Goal: Task Accomplishment & Management: Complete application form

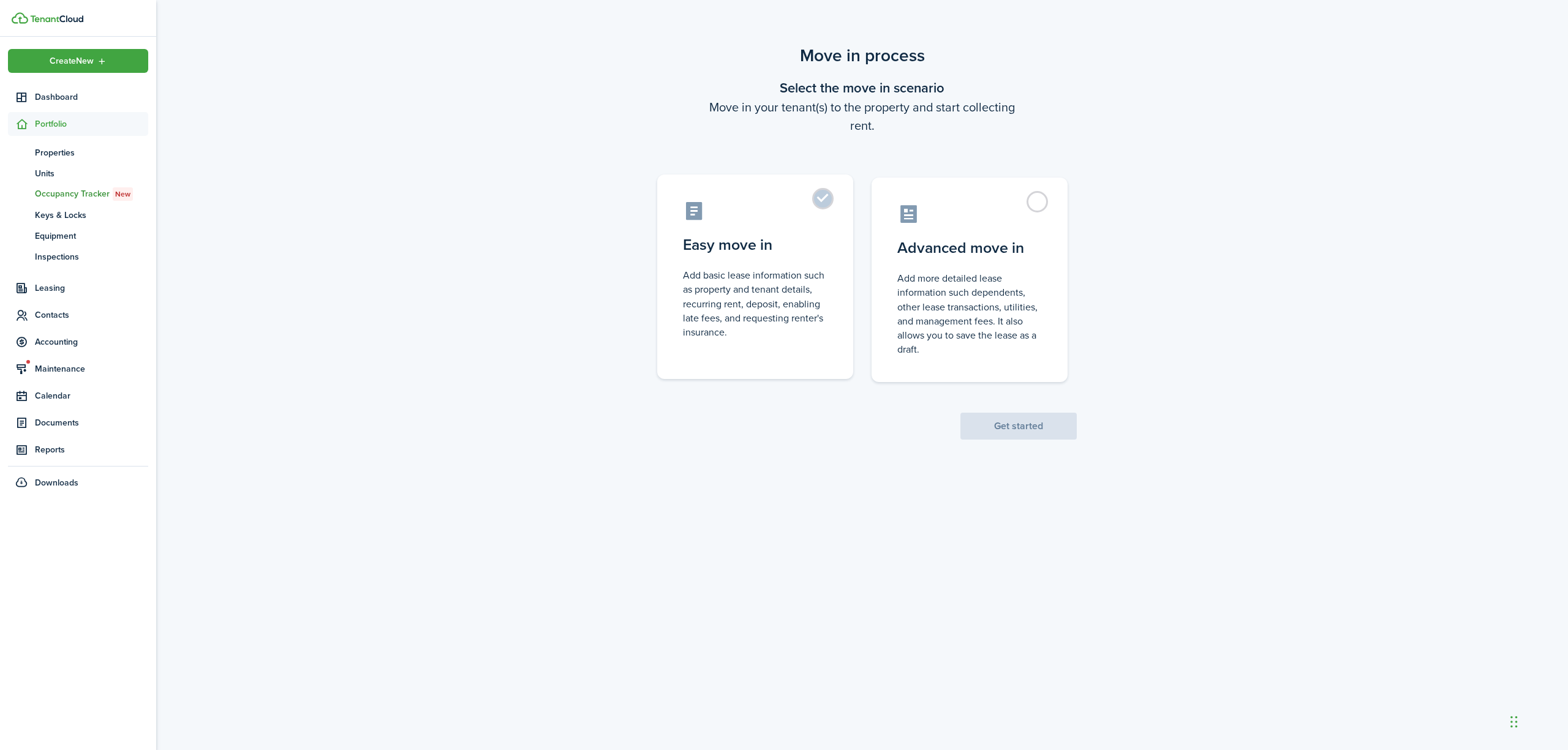
click at [831, 211] on label "Easy move in Add basic lease information such as property and tenant details, r…" at bounding box center [755, 276] width 196 height 204
radio input "true"
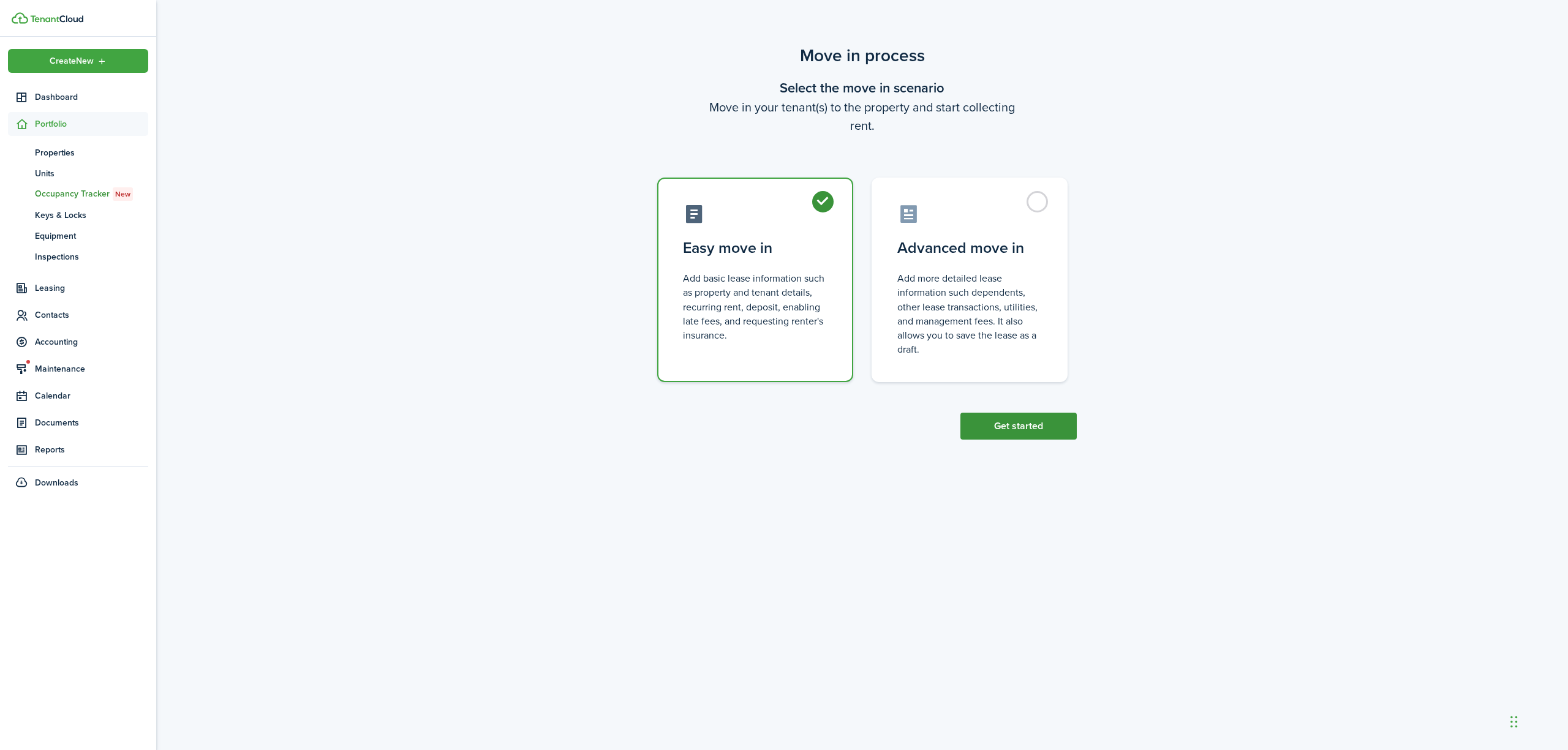
click at [1022, 414] on button "Get started" at bounding box center [1018, 426] width 116 height 27
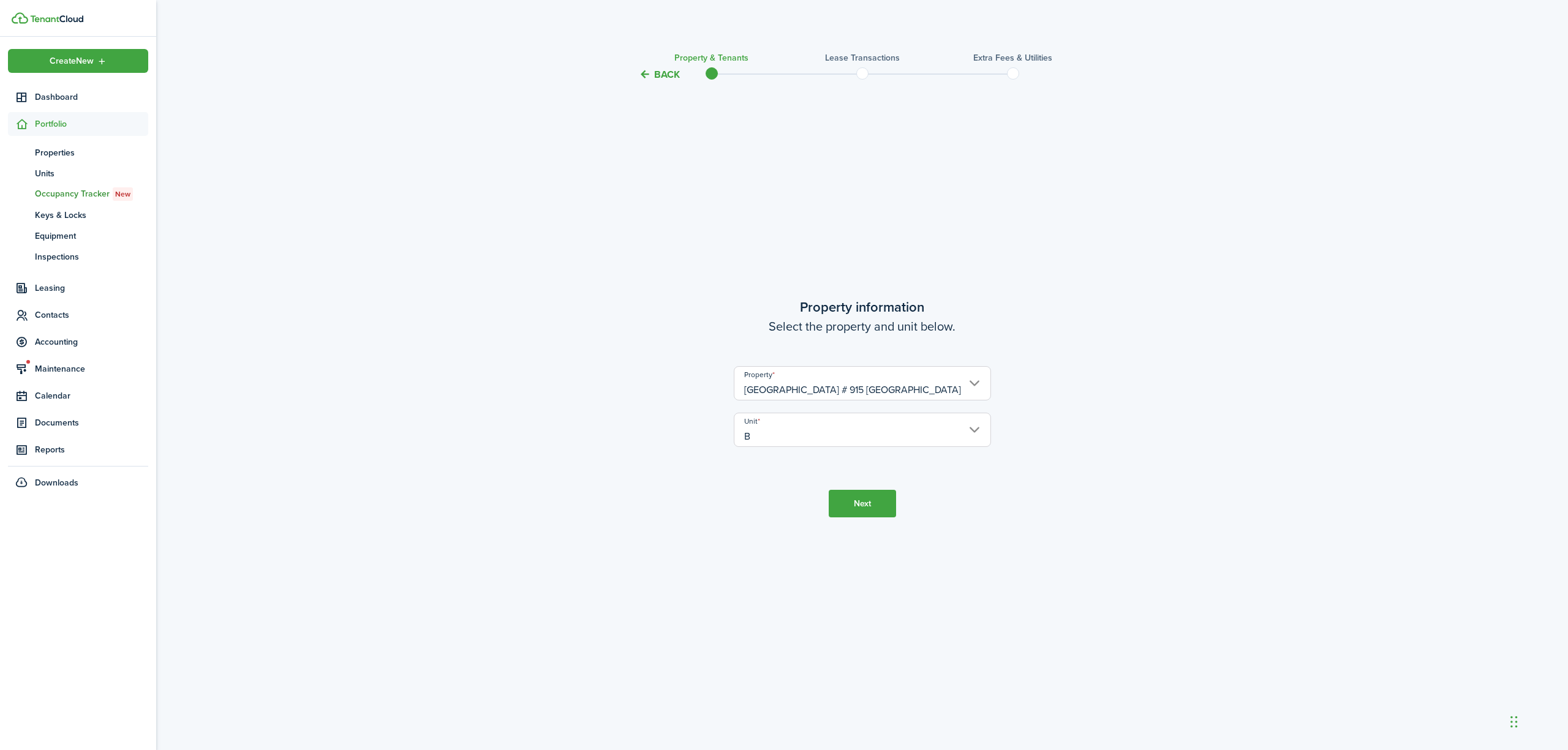
click at [861, 511] on button "Next" at bounding box center [862, 503] width 68 height 28
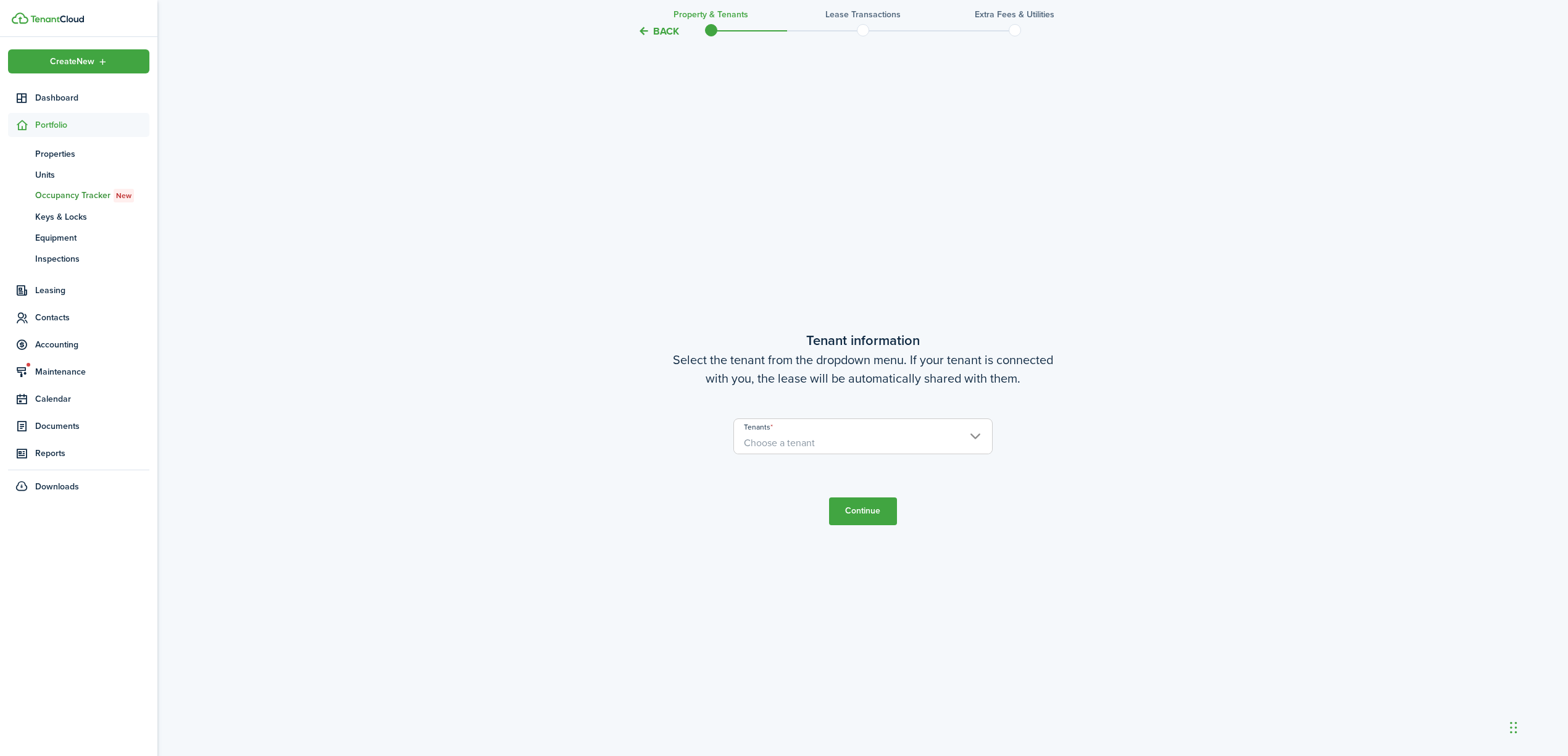
scroll to position [674, 0]
click at [912, 431] on input "Tenants" at bounding box center [863, 426] width 258 height 15
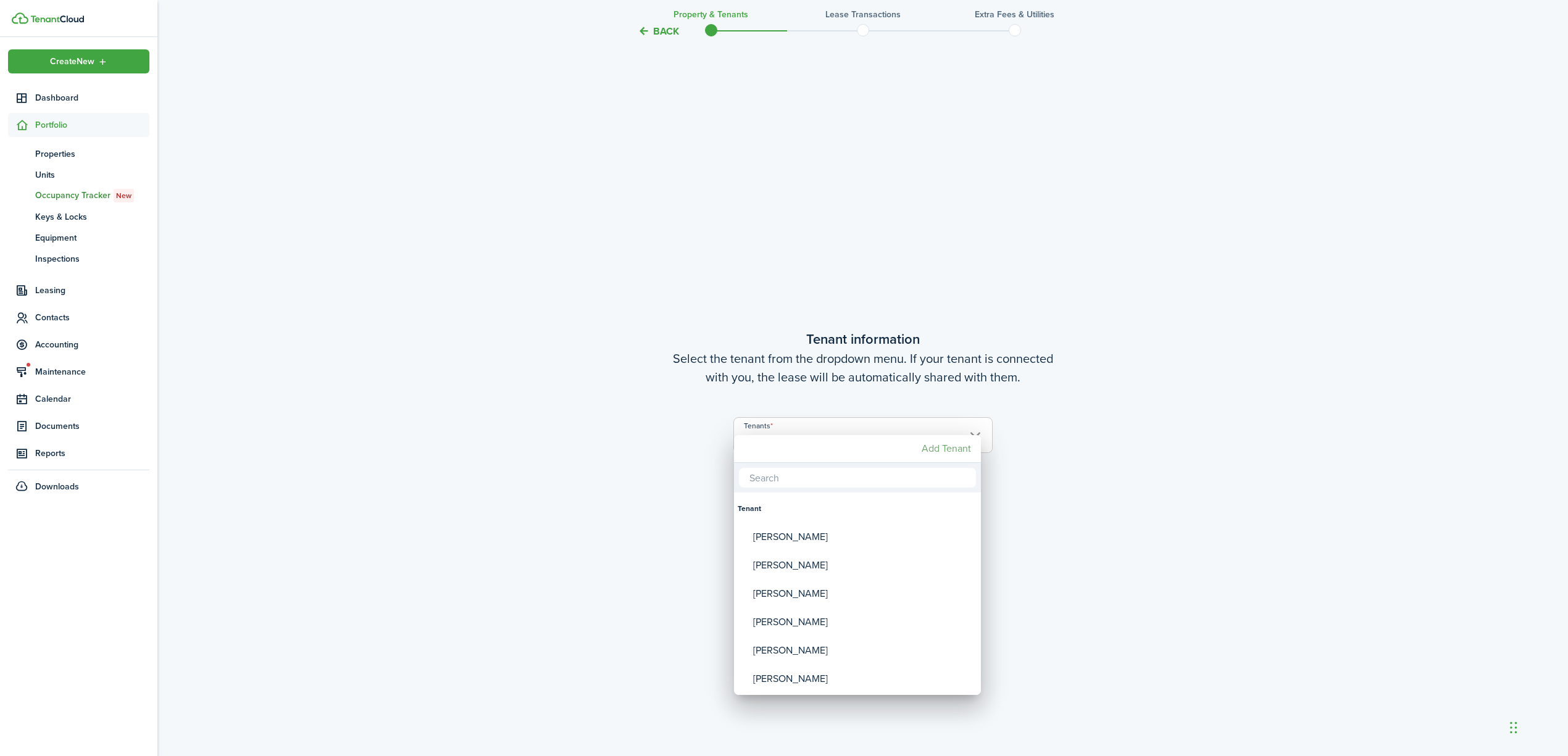
click at [949, 452] on mbsc-button "Add Tenant" at bounding box center [946, 449] width 59 height 22
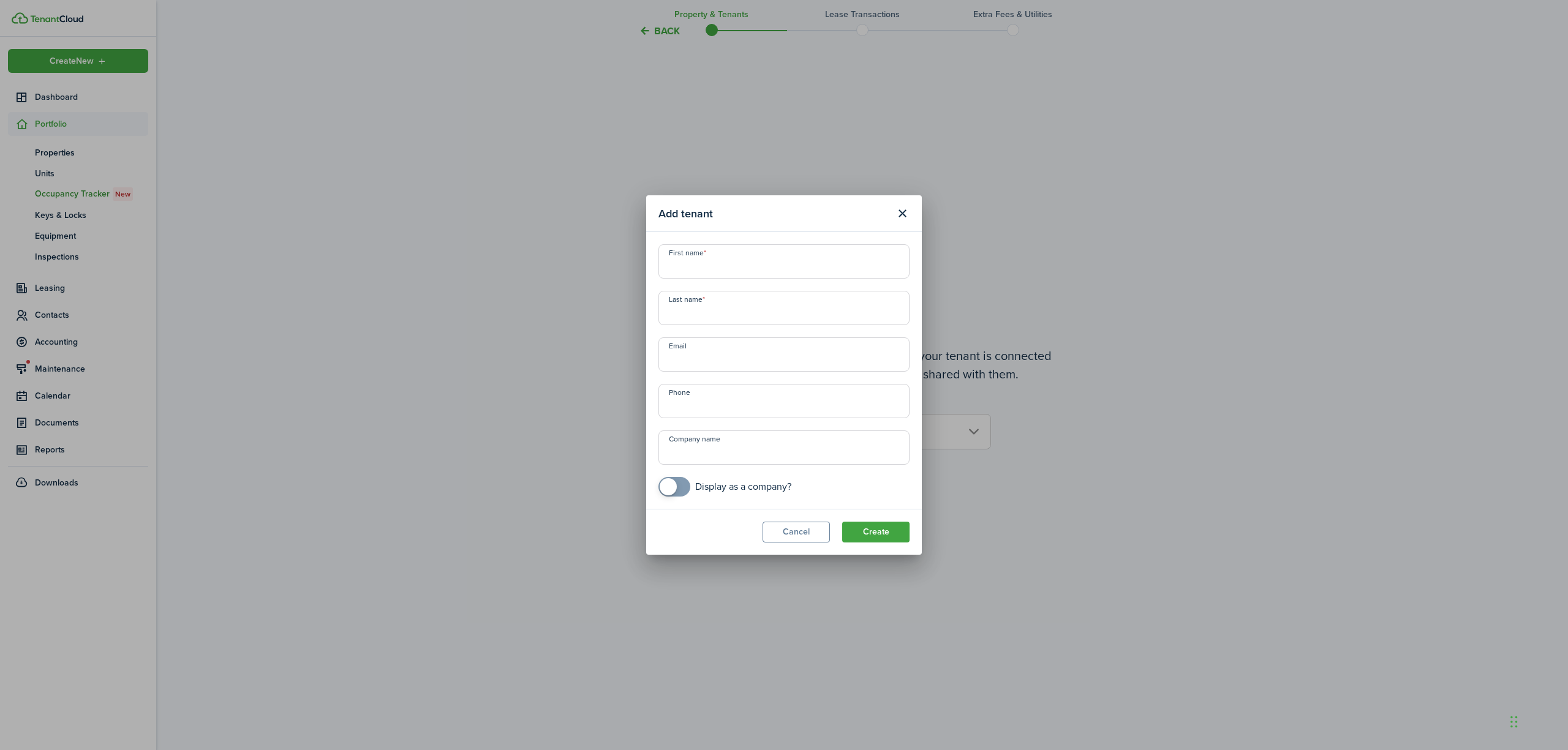
click at [766, 259] on input "First name" at bounding box center [784, 261] width 251 height 34
type input "[PERSON_NAME]"
click at [745, 302] on input "Last name" at bounding box center [784, 308] width 251 height 34
type input "Fries"
click at [708, 400] on input "+1" at bounding box center [784, 400] width 251 height 34
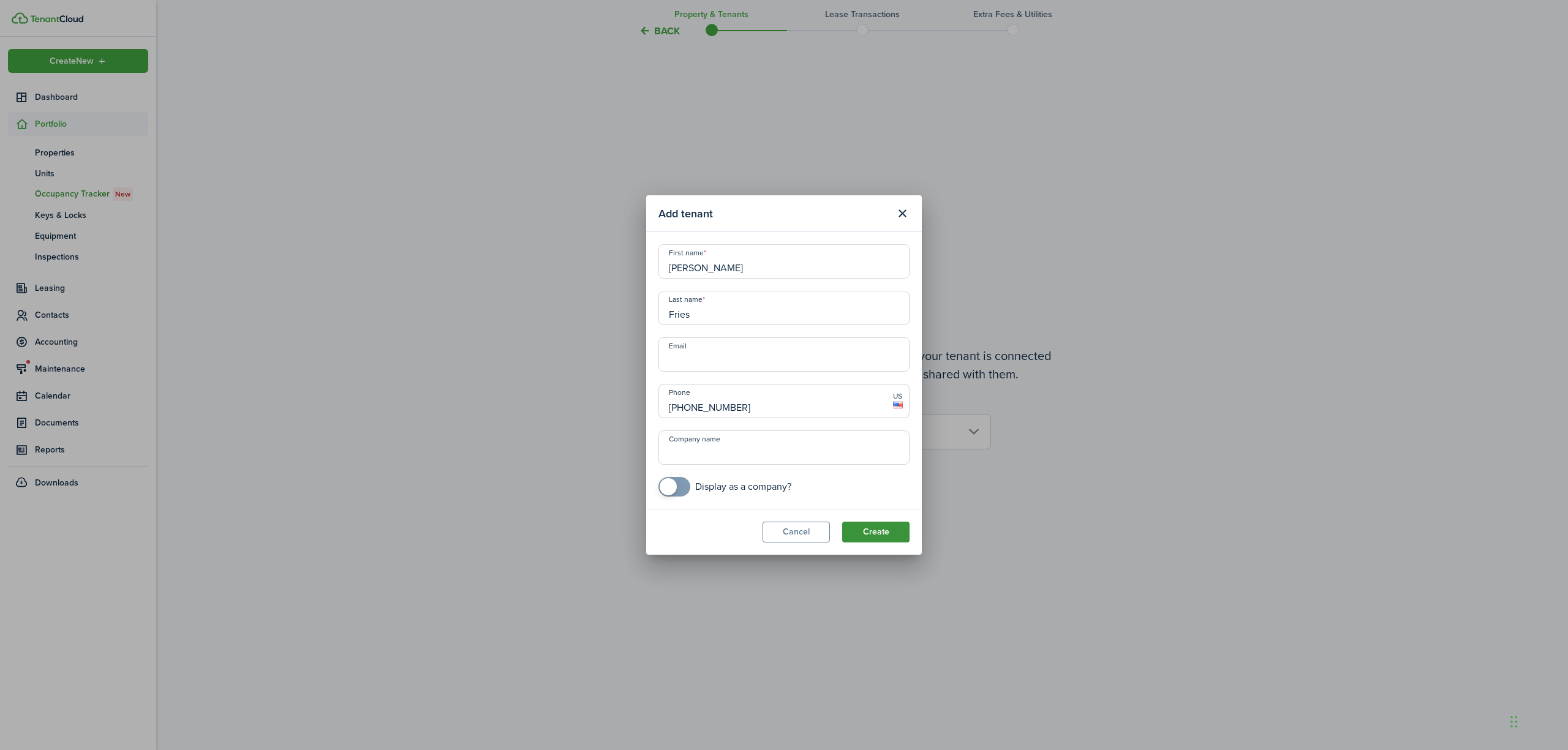
type input "[PHONE_NUMBER]"
click at [871, 533] on button "Create" at bounding box center [875, 532] width 68 height 21
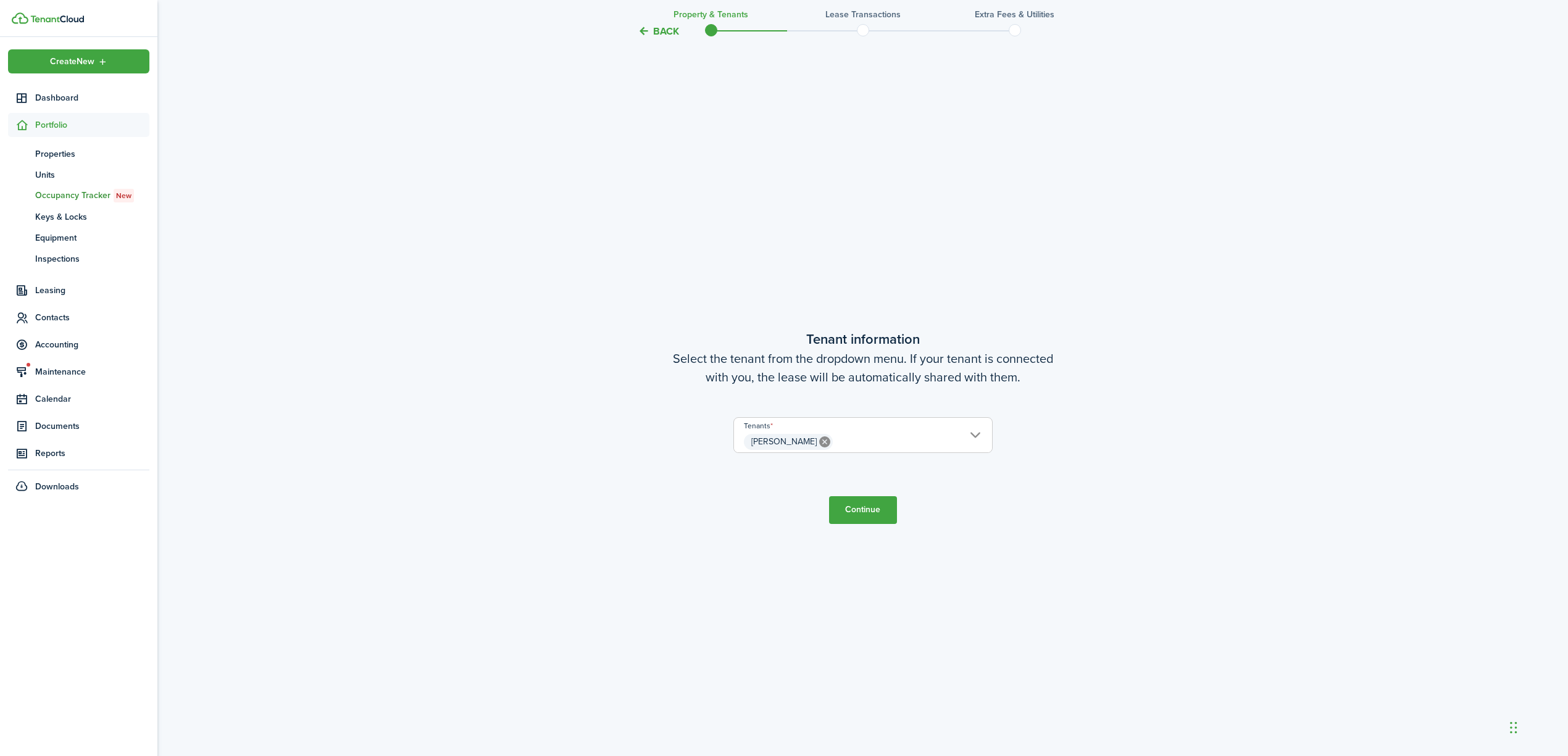
click at [867, 511] on button "Continue" at bounding box center [863, 510] width 68 height 28
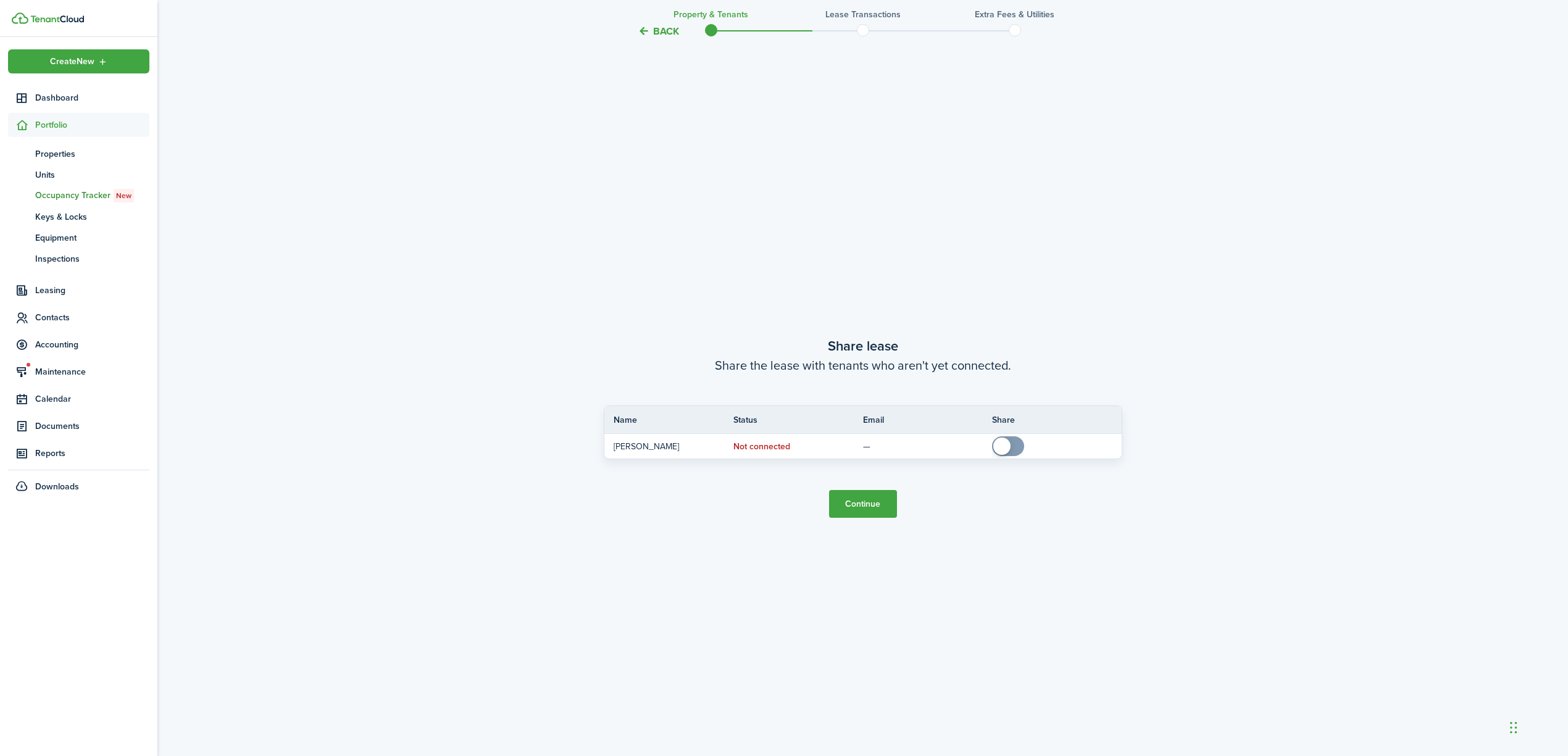
scroll to position [1430, 0]
click at [853, 496] on button "Continue" at bounding box center [863, 503] width 68 height 28
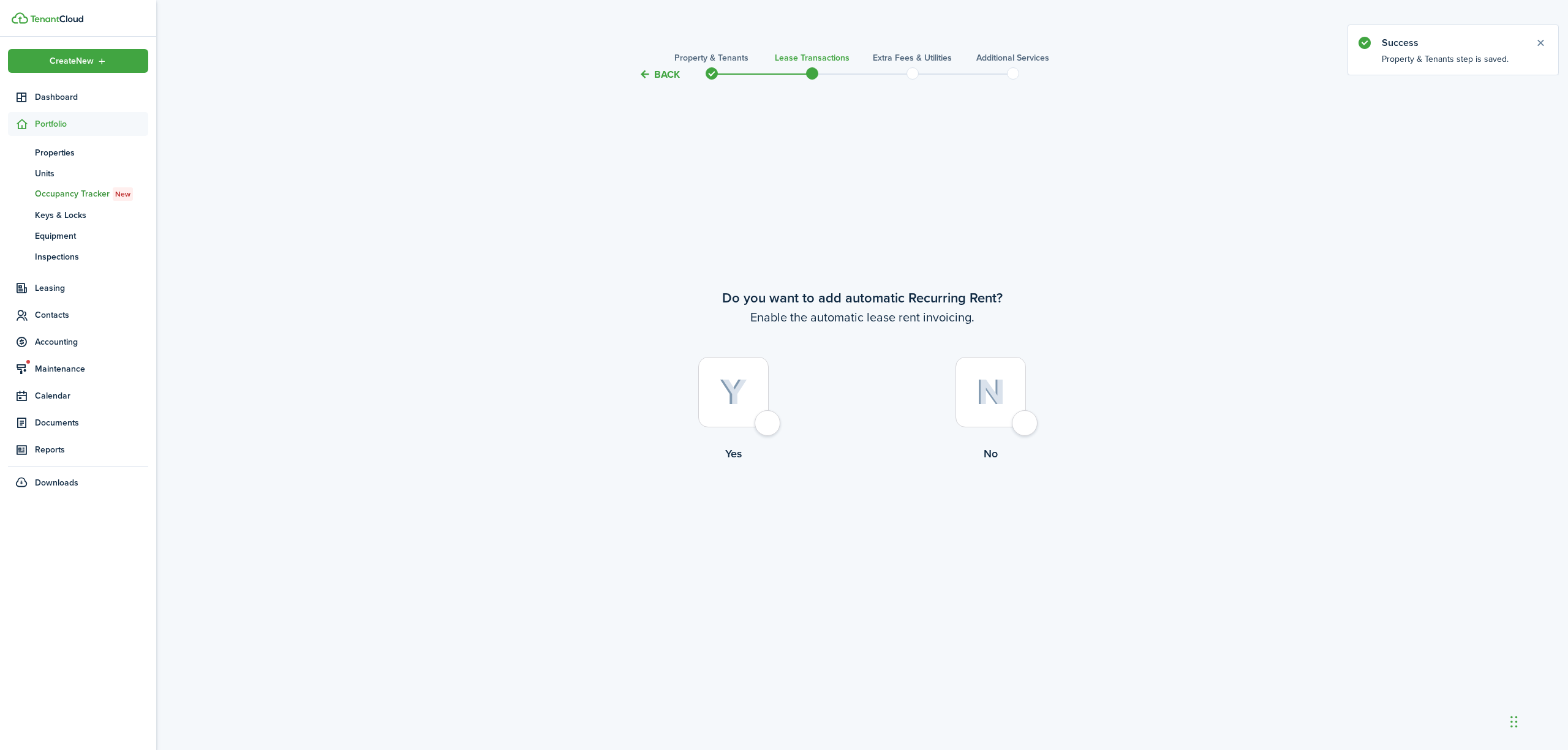
click at [766, 420] on div at bounding box center [734, 392] width 70 height 70
radio input "true"
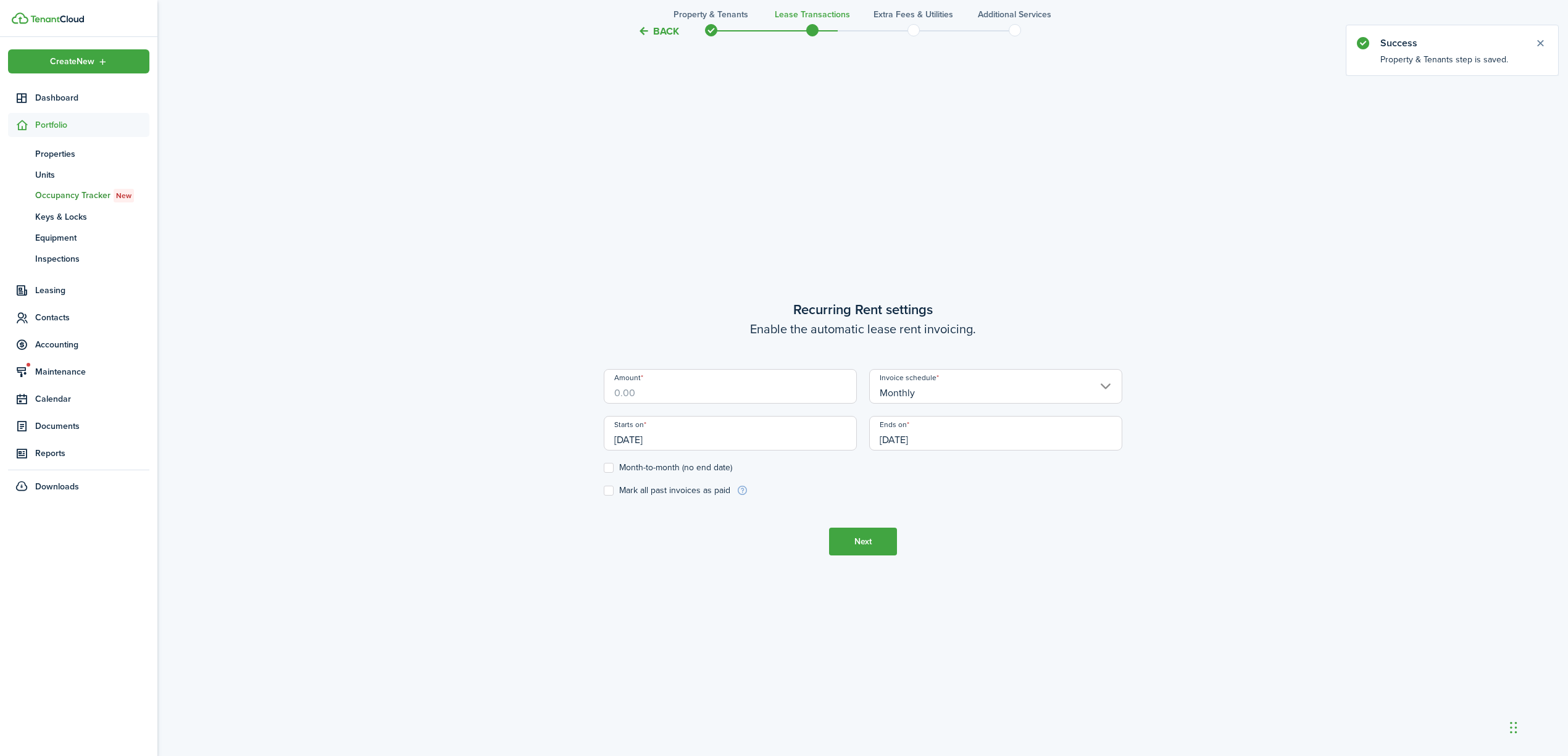
scroll to position [674, 0]
click at [794, 393] on input "Amount" at bounding box center [730, 385] width 253 height 34
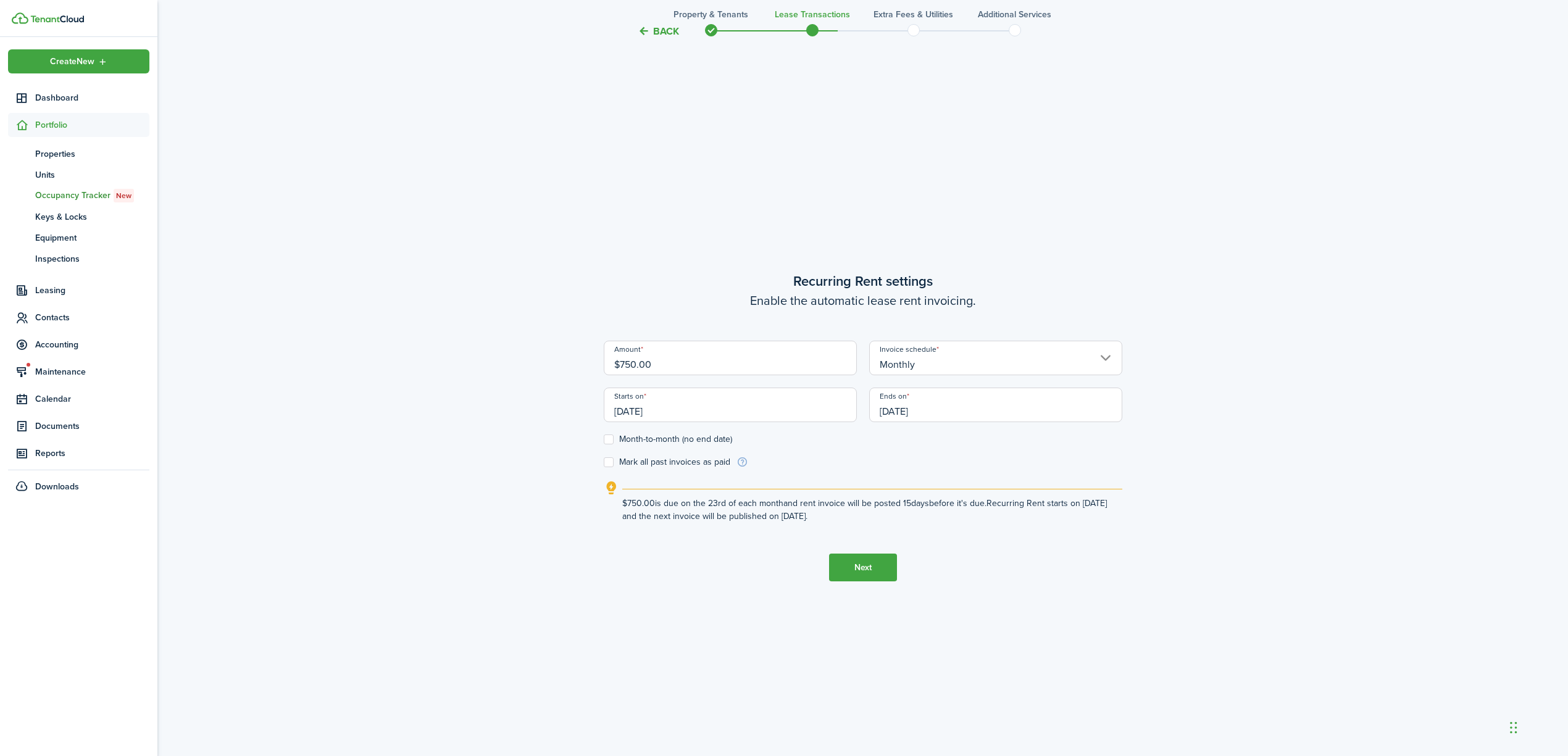
type input "$750.00"
click at [693, 426] on div "Starts on [DATE]" at bounding box center [731, 411] width 266 height 47
click at [701, 409] on input "[DATE]" at bounding box center [730, 404] width 253 height 34
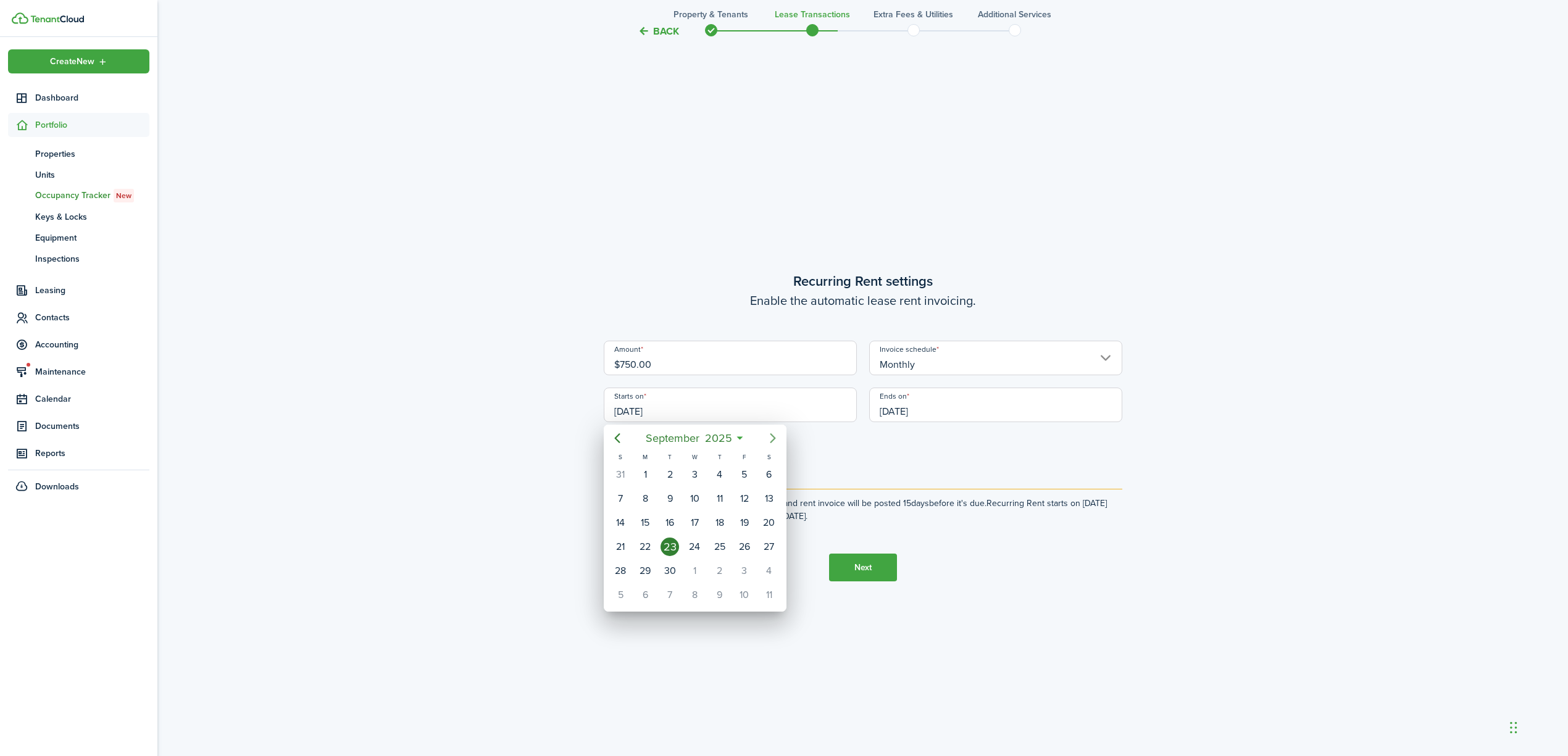
click at [776, 437] on icon "Next page" at bounding box center [773, 438] width 15 height 15
click at [694, 468] on div "1" at bounding box center [694, 475] width 18 height 19
type input "[DATE]"
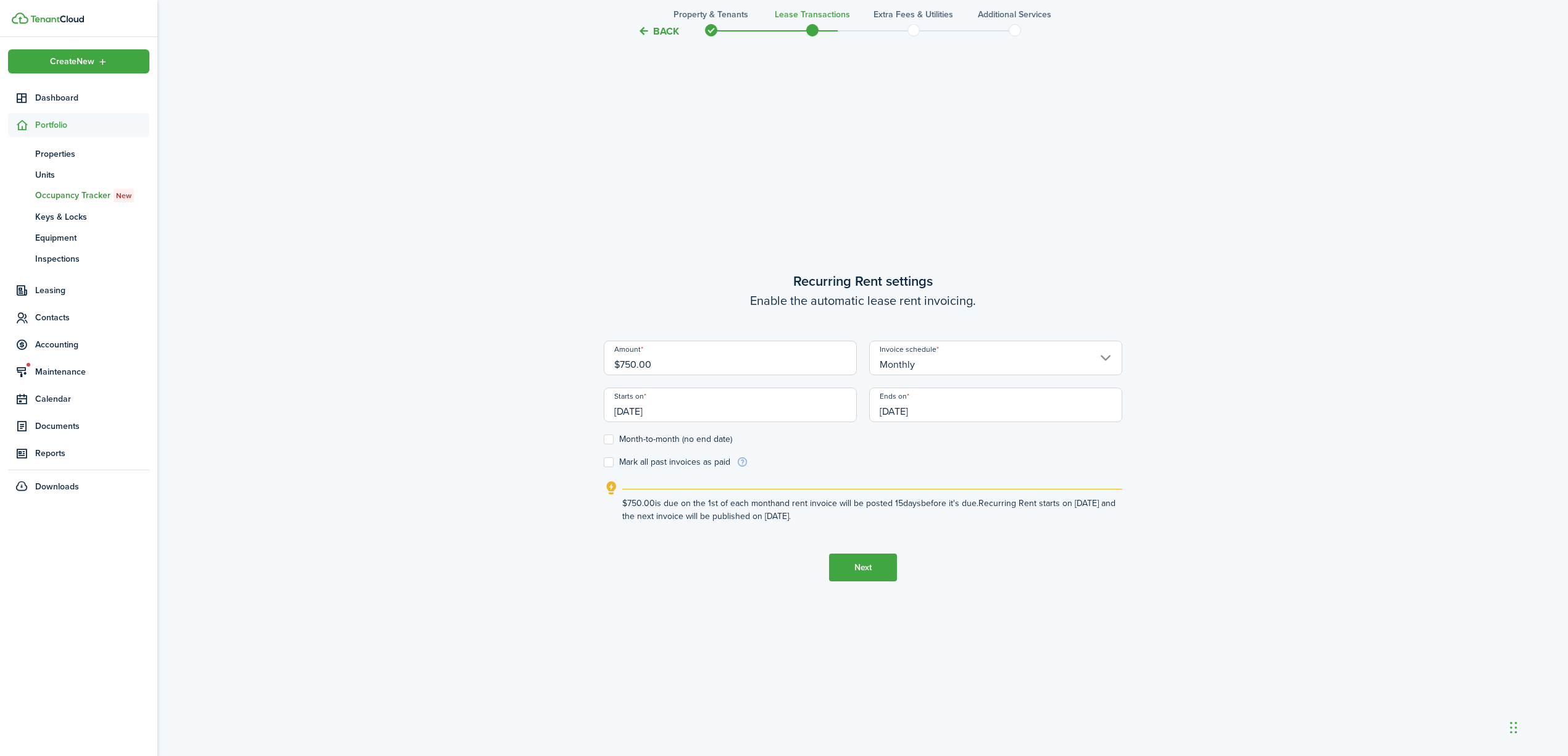
click at [948, 404] on input "[DATE]" at bounding box center [995, 404] width 253 height 34
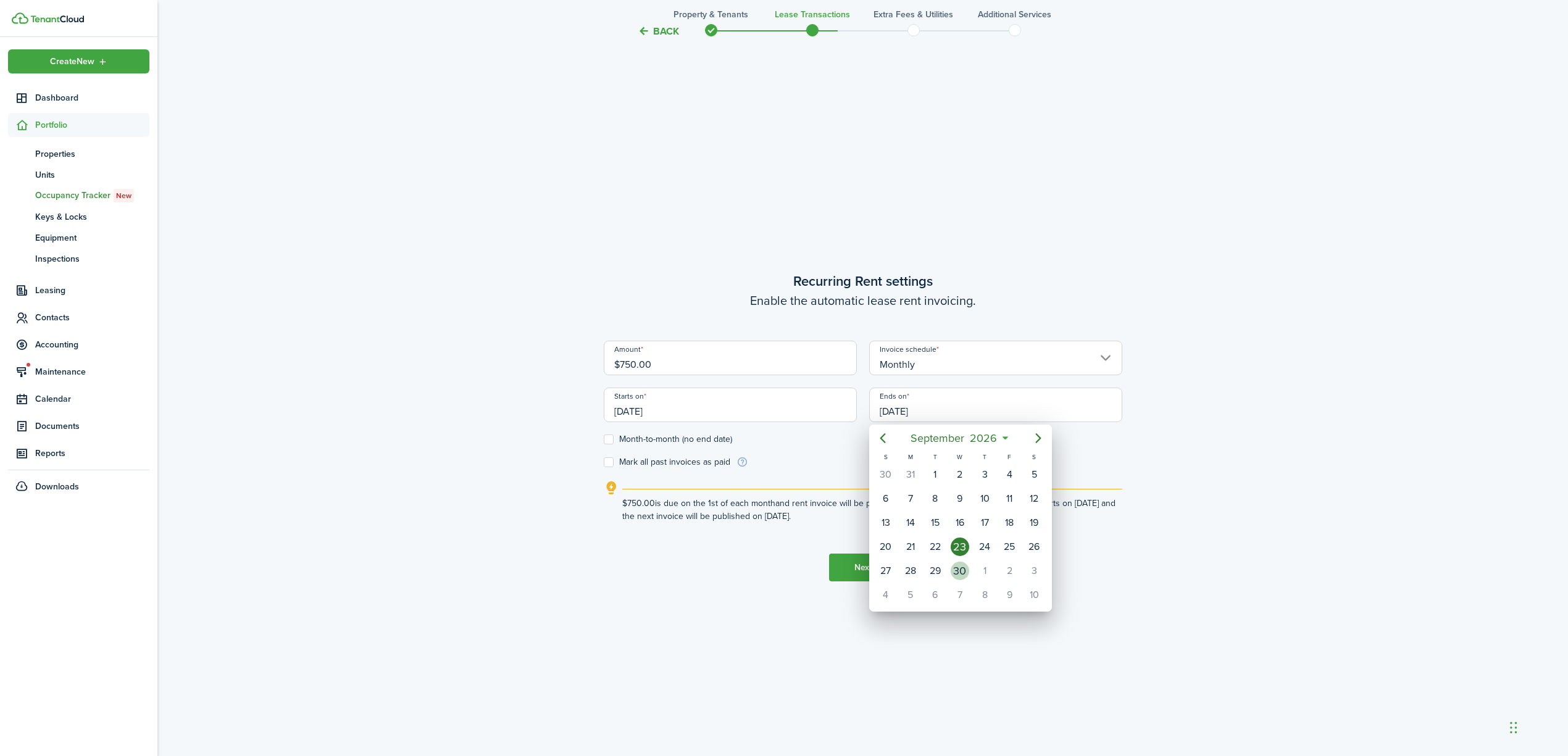
click at [962, 569] on div "30" at bounding box center [960, 571] width 18 height 19
type input "[DATE]"
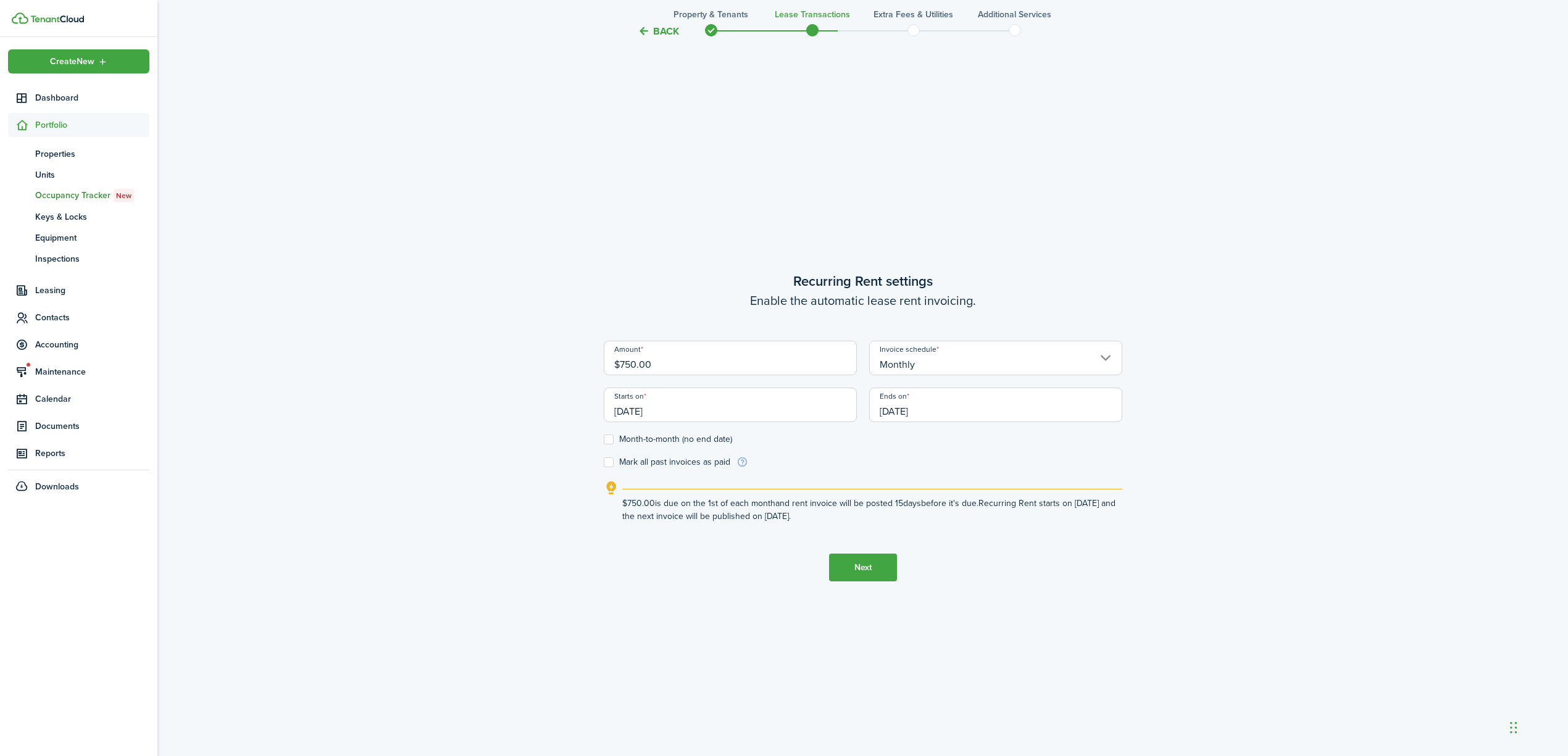
click at [835, 558] on button "Next" at bounding box center [863, 568] width 68 height 28
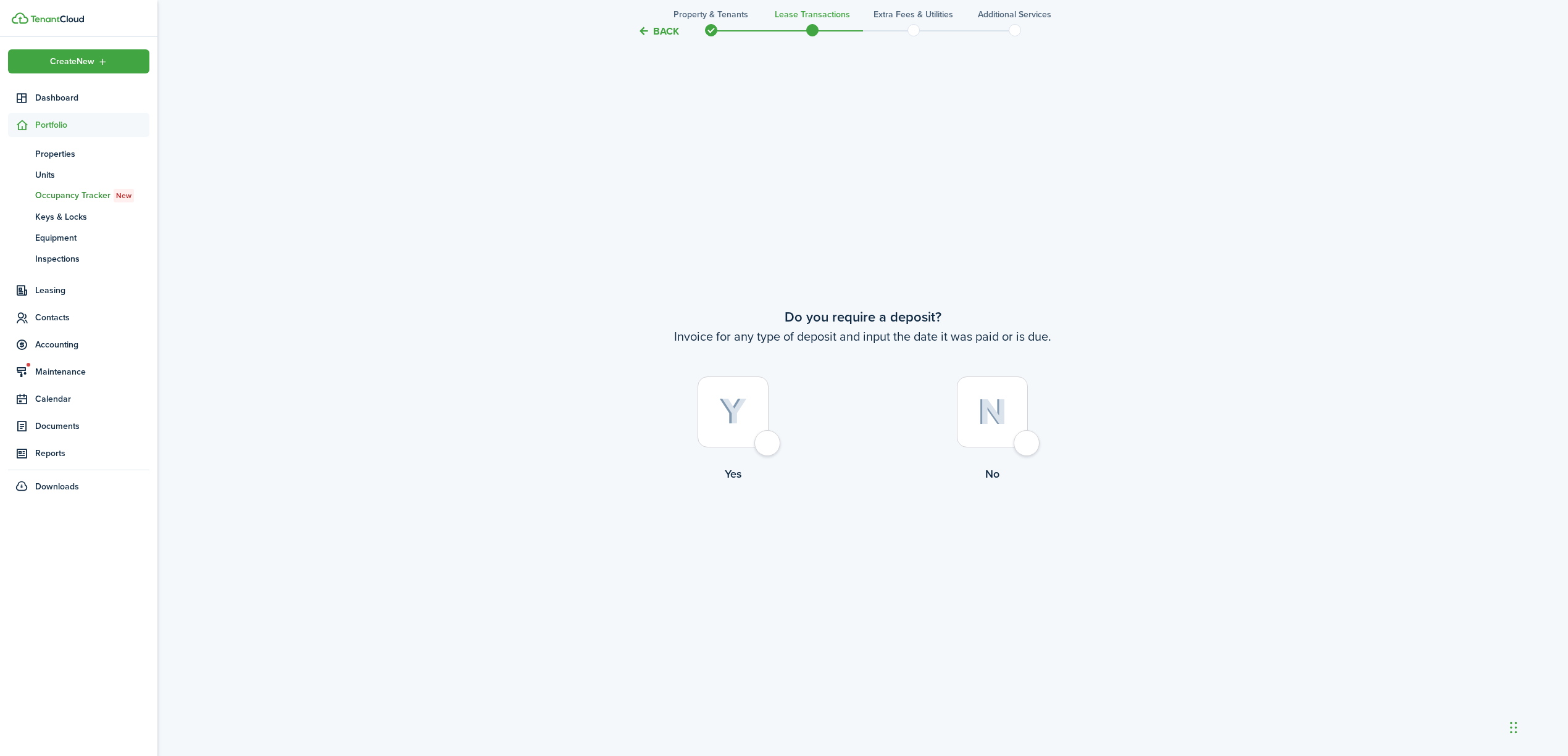
scroll to position [1430, 0]
click at [1027, 440] on div at bounding box center [992, 411] width 71 height 71
radio input "true"
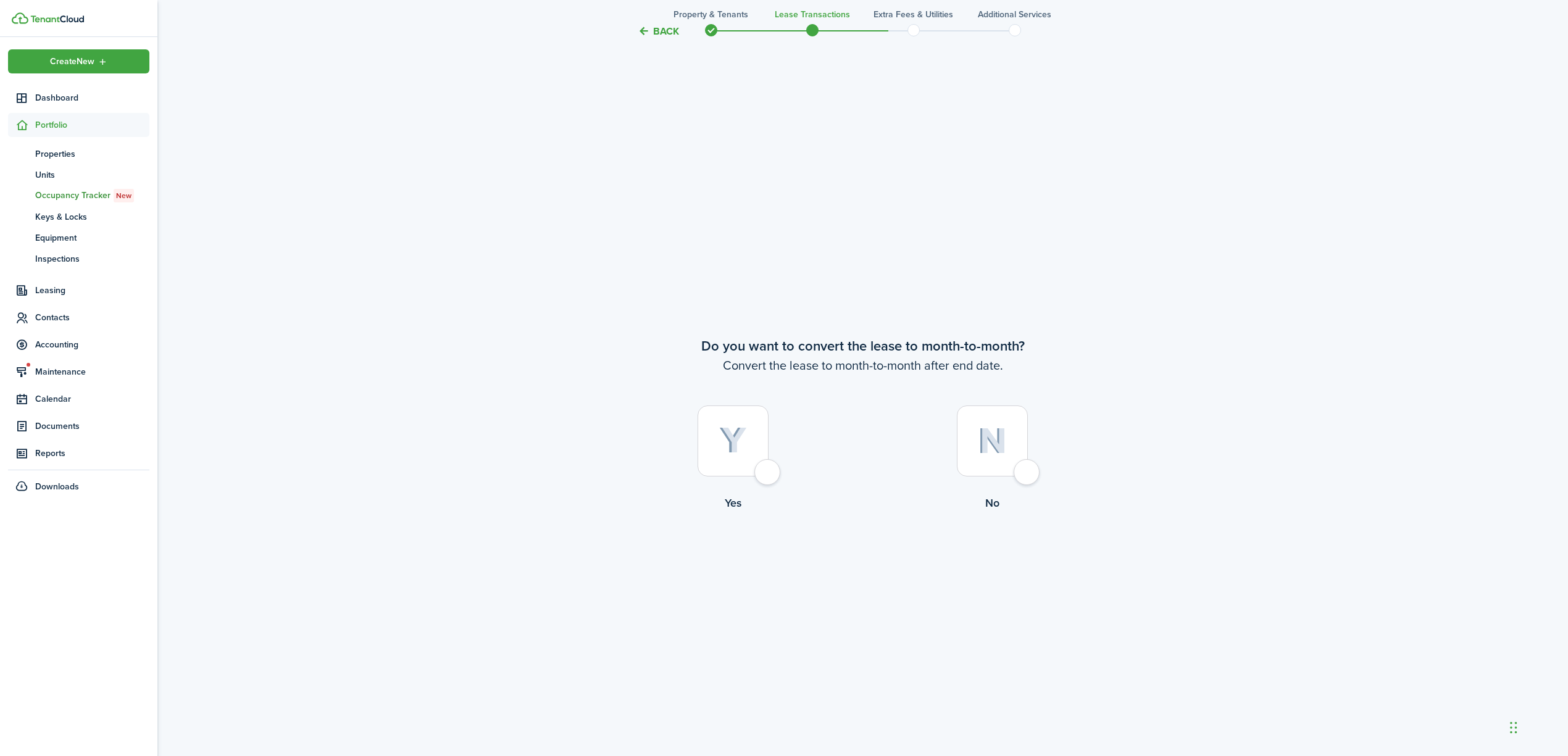
scroll to position [2186, 0]
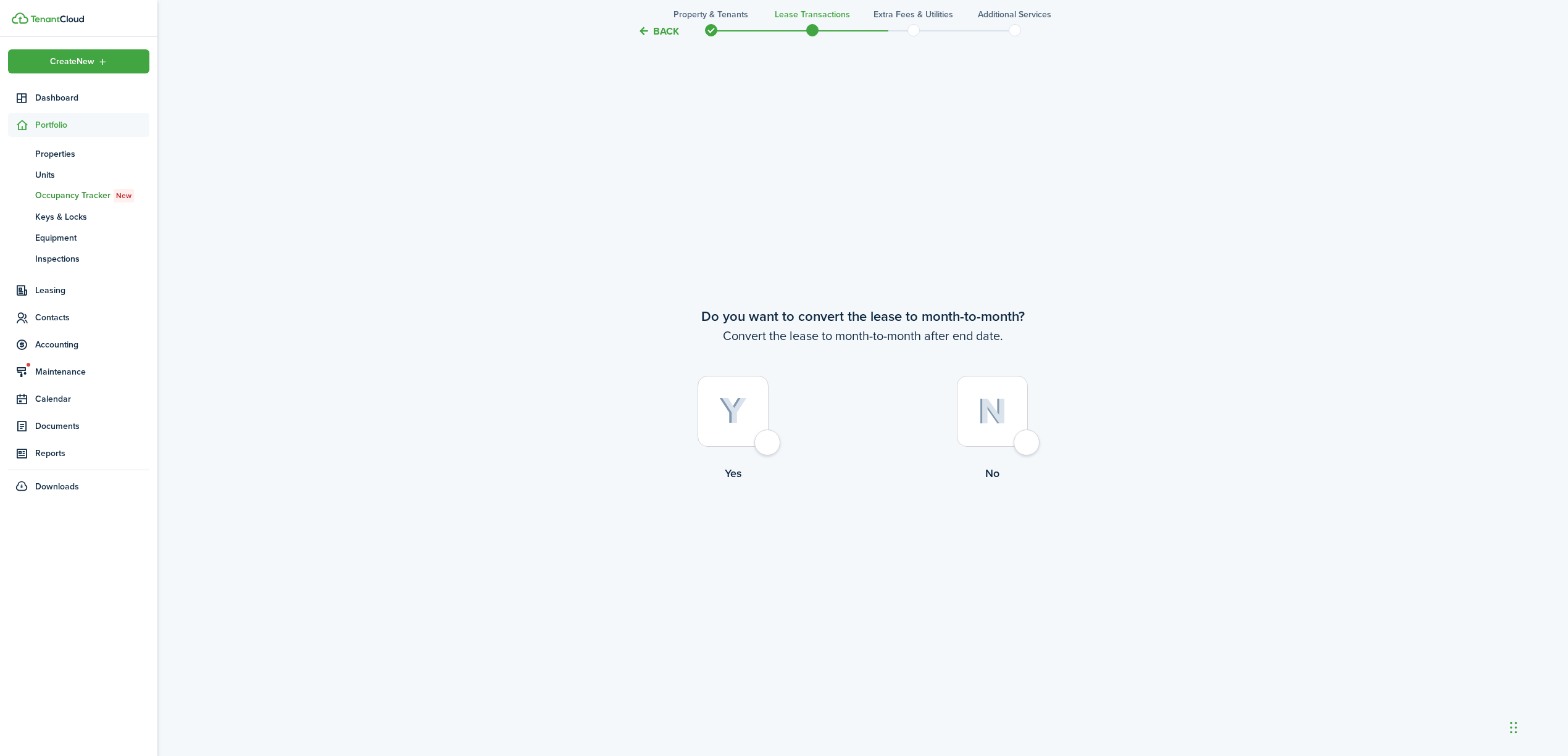
click at [768, 446] on div at bounding box center [733, 411] width 71 height 71
radio input "true"
click at [879, 530] on button "Continue" at bounding box center [863, 532] width 68 height 28
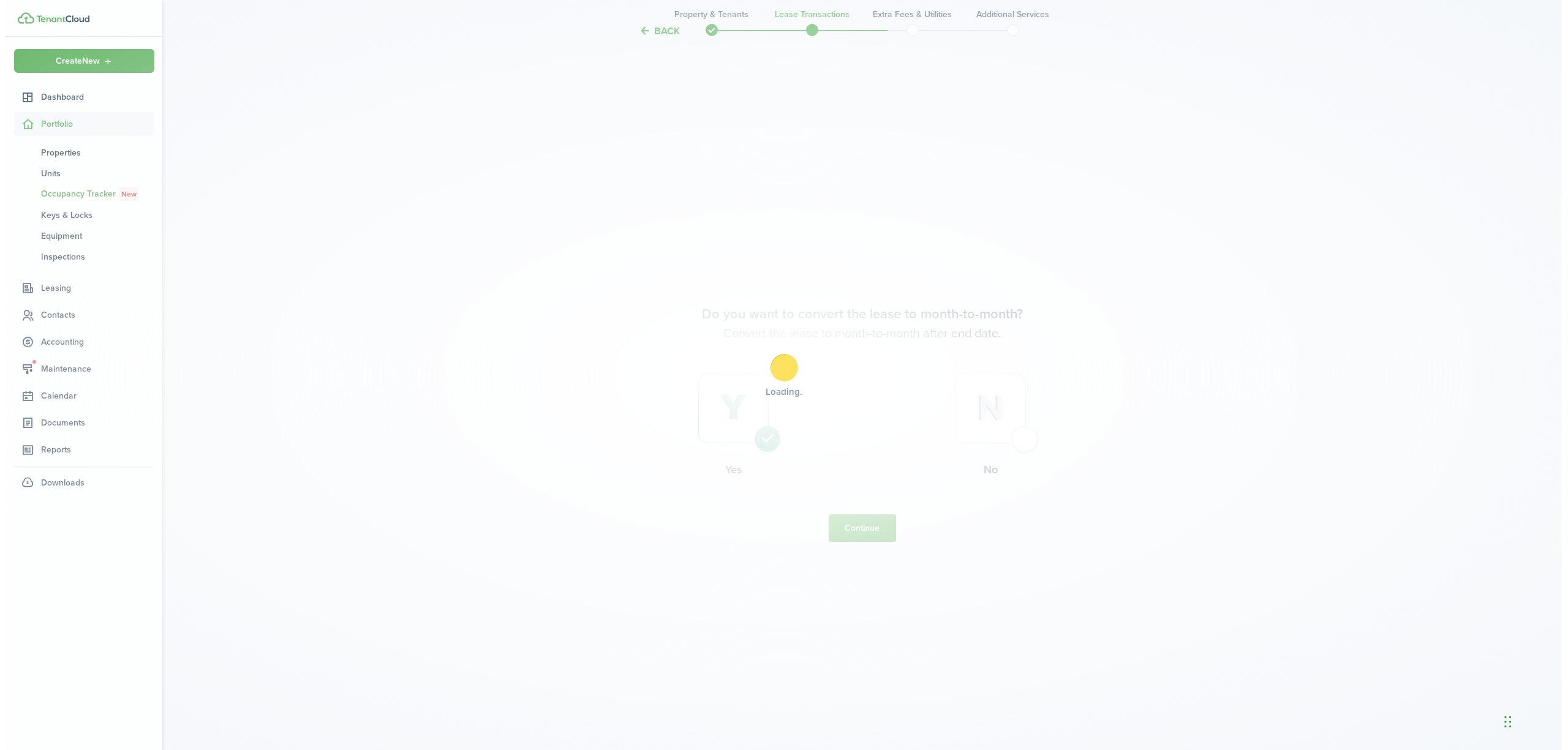
scroll to position [0, 0]
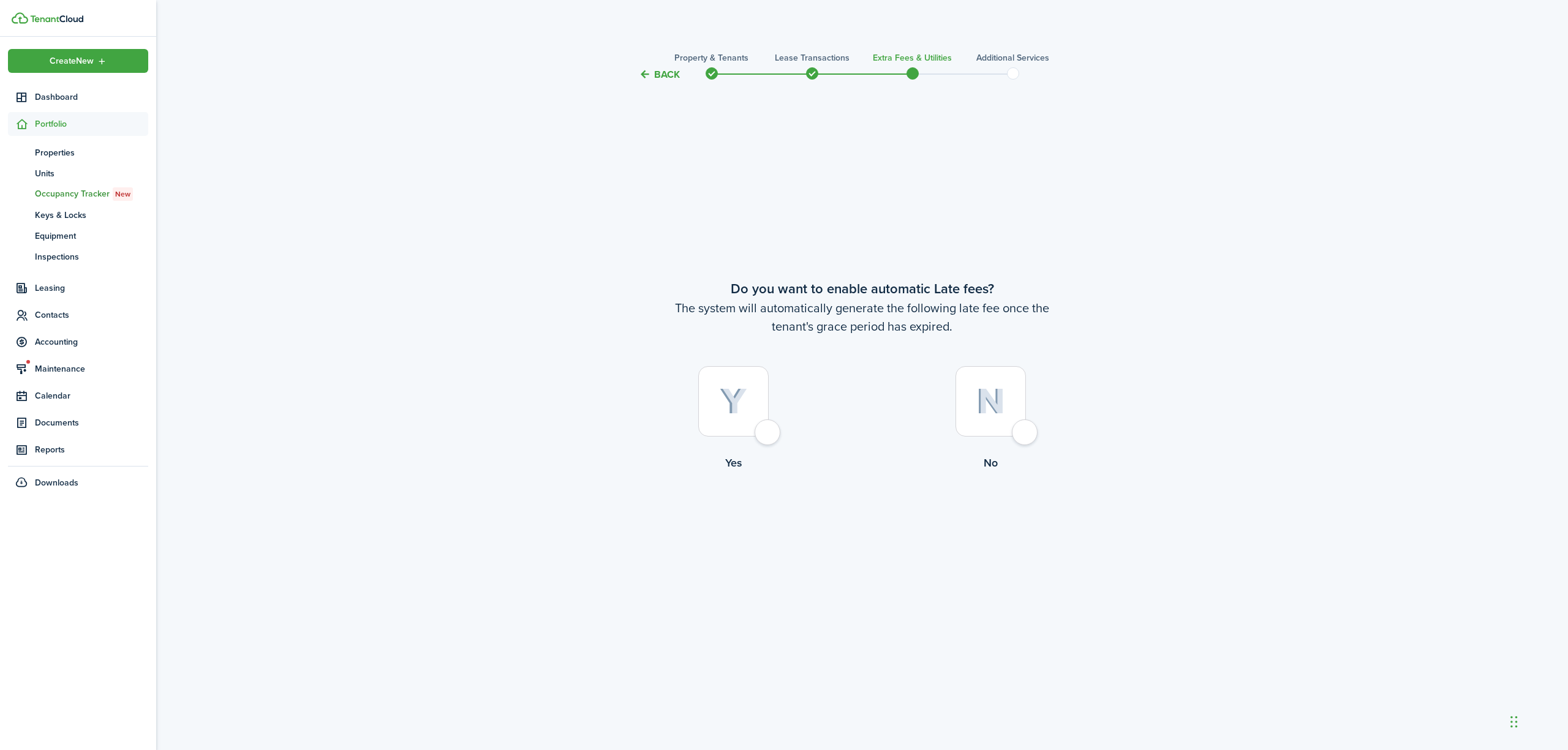
click at [769, 434] on div at bounding box center [734, 401] width 70 height 70
radio input "true"
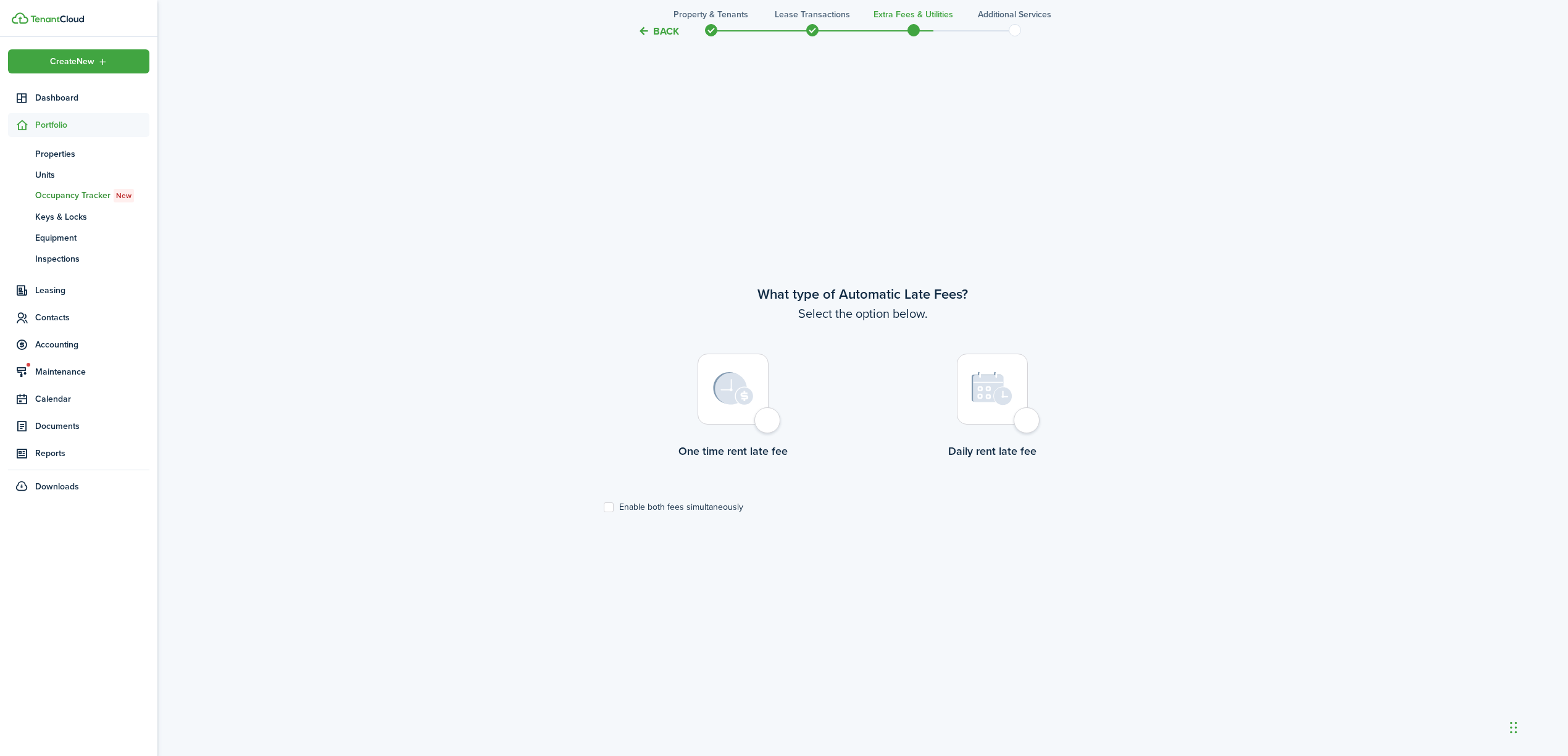
scroll to position [674, 0]
click at [765, 420] on div at bounding box center [733, 388] width 71 height 71
radio input "true"
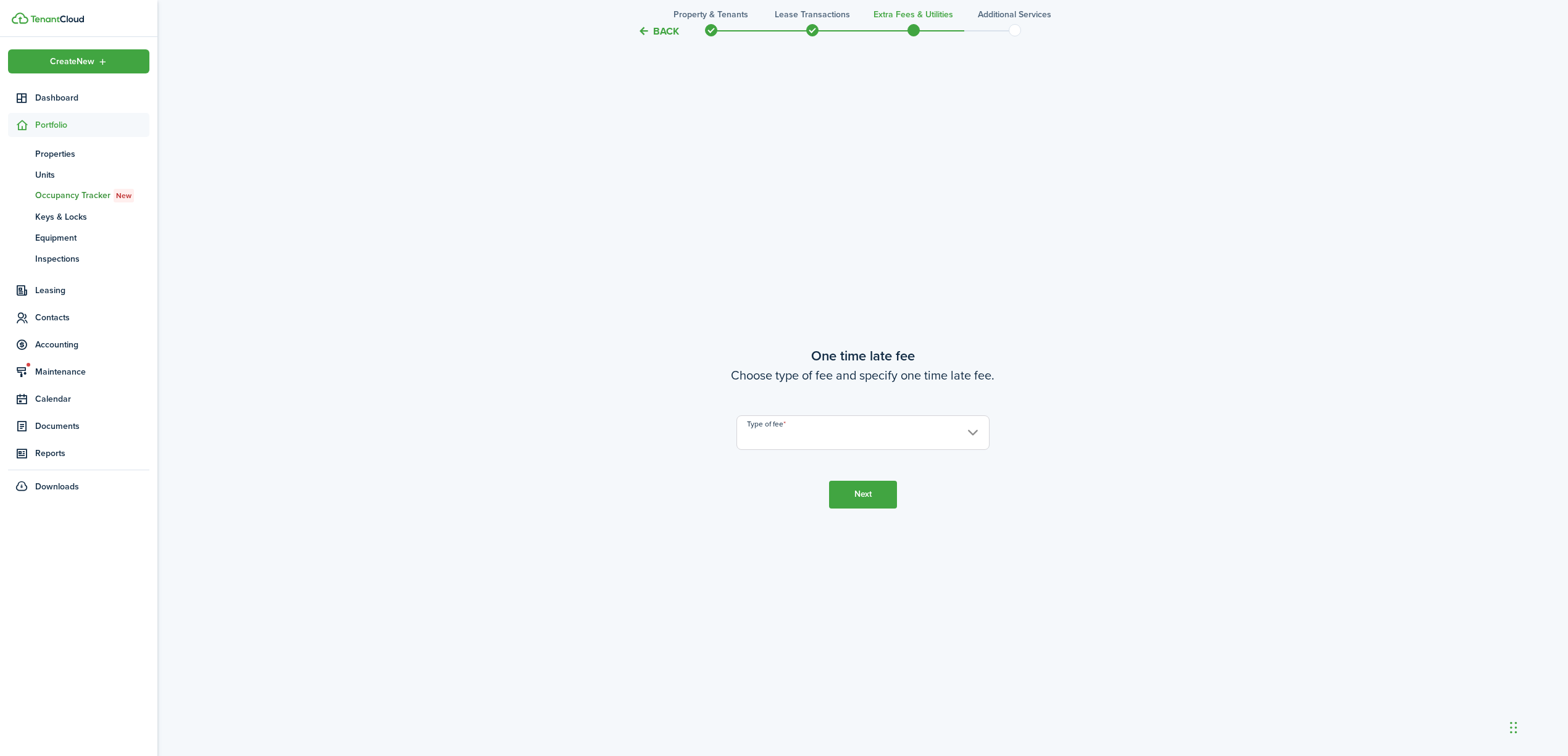
scroll to position [1430, 0]
click at [653, 29] on button "Back" at bounding box center [657, 30] width 41 height 13
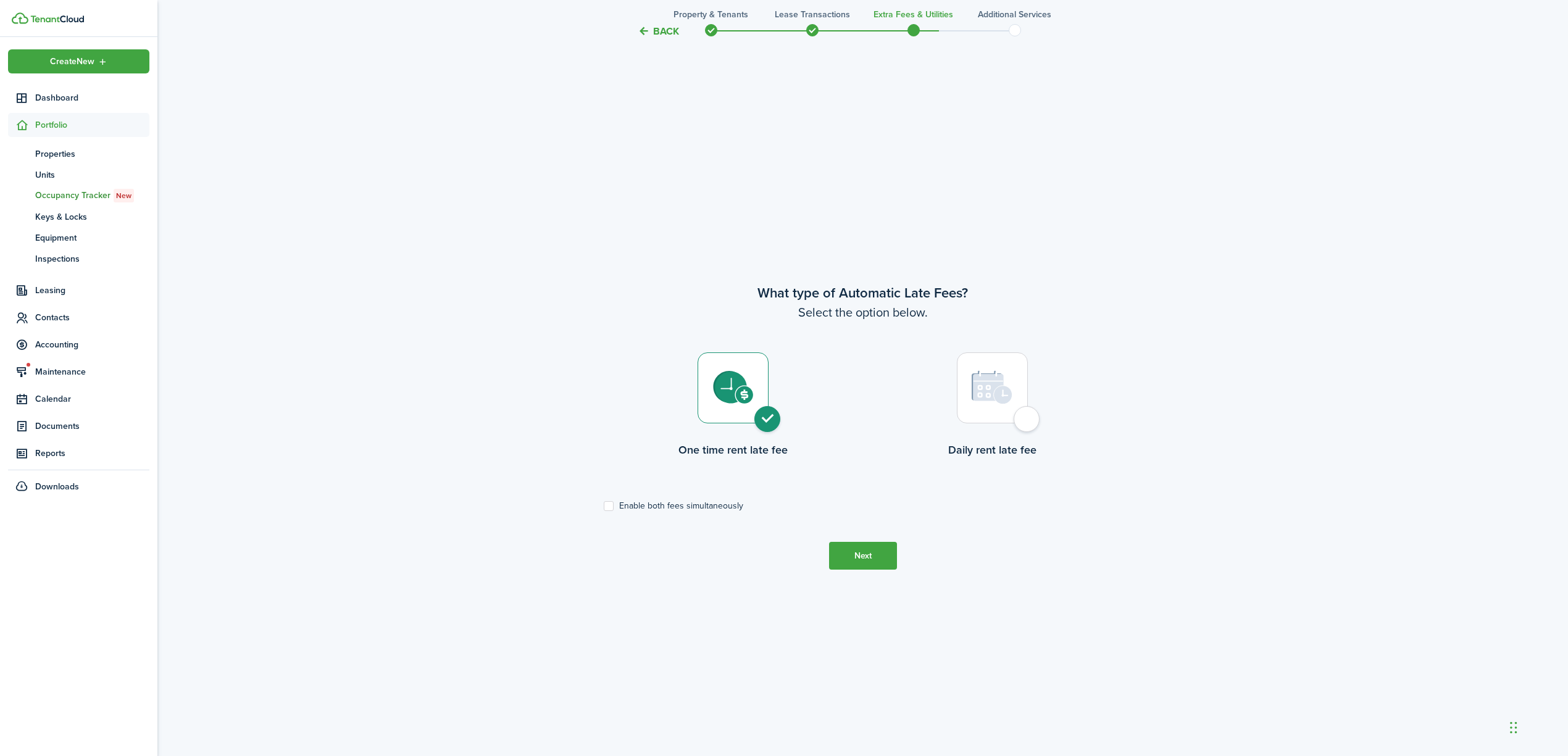
scroll to position [673, 0]
click at [867, 559] on button "Next" at bounding box center [863, 557] width 68 height 28
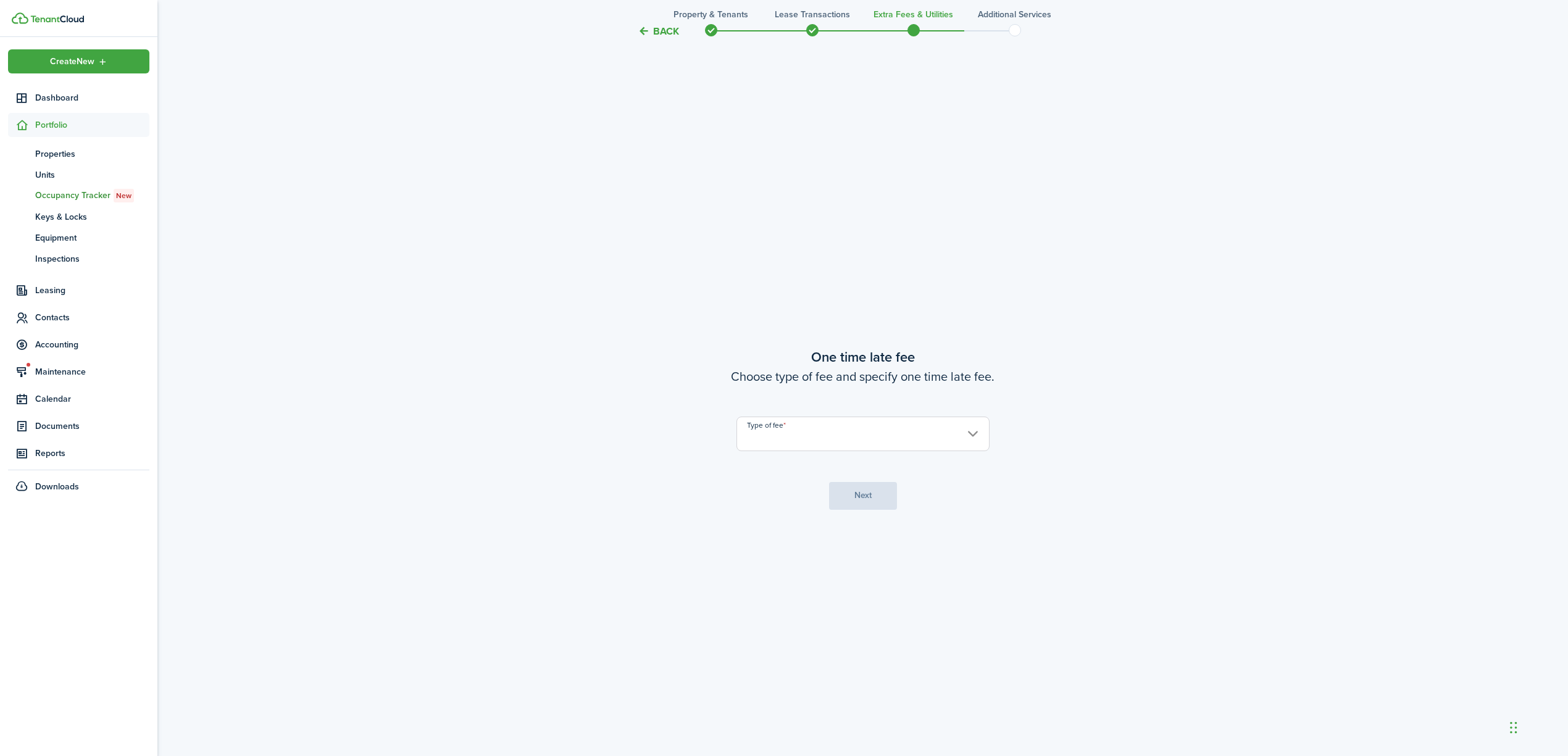
scroll to position [1430, 0]
click at [909, 433] on input "Type of fee" at bounding box center [863, 432] width 253 height 34
click at [863, 464] on div "Fixed amount" at bounding box center [831, 464] width 150 height 21
type input "Fixed amount"
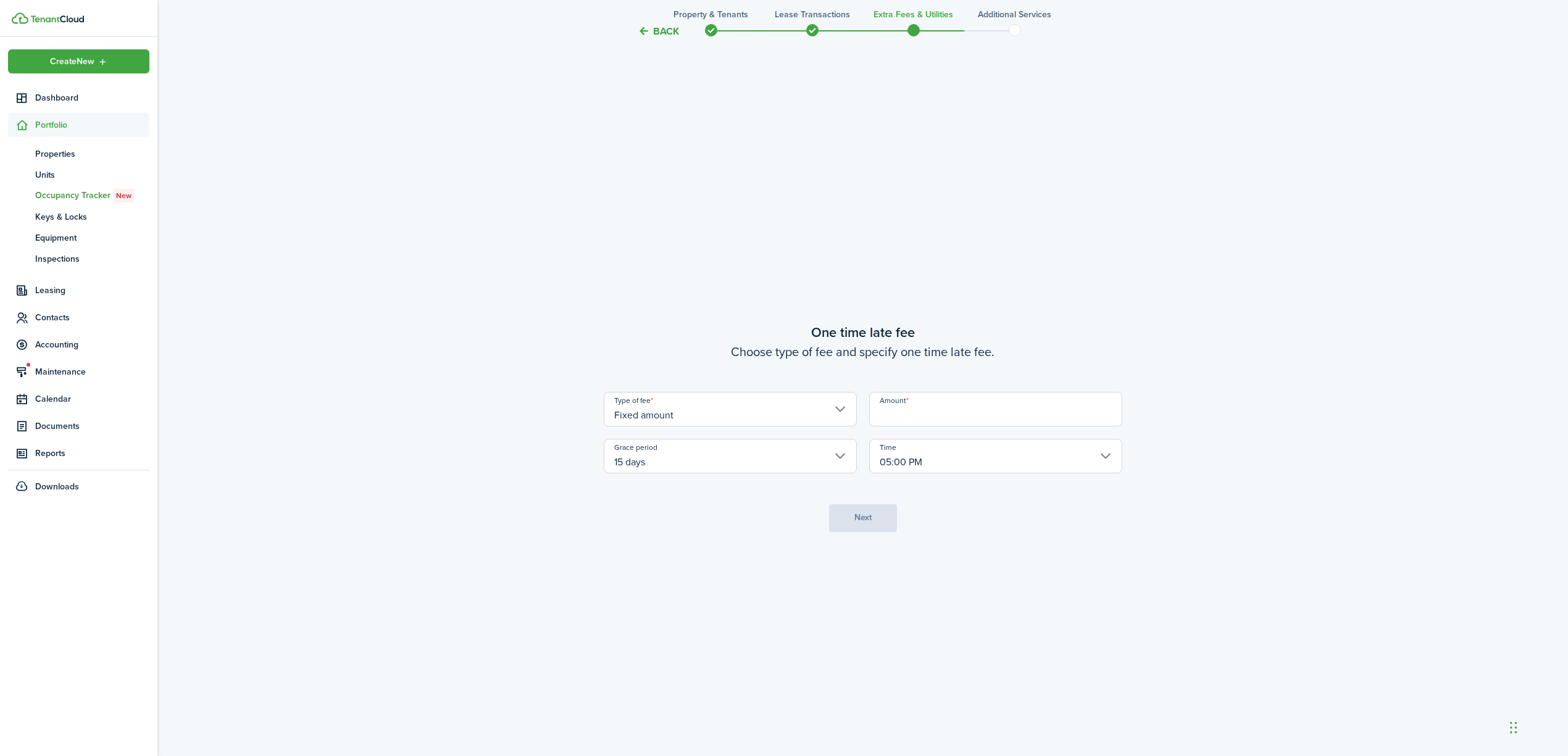
click at [912, 418] on input "Amount" at bounding box center [995, 409] width 253 height 34
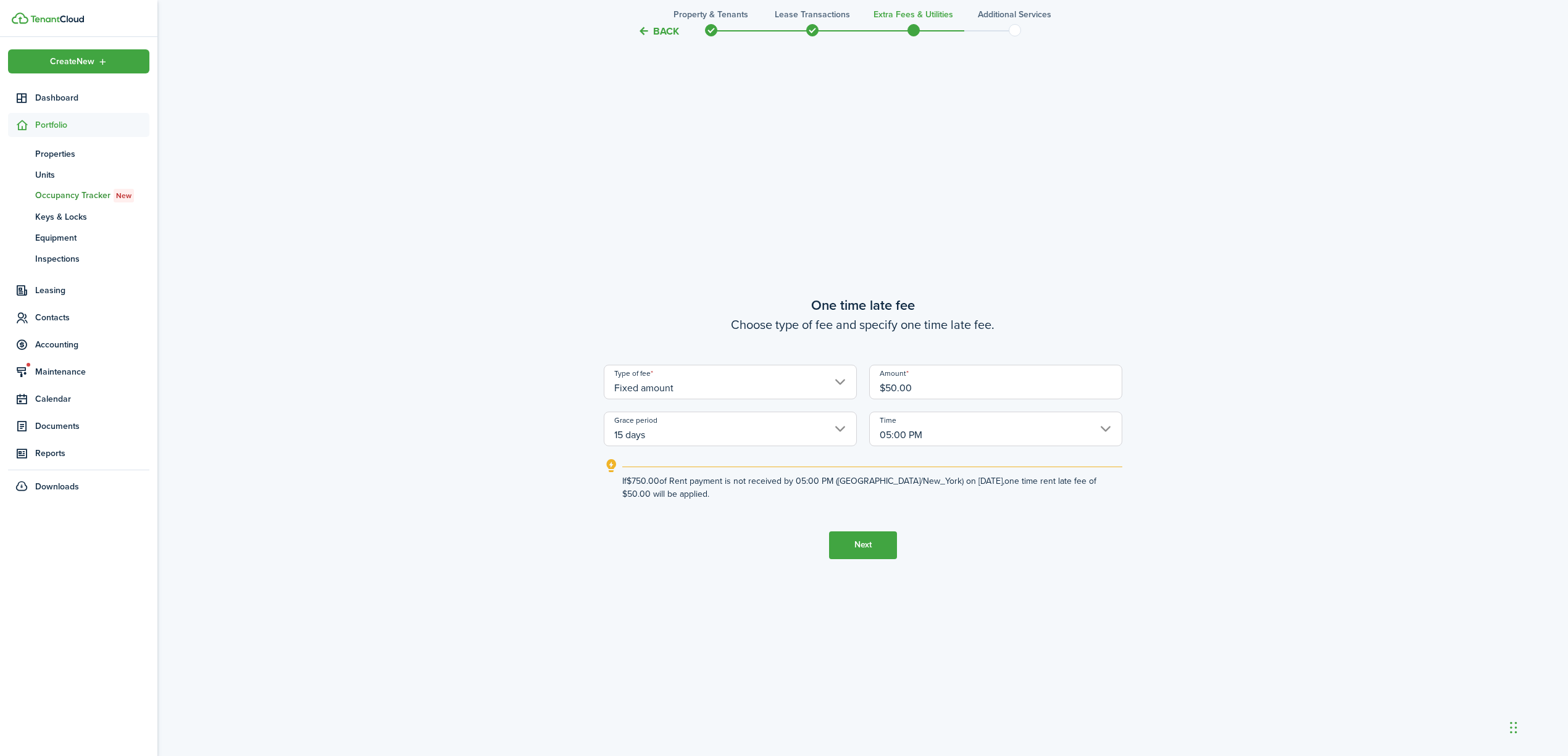
type input "$50.00"
click at [863, 541] on button "Next" at bounding box center [863, 545] width 68 height 28
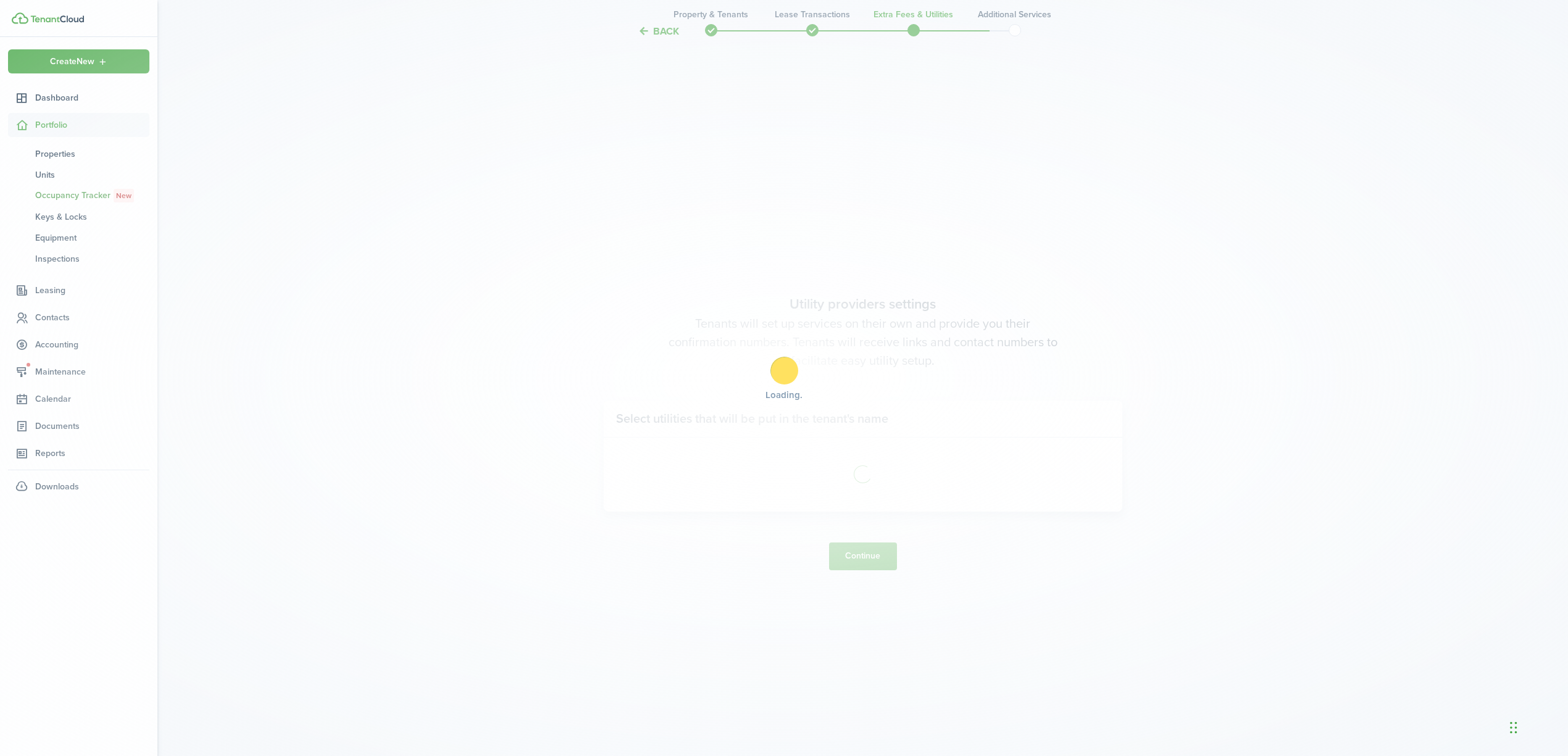
scroll to position [2186, 0]
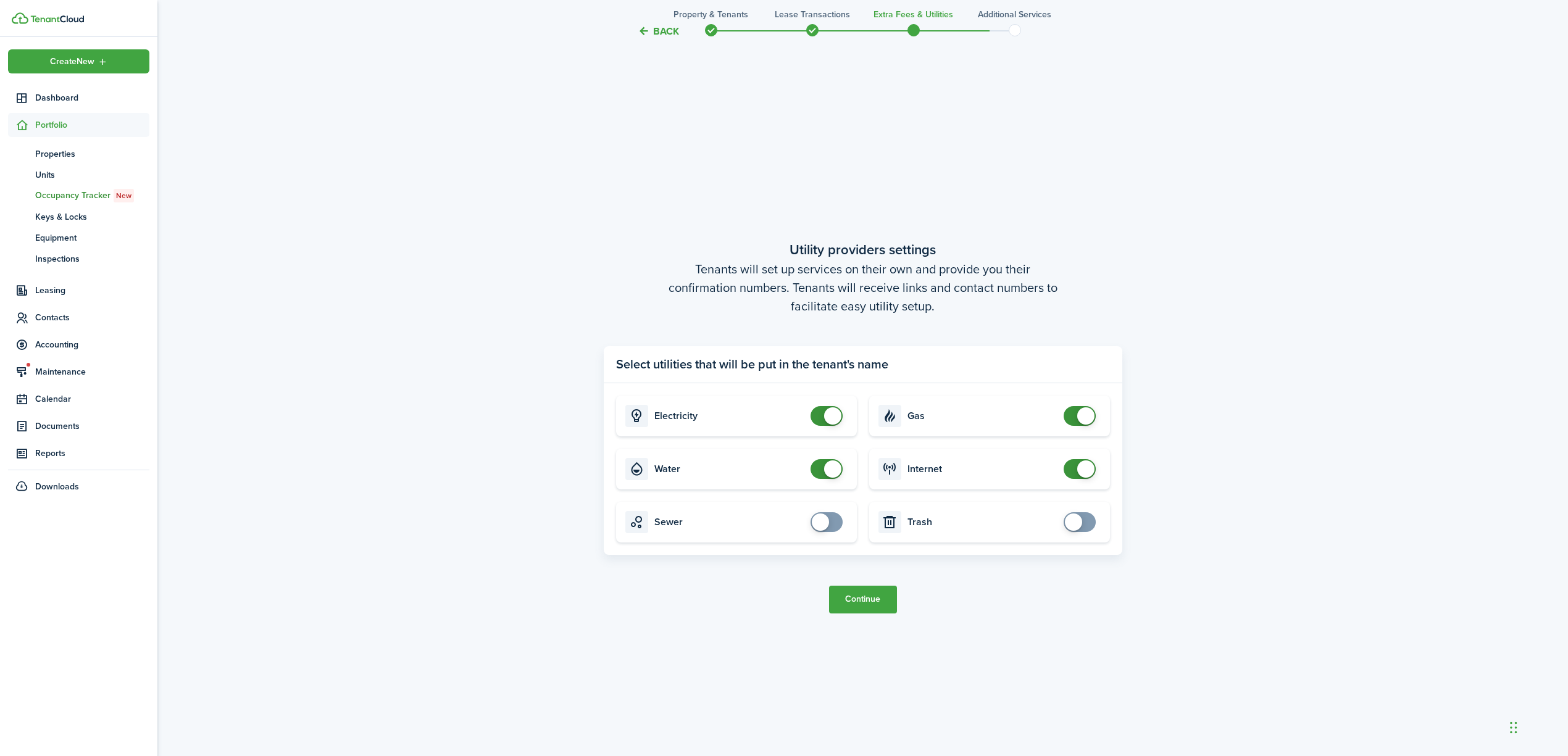
checkbox input "false"
click at [828, 410] on span at bounding box center [832, 416] width 18 height 18
checkbox input "false"
click at [832, 464] on span at bounding box center [832, 469] width 18 height 18
checkbox input "false"
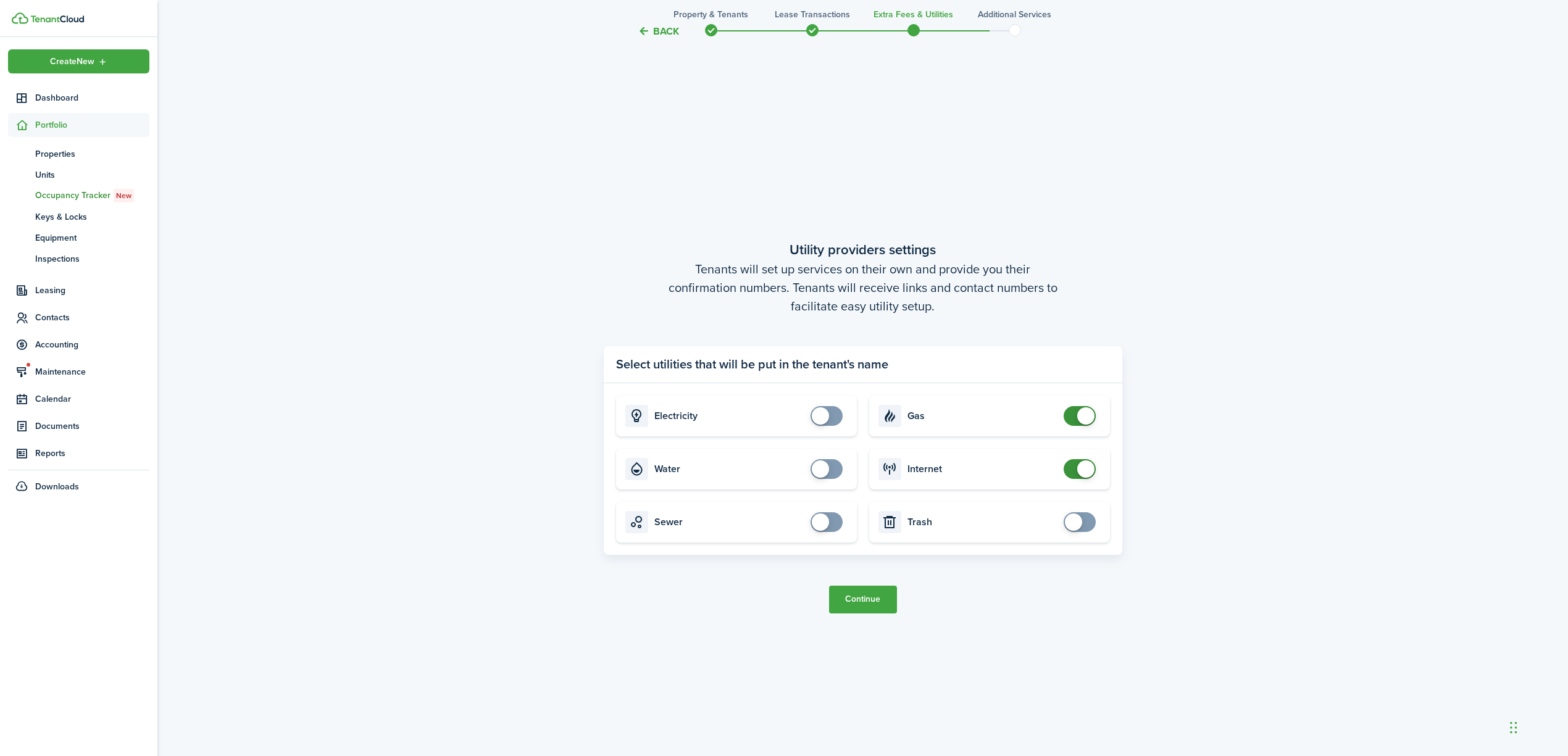
click at [1083, 419] on span at bounding box center [1085, 416] width 18 height 18
checkbox input "false"
click at [1079, 463] on span at bounding box center [1085, 469] width 18 height 18
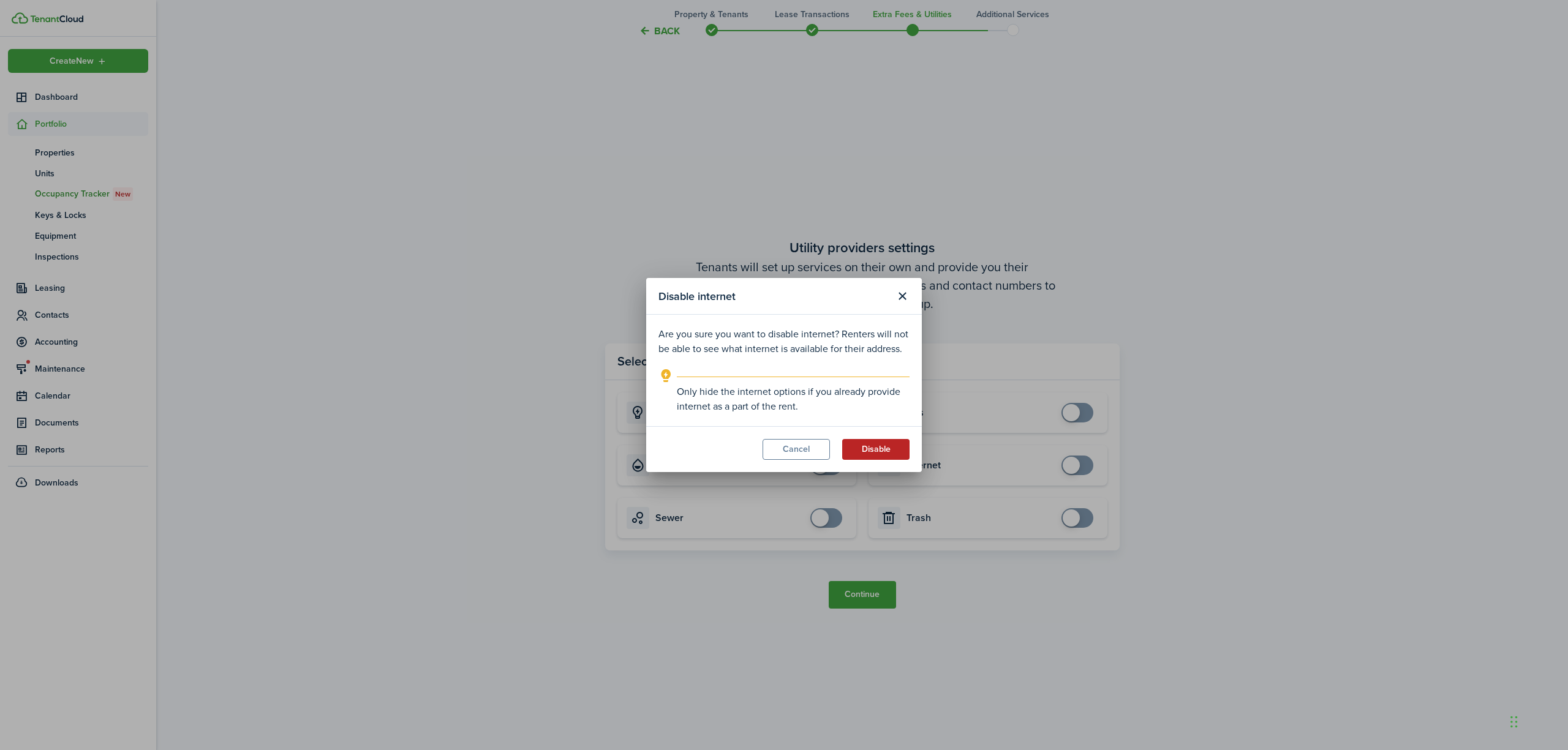
click at [886, 440] on button "Disable" at bounding box center [875, 449] width 68 height 21
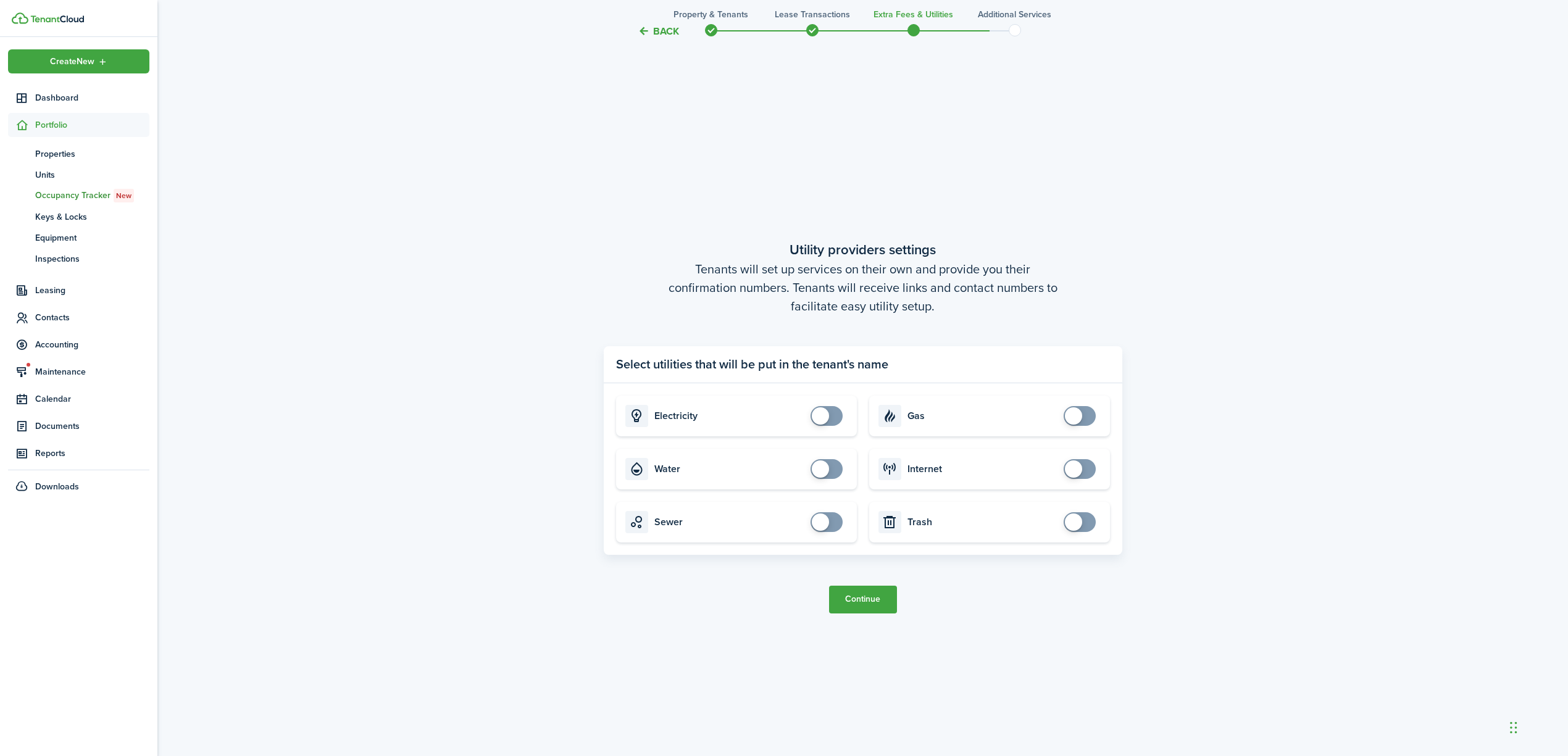
click at [872, 594] on button "Continue" at bounding box center [863, 600] width 68 height 28
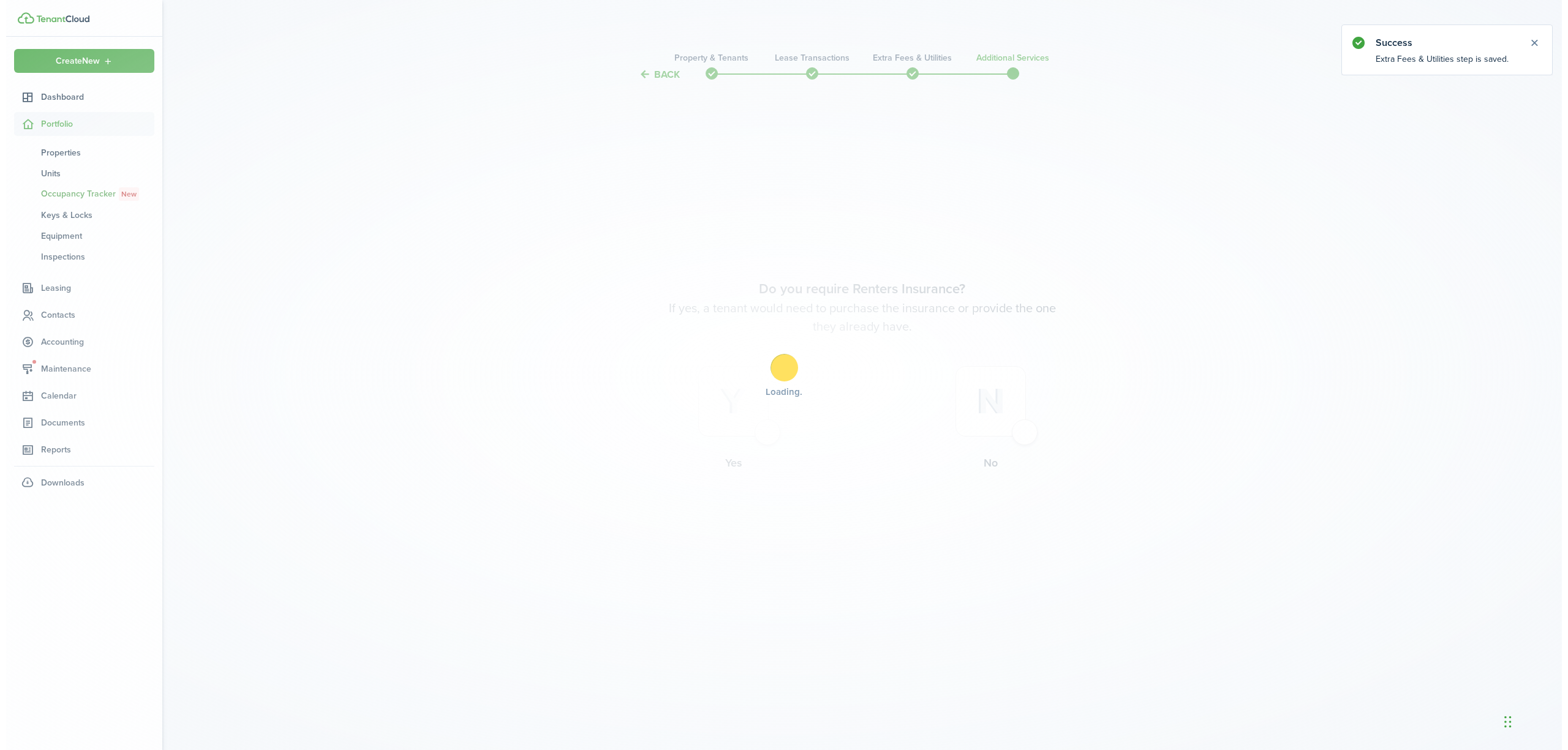
scroll to position [0, 0]
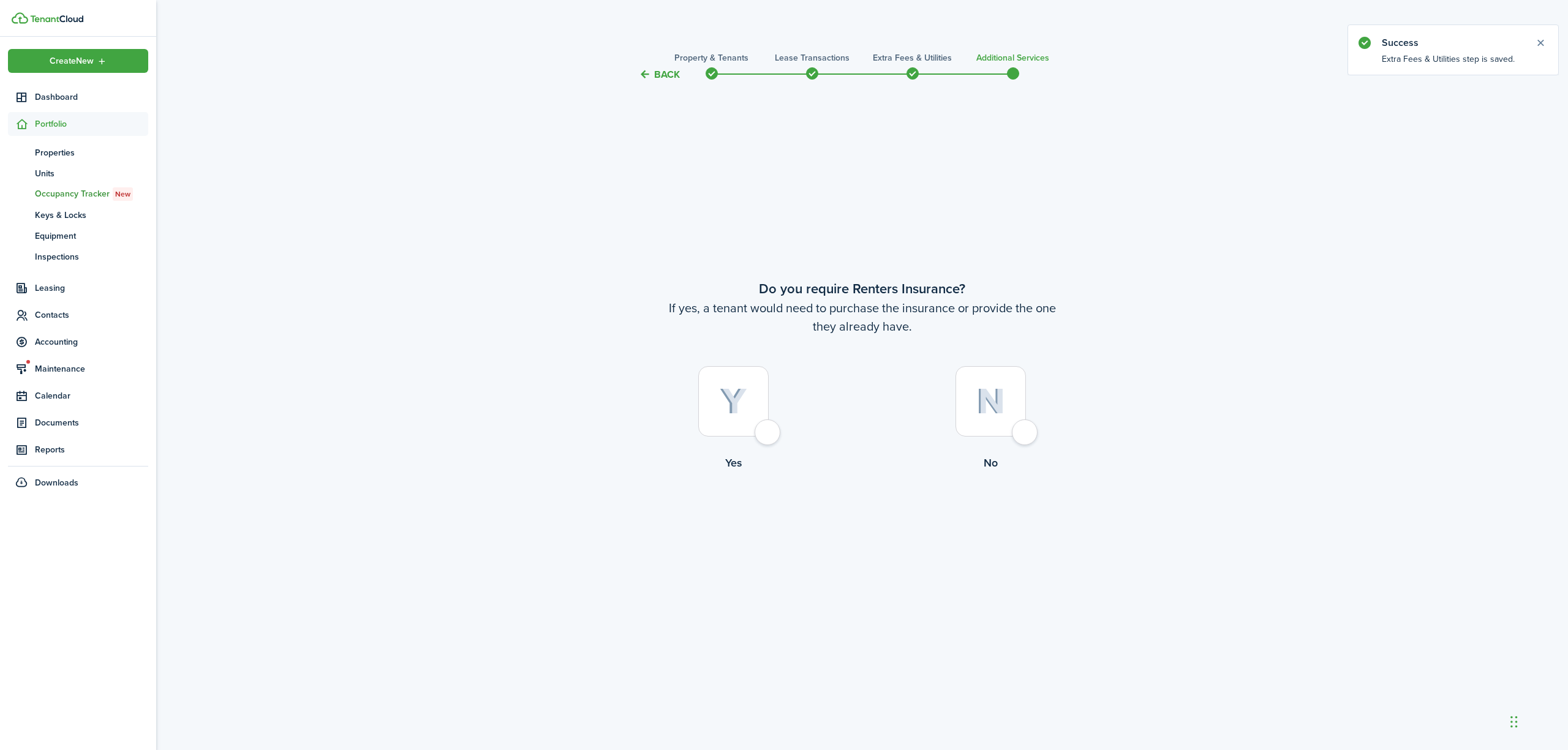
click at [763, 431] on div at bounding box center [734, 401] width 70 height 70
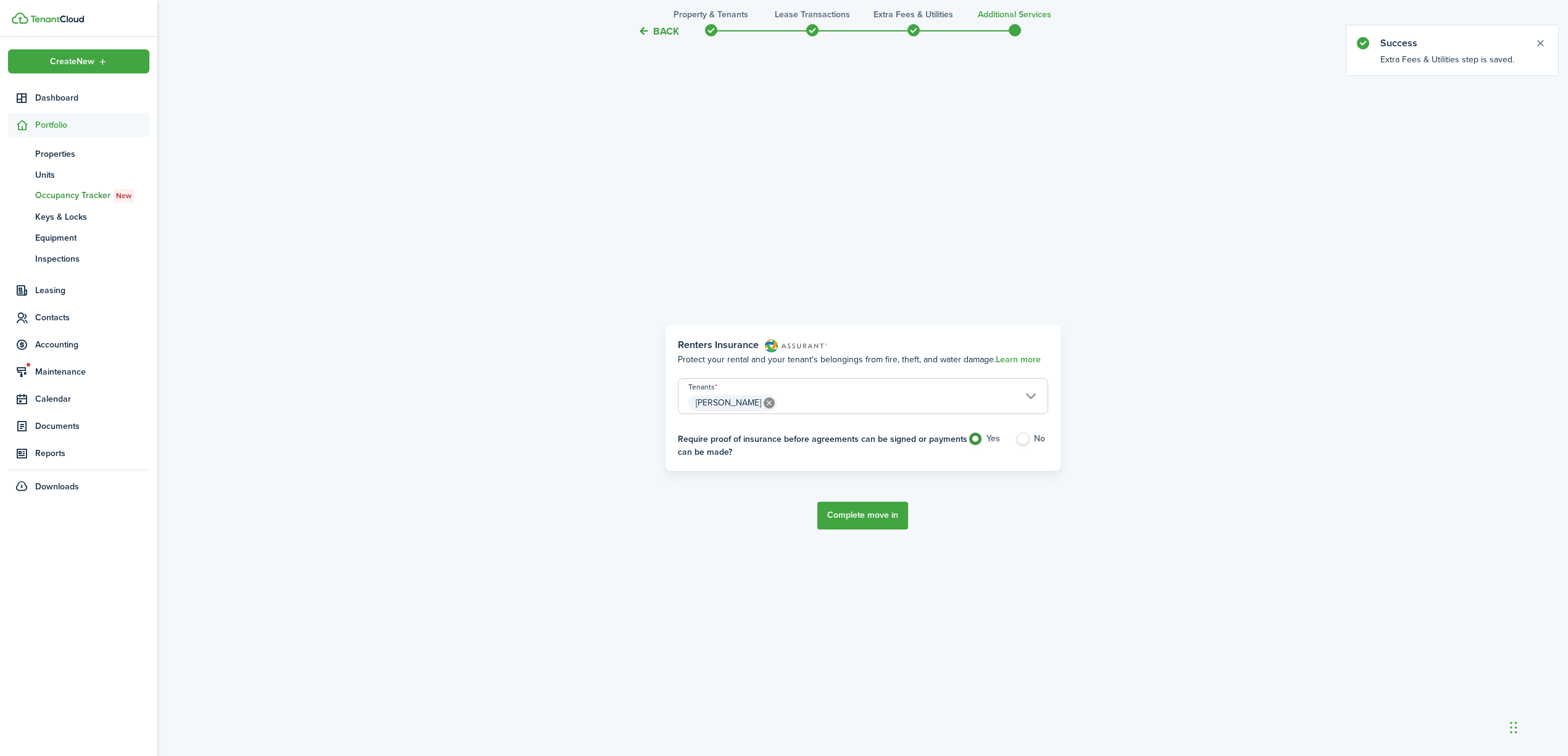
scroll to position [674, 0]
click at [659, 31] on button "Back" at bounding box center [657, 30] width 41 height 13
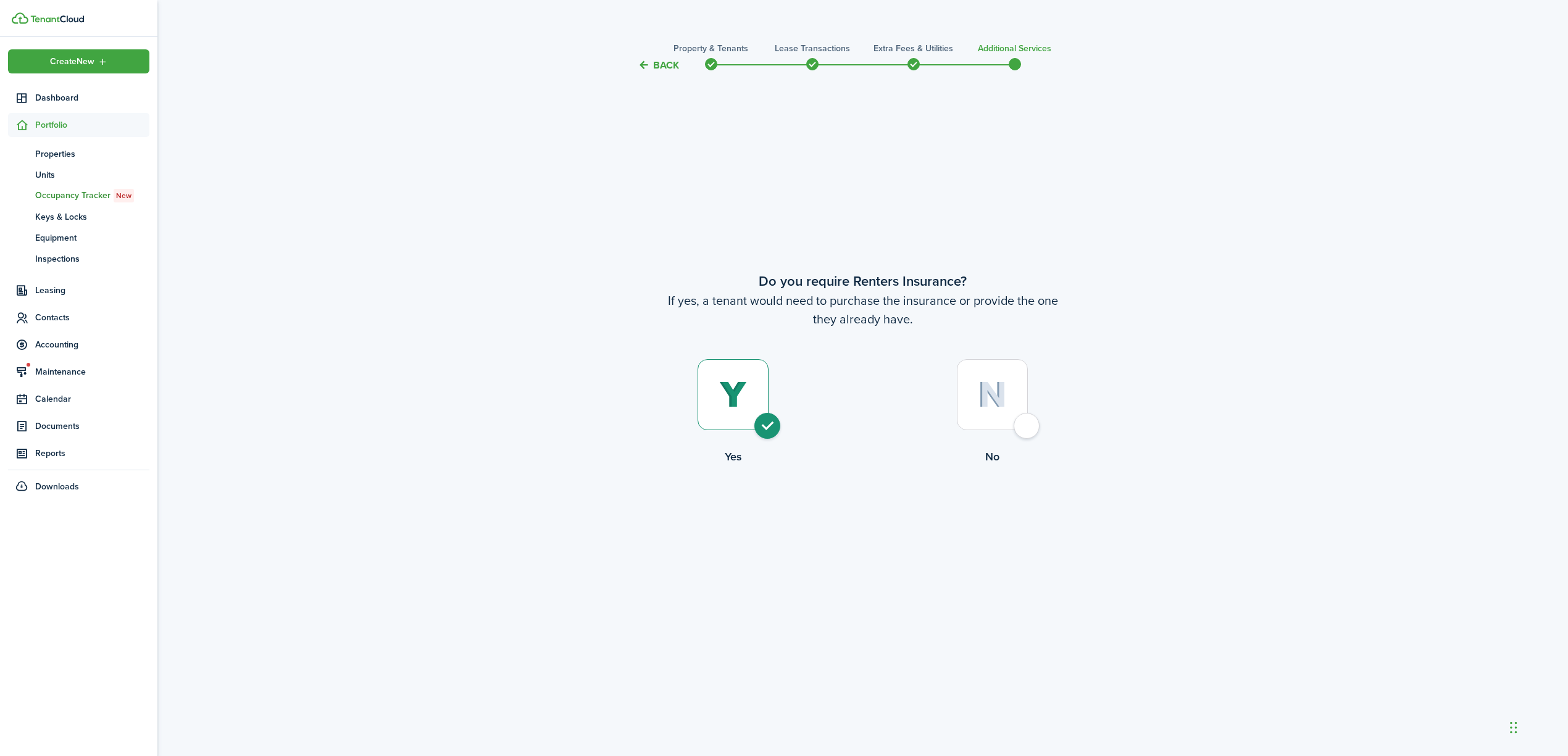
scroll to position [0, 0]
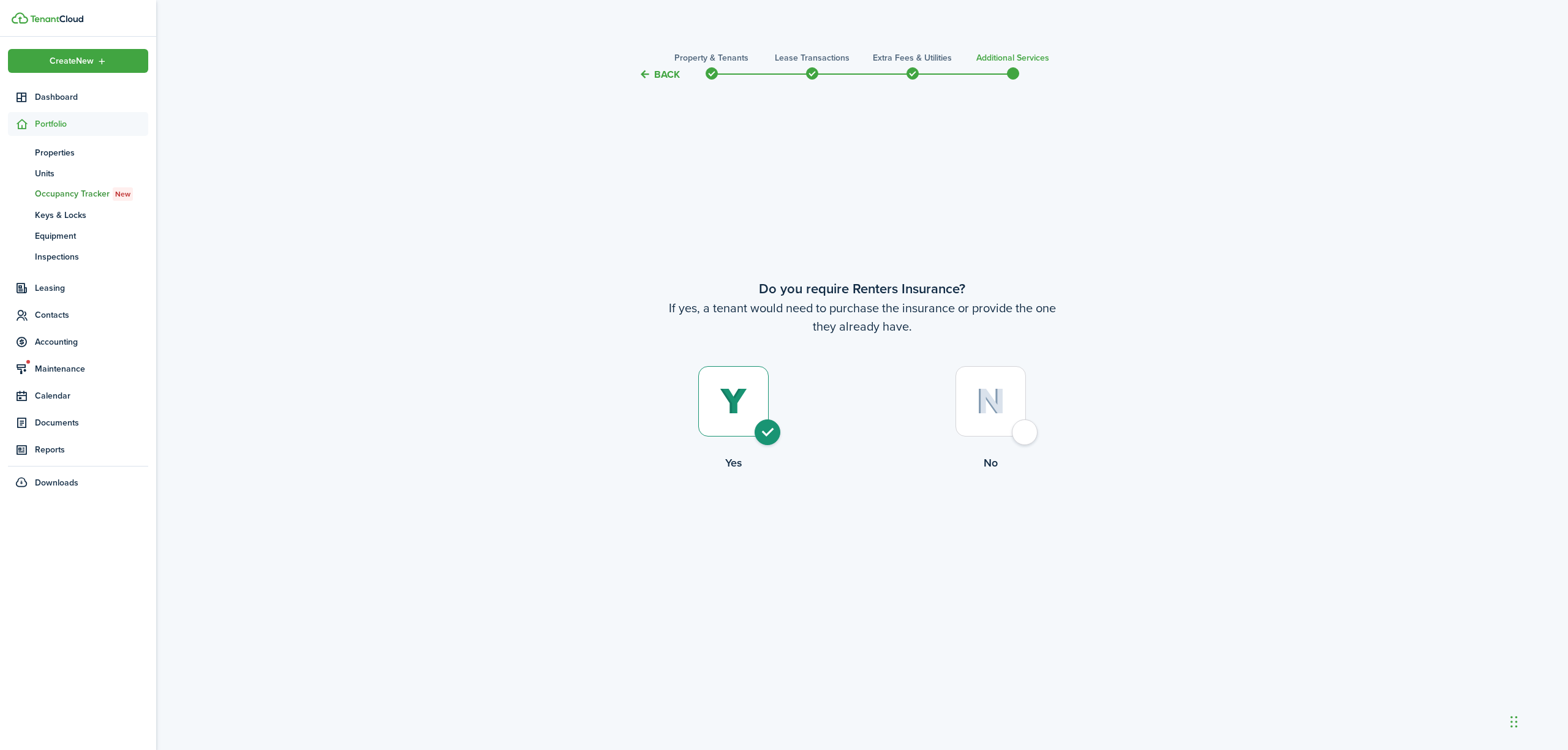
click at [1026, 431] on div at bounding box center [991, 401] width 70 height 70
radio input "false"
radio input "true"
click at [850, 531] on button "Complete move in" at bounding box center [862, 521] width 90 height 28
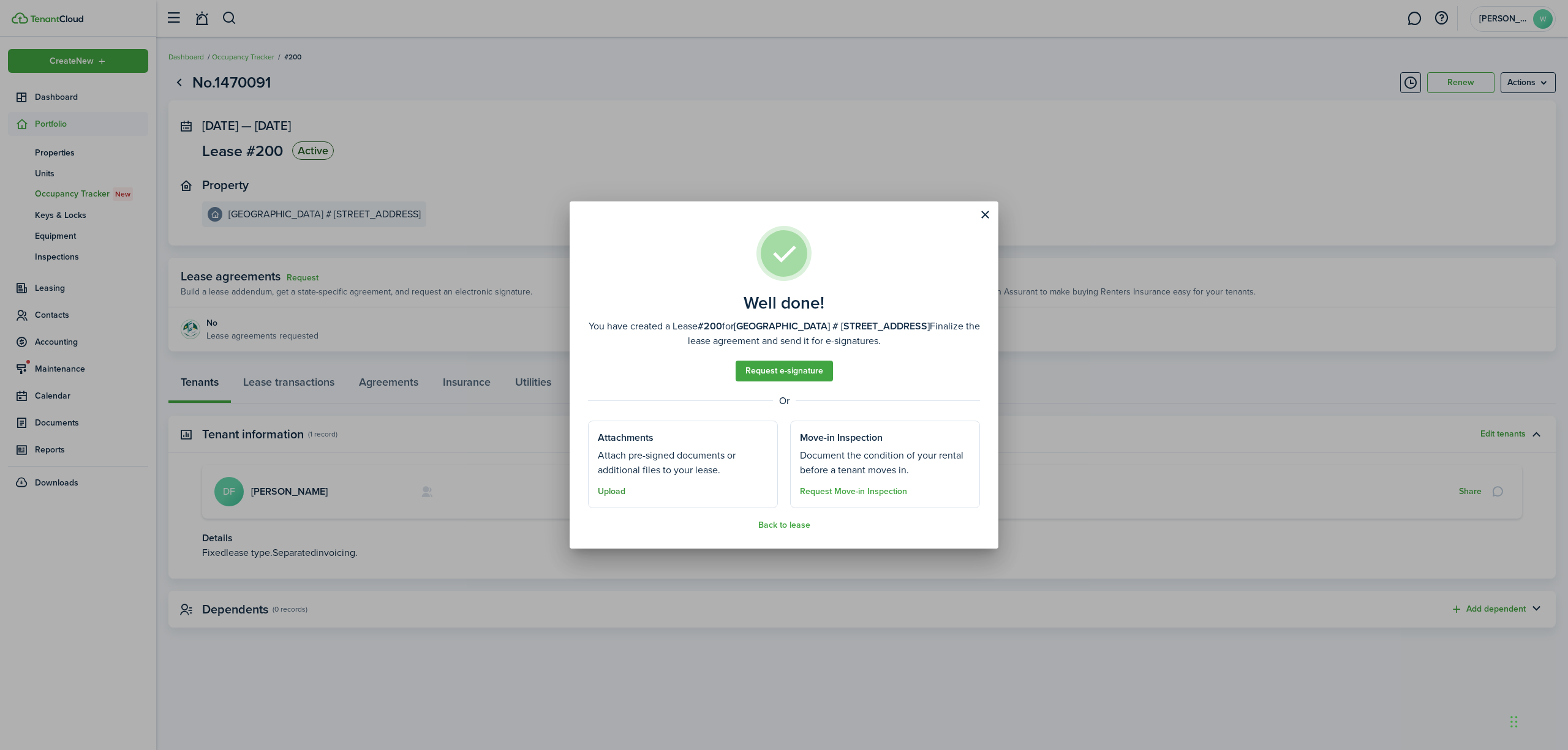
click at [613, 487] on button "Upload" at bounding box center [612, 492] width 28 height 10
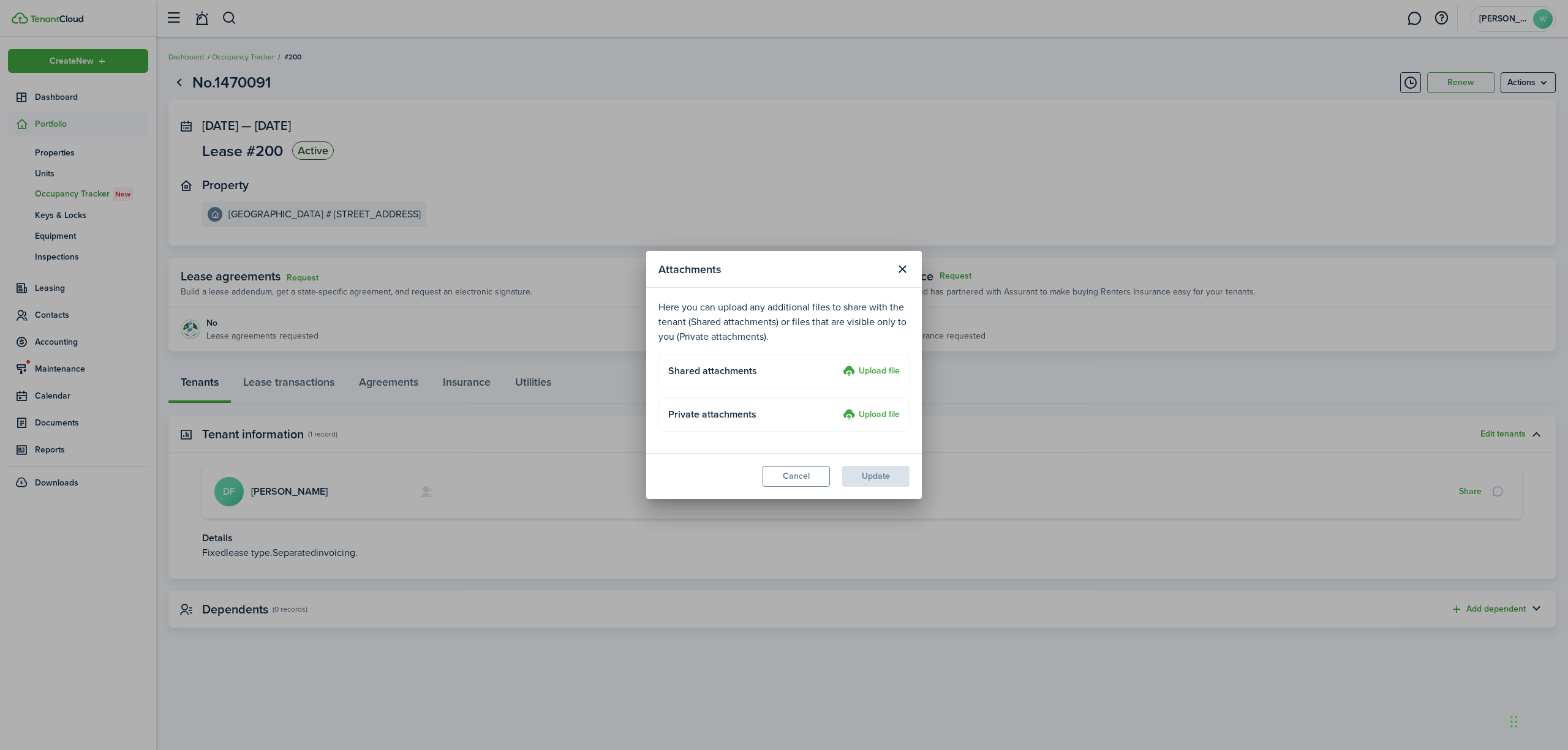
click at [868, 373] on label "Upload file" at bounding box center [871, 372] width 57 height 15
click at [839, 365] on input "Upload file" at bounding box center [839, 365] width 0 height 0
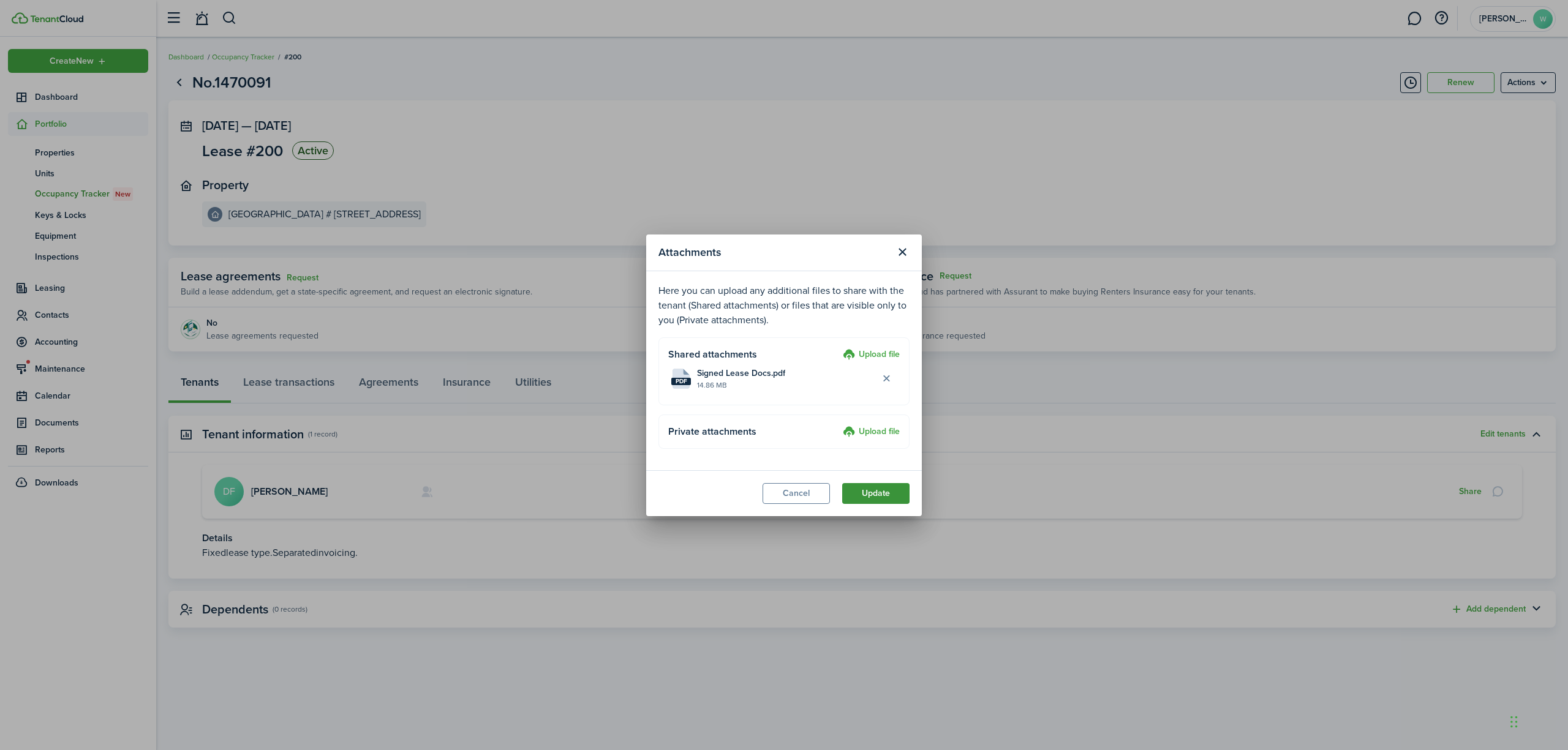
click at [876, 501] on button "Update" at bounding box center [875, 493] width 68 height 21
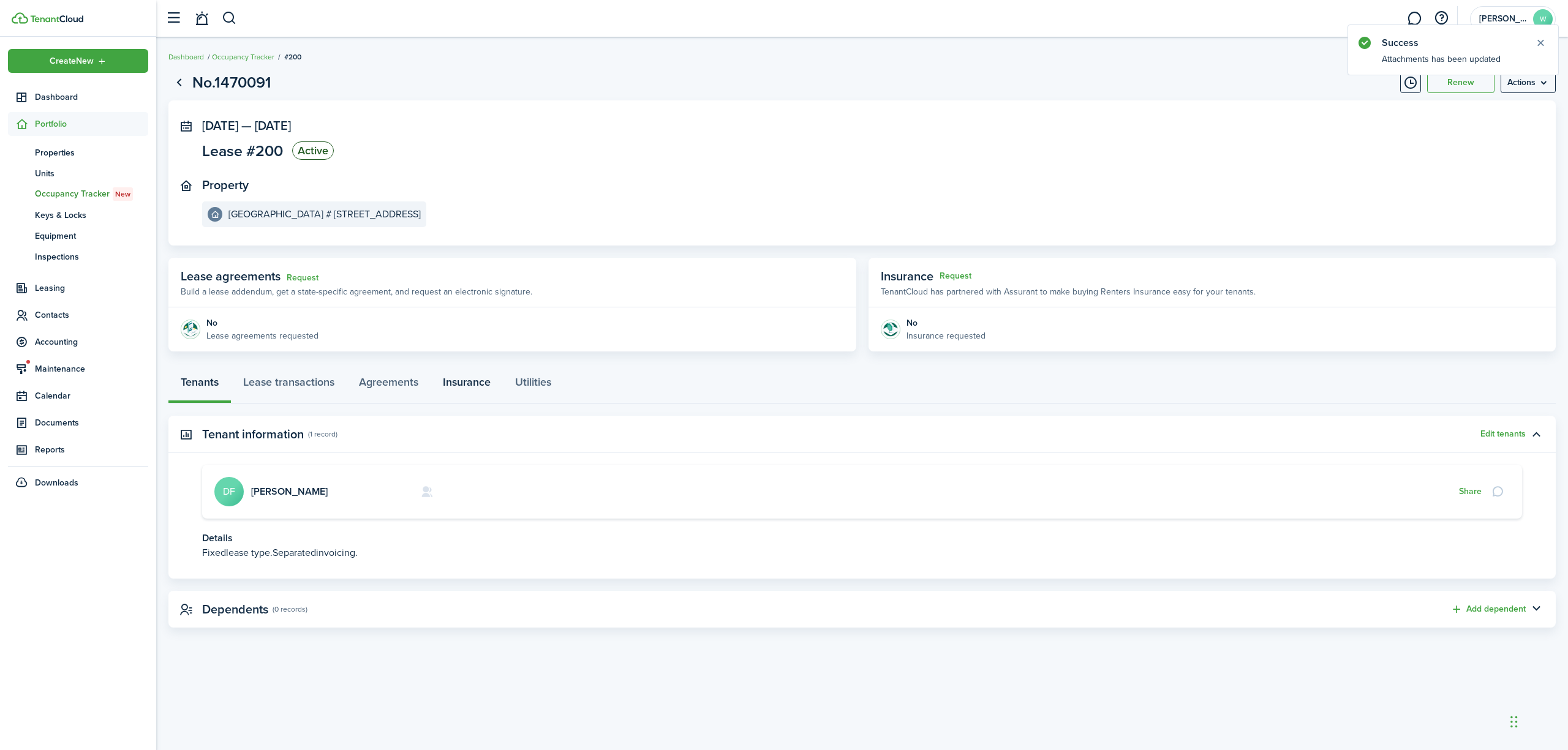
click at [474, 384] on link "Insurance" at bounding box center [466, 385] width 73 height 37
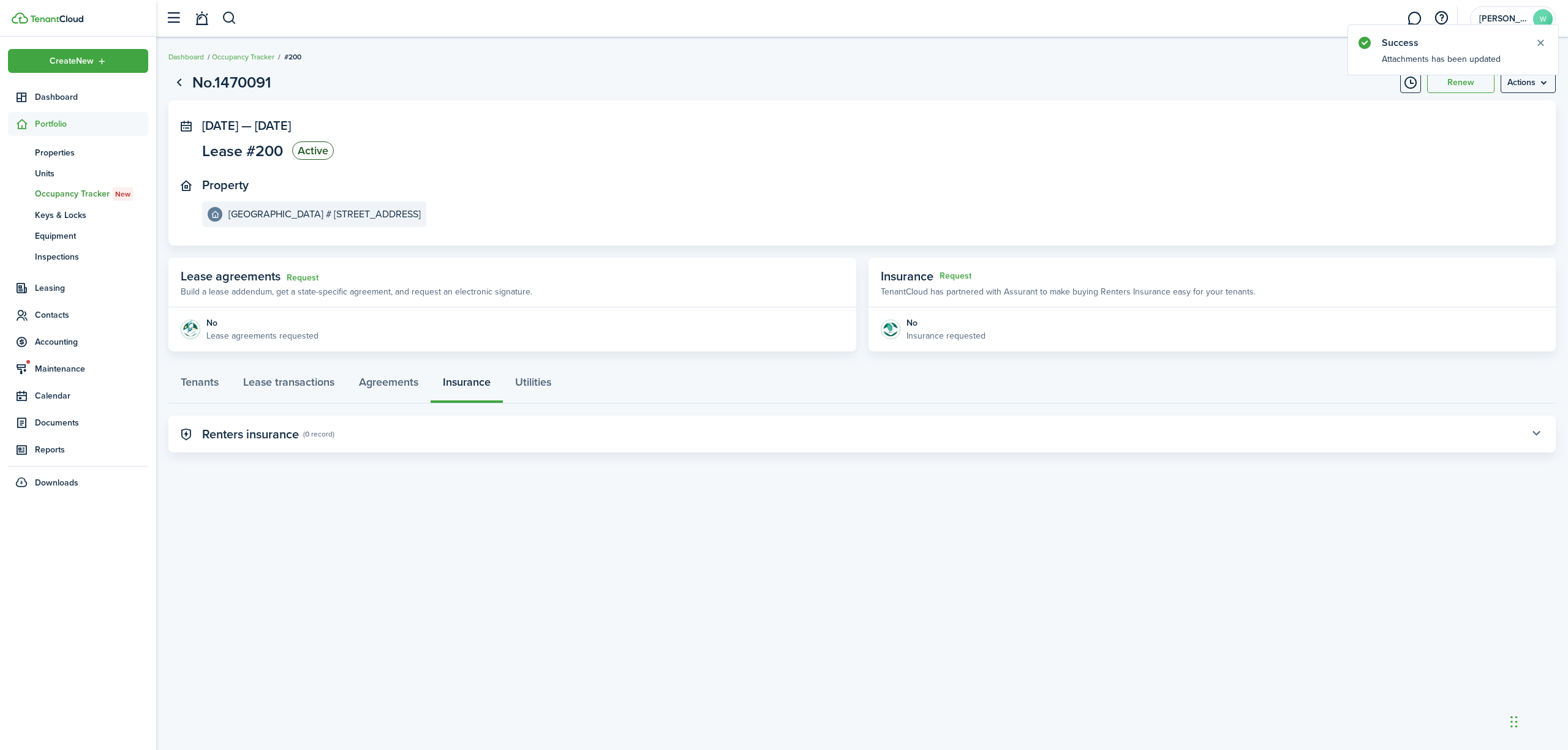
click at [1534, 434] on button "button" at bounding box center [1536, 434] width 21 height 21
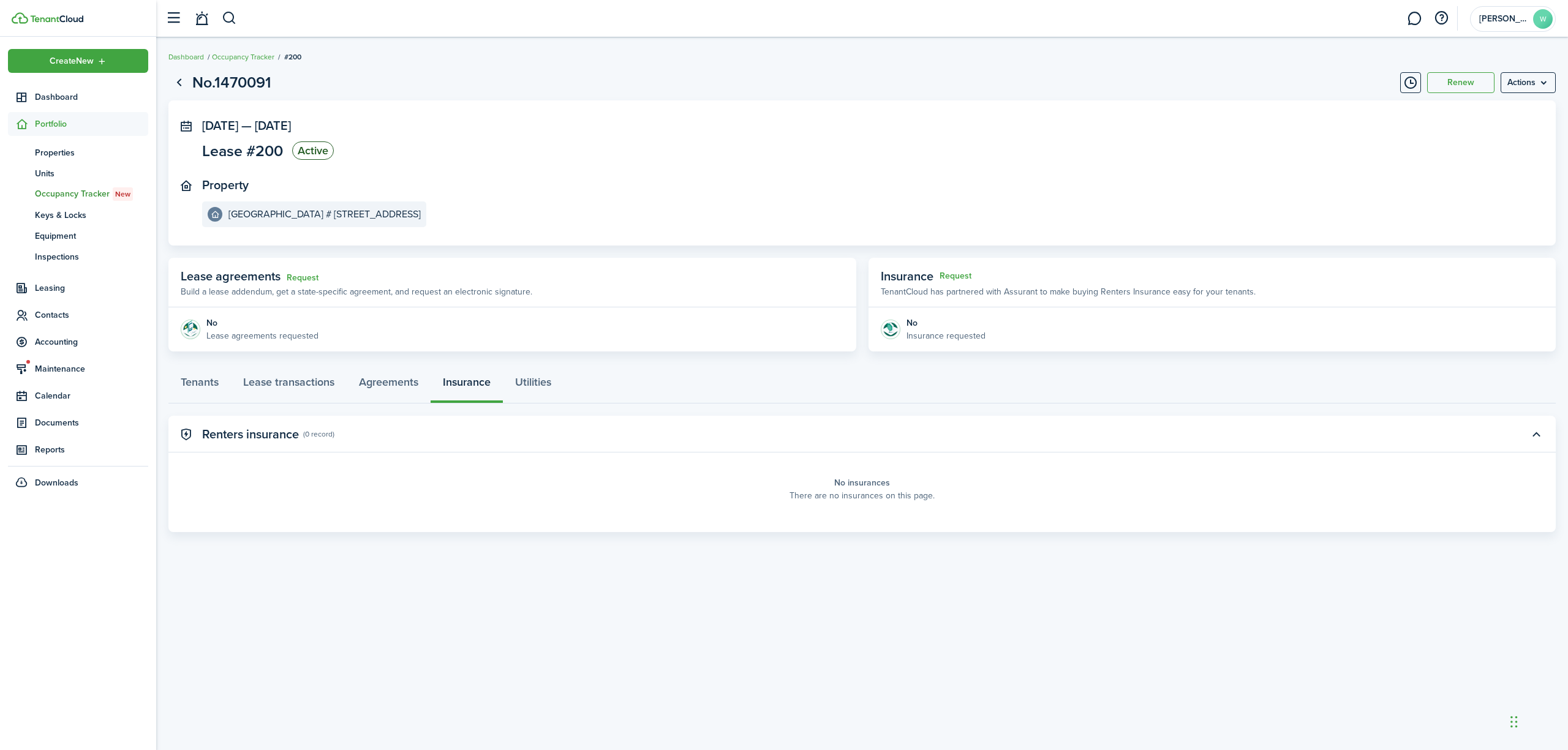
click at [839, 486] on panel-main-placeholder-title "No insurances" at bounding box center [862, 482] width 56 height 13
click at [230, 8] on button "button" at bounding box center [229, 18] width 15 height 21
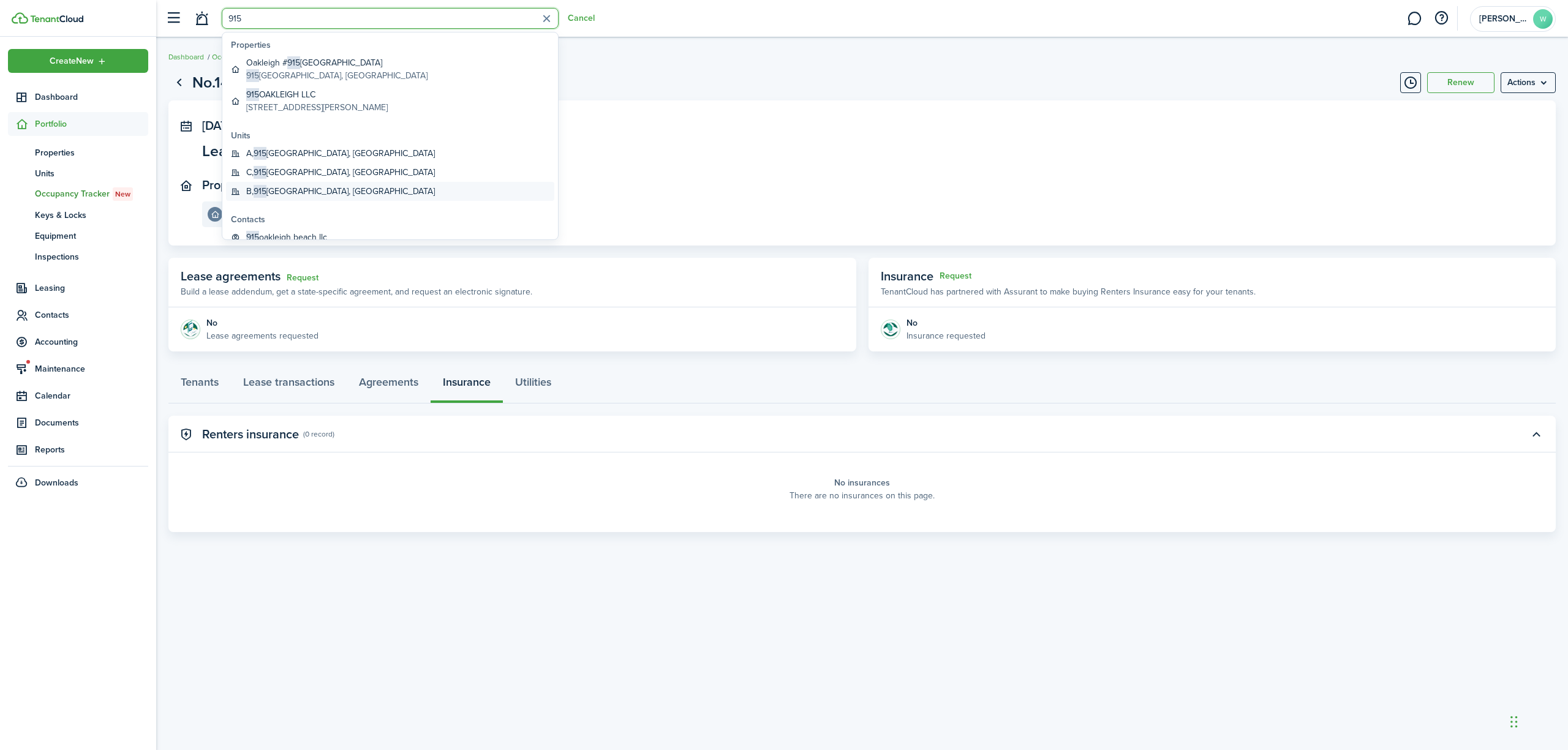
type input "915"
click at [290, 193] on global-search-item-title "B, [STREET_ADDRESS]" at bounding box center [340, 191] width 189 height 13
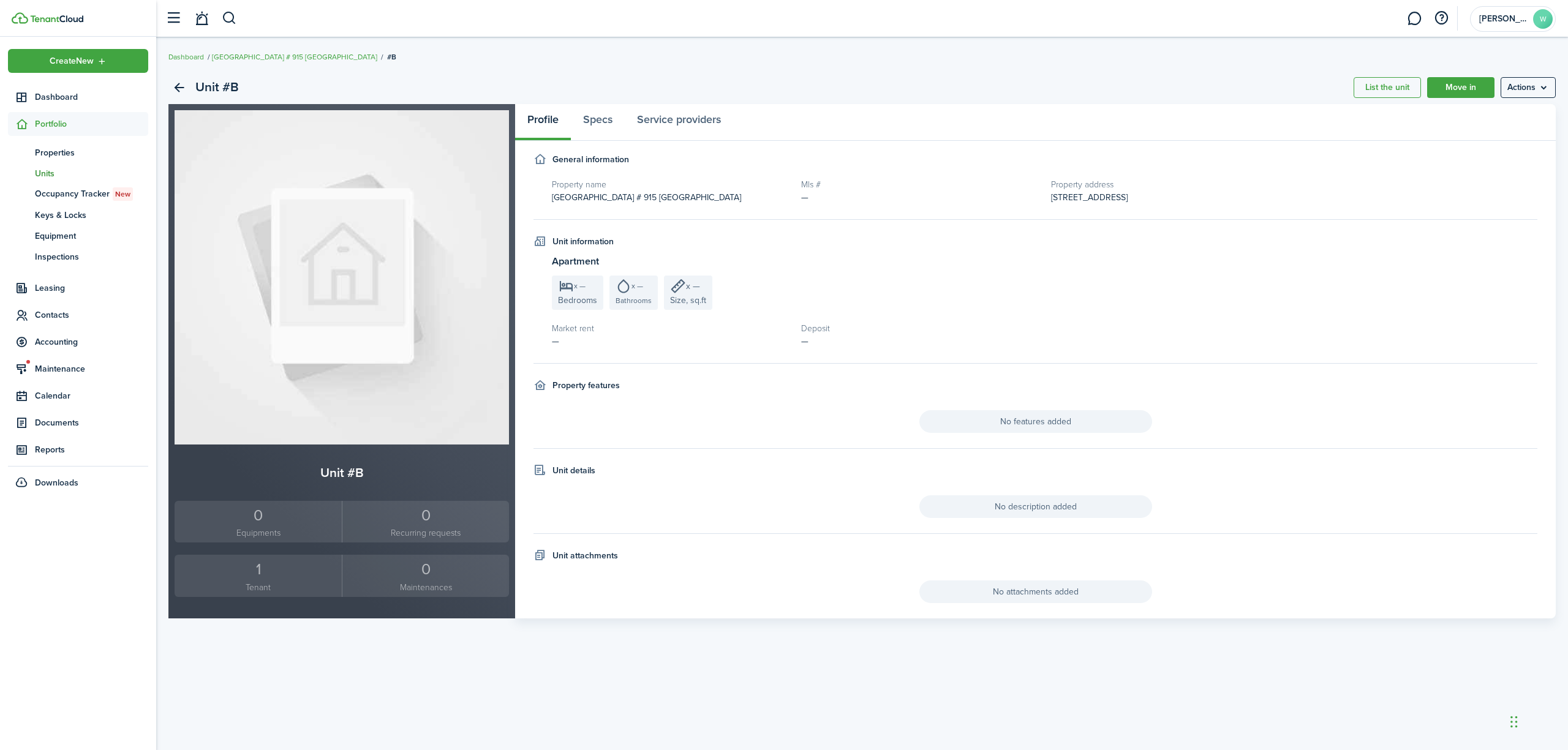
click at [258, 578] on div "1" at bounding box center [258, 570] width 161 height 23
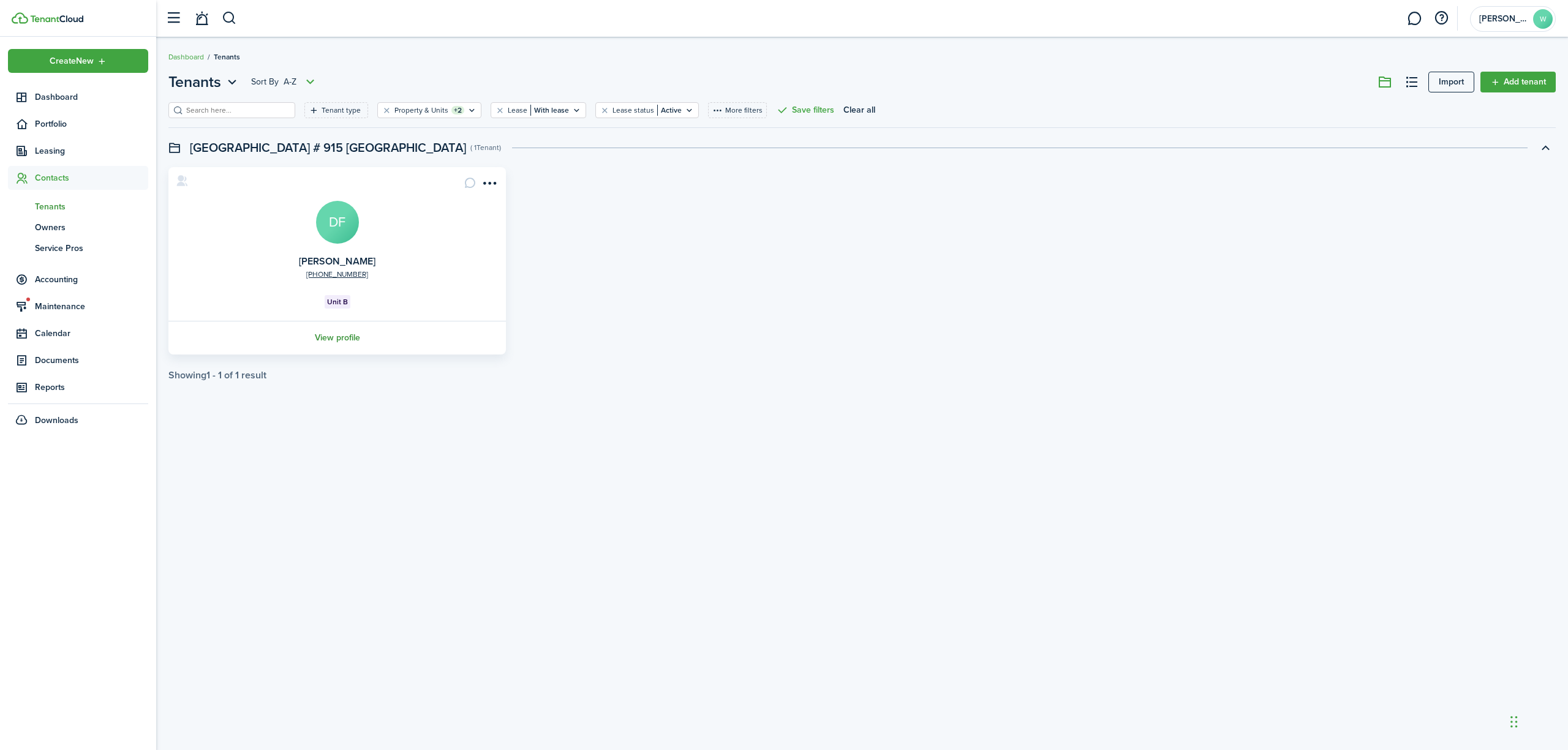
click at [331, 342] on link "View profile" at bounding box center [337, 338] width 341 height 33
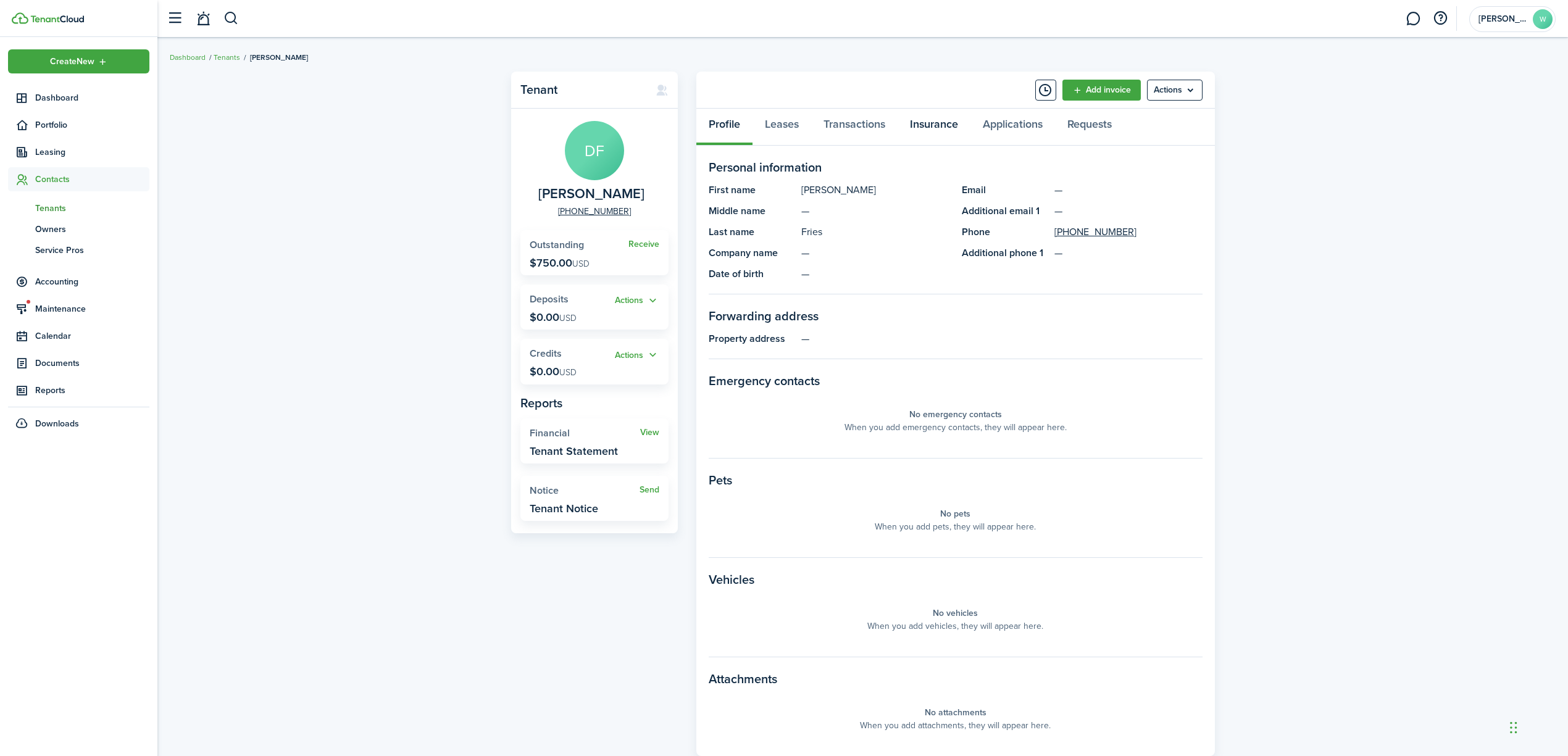
click at [925, 122] on link "Insurance" at bounding box center [933, 127] width 73 height 37
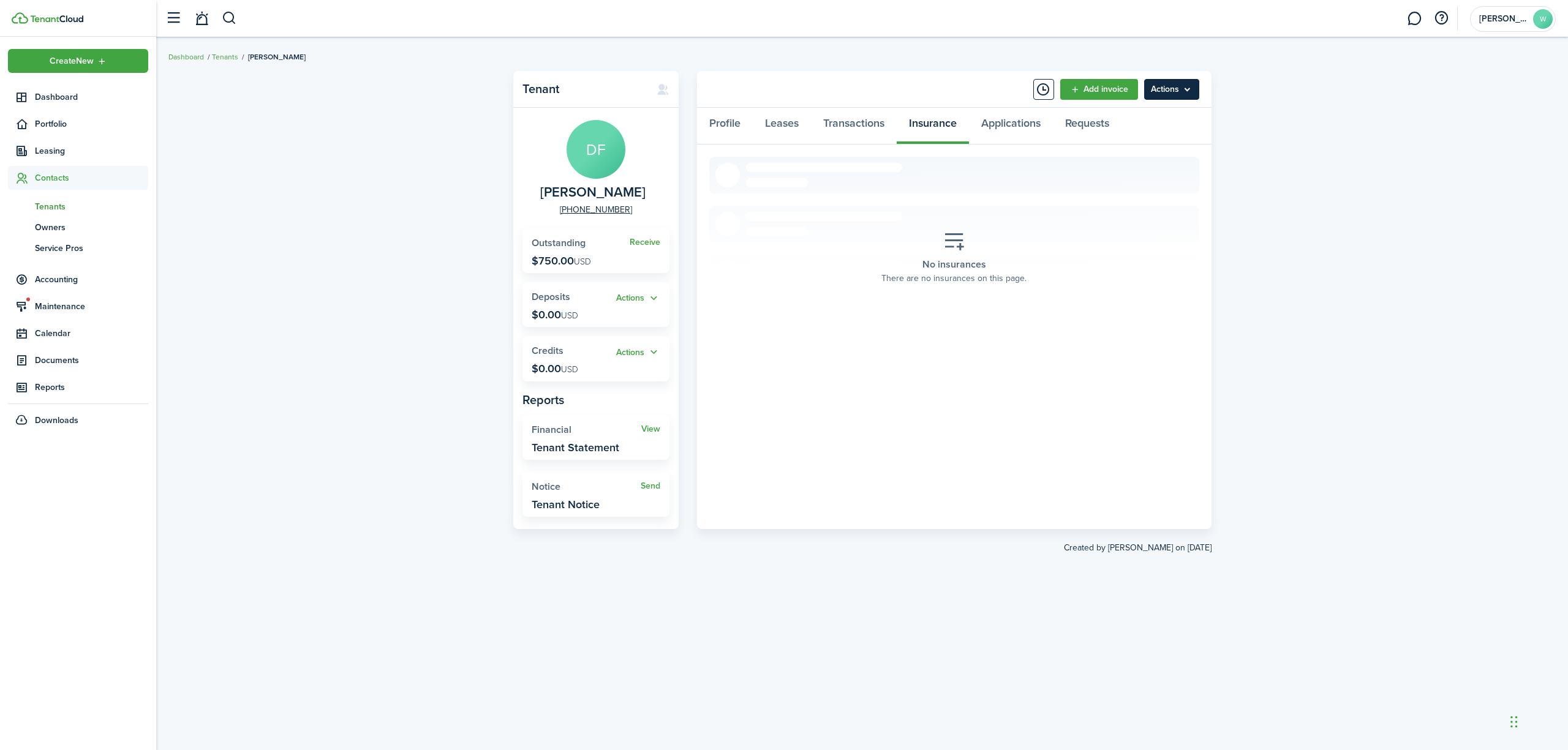
click at [1174, 88] on menu-btn "Actions" at bounding box center [1172, 89] width 55 height 21
click at [1120, 194] on button "Add insurance" at bounding box center [1146, 201] width 107 height 21
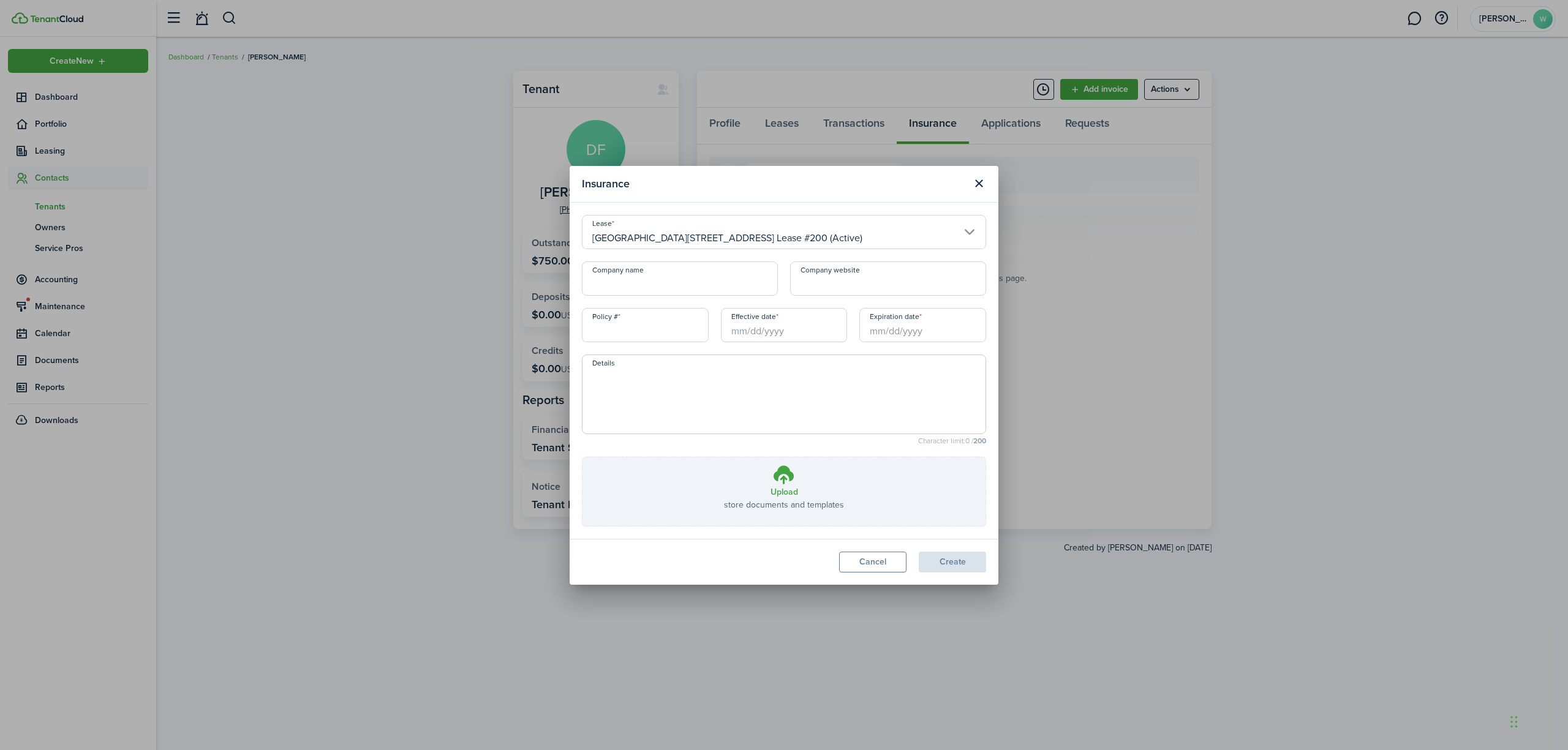
click at [706, 284] on input "Company name" at bounding box center [679, 278] width 196 height 34
type input "Allstate"
click at [669, 317] on input "Policy #" at bounding box center [645, 325] width 127 height 34
click at [801, 321] on input "Effective date" at bounding box center [784, 325] width 127 height 34
type input "908173380"
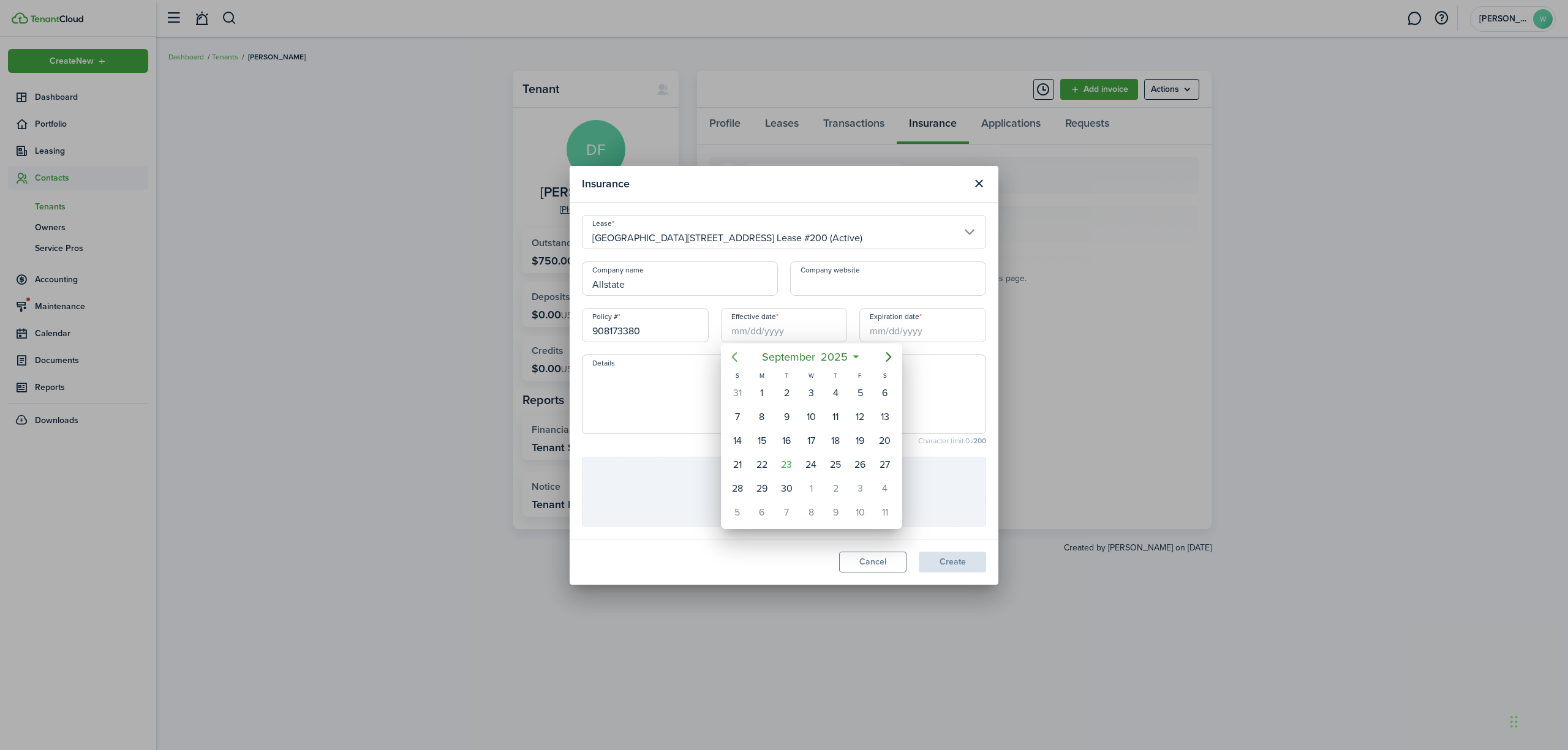
click at [738, 358] on icon "Previous page" at bounding box center [734, 357] width 15 height 15
click at [814, 466] on div "21" at bounding box center [811, 465] width 18 height 18
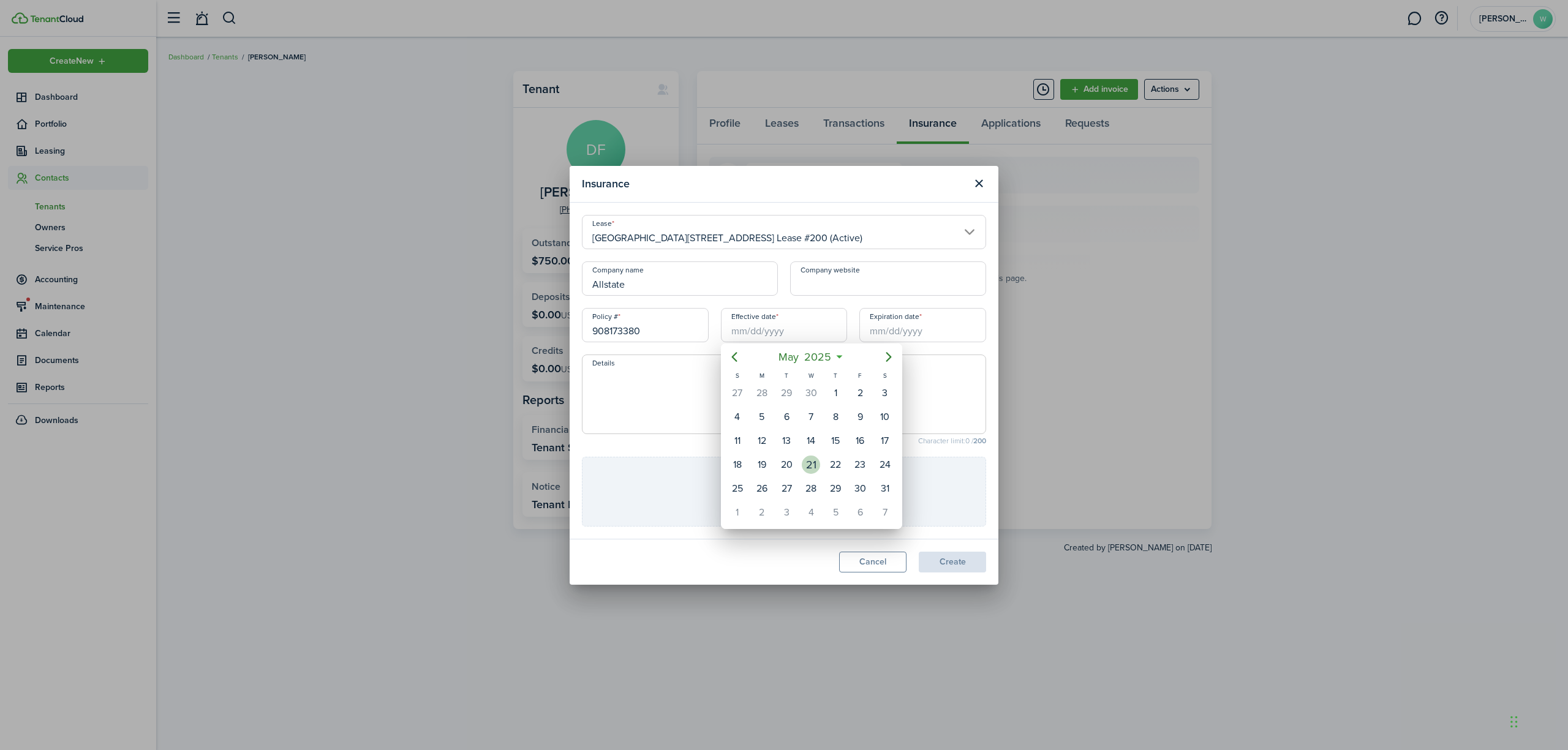
type input "[DATE]"
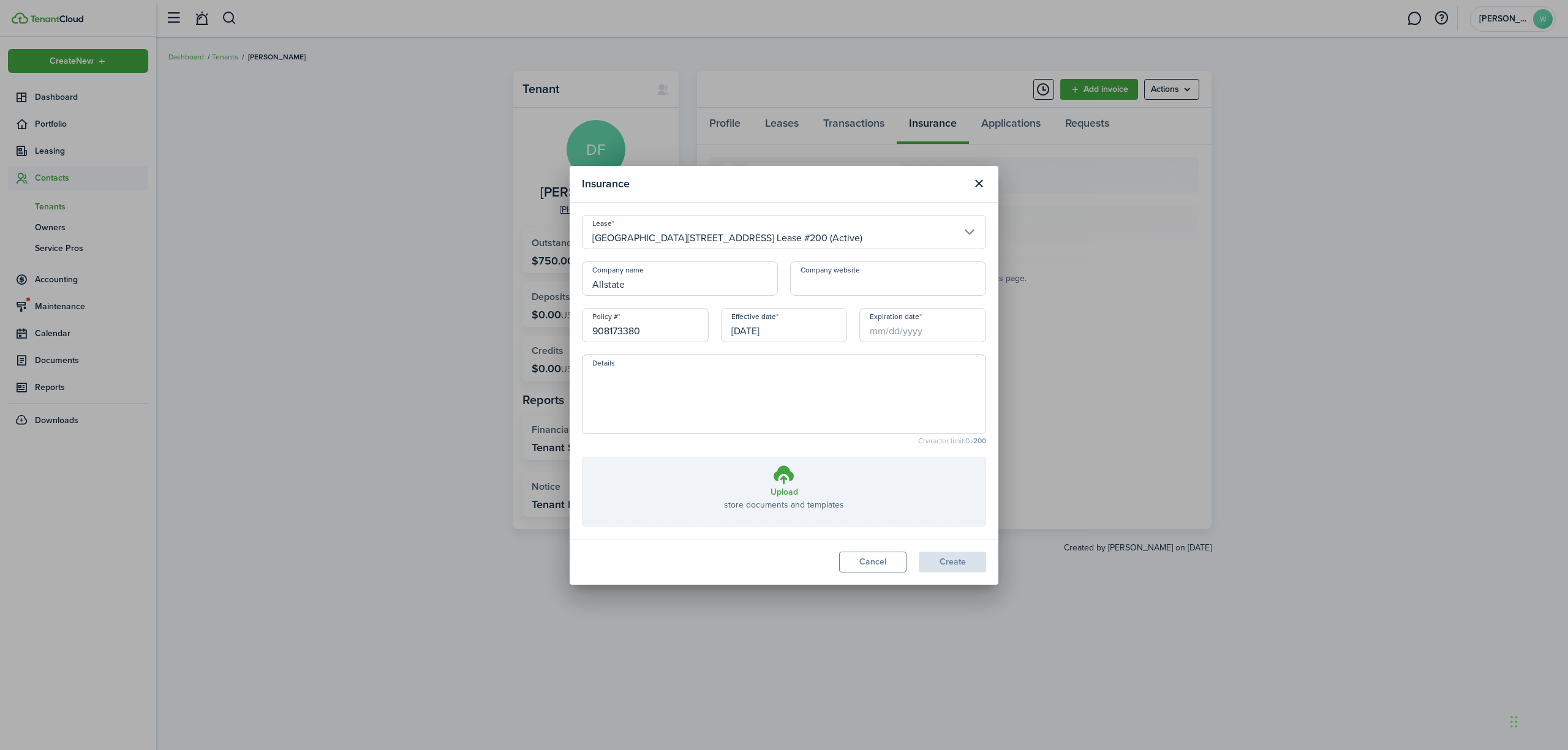
click at [909, 327] on input "Expiration date" at bounding box center [923, 325] width 127 height 34
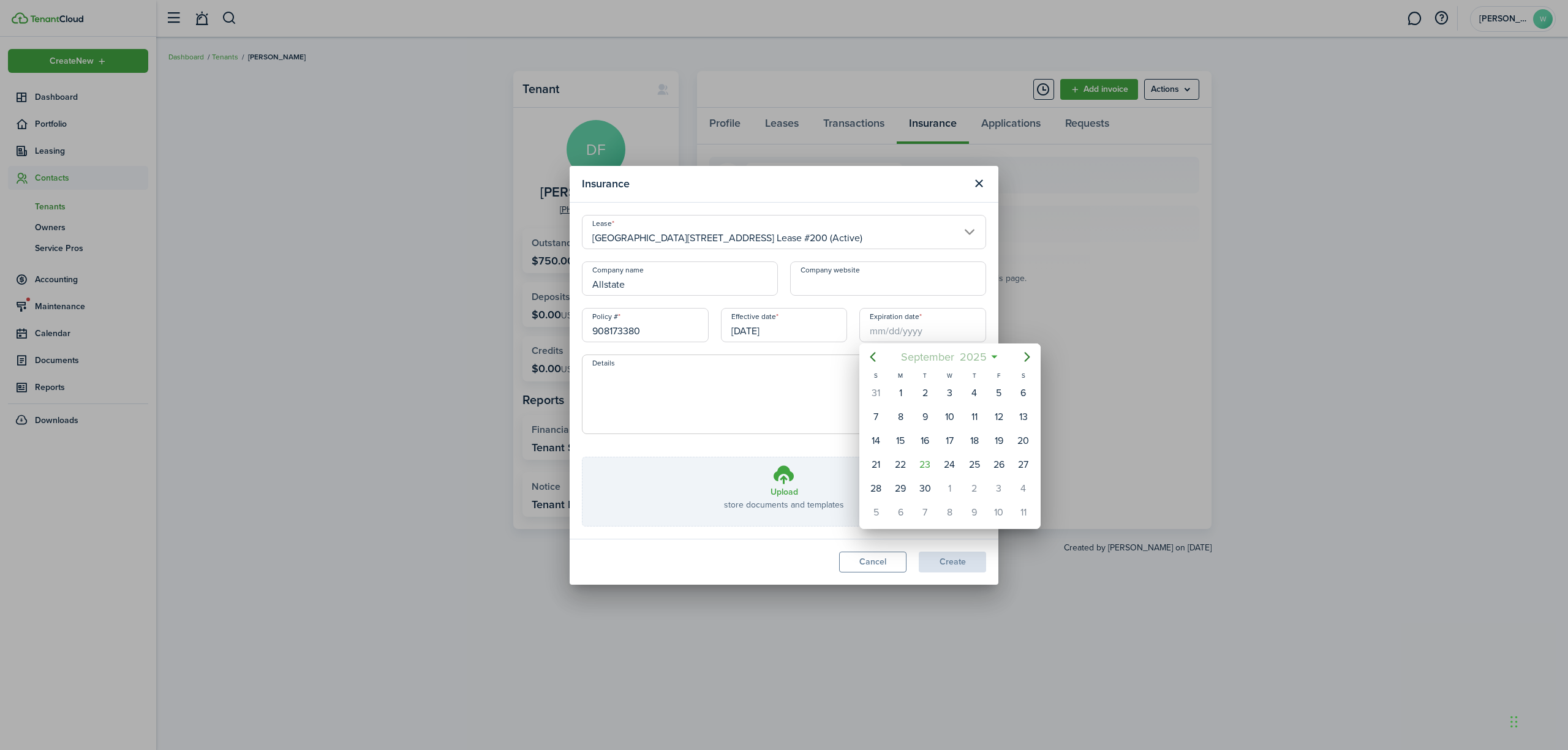
click at [976, 350] on span "2025" at bounding box center [973, 357] width 33 height 22
click at [961, 363] on mbsc-button "2025" at bounding box center [944, 357] width 43 height 22
click at [1007, 471] on div "2026" at bounding box center [1007, 466] width 44 height 19
click at [948, 430] on div "May" at bounding box center [950, 427] width 44 height 19
click at [974, 464] on div "21" at bounding box center [975, 465] width 18 height 18
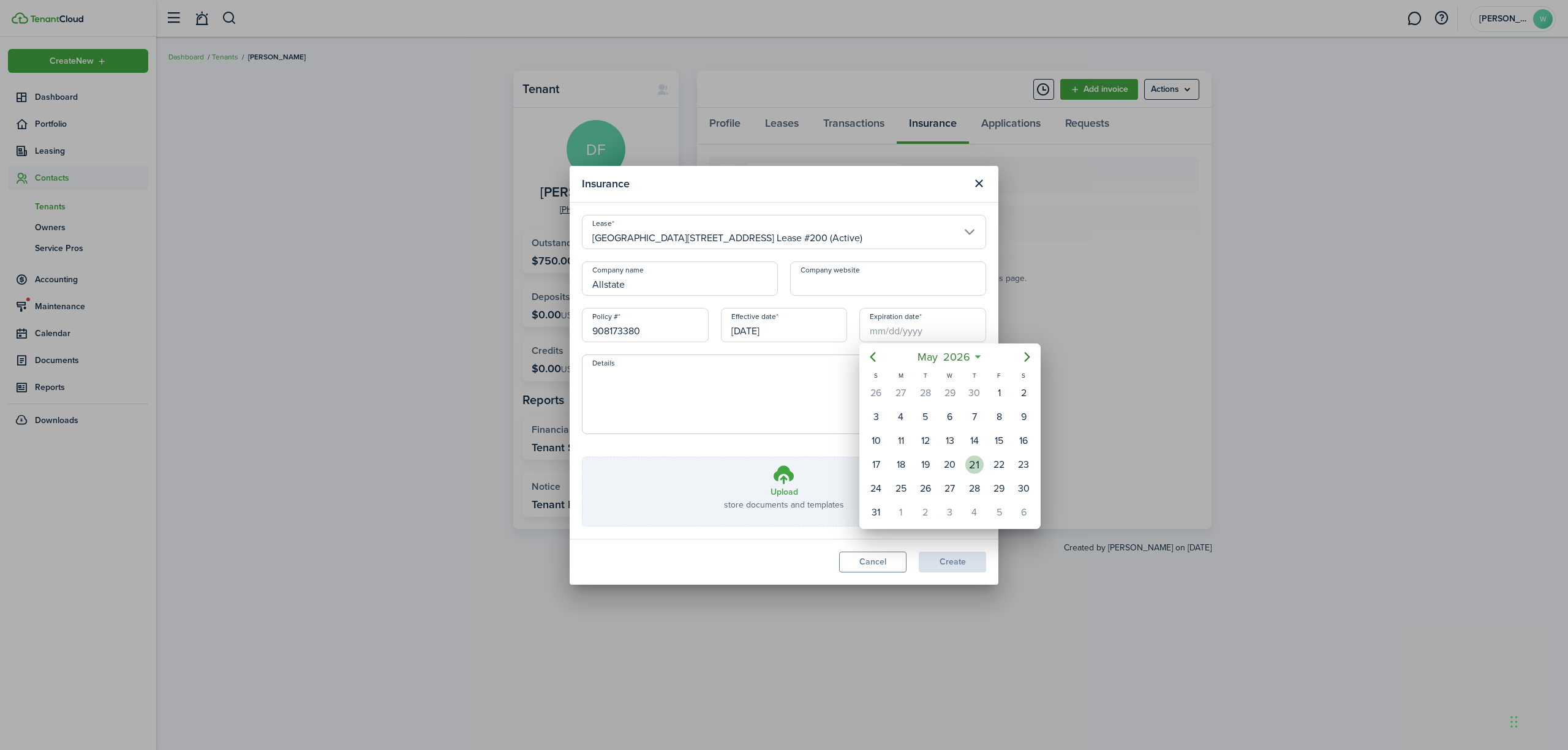
type input "[DATE]"
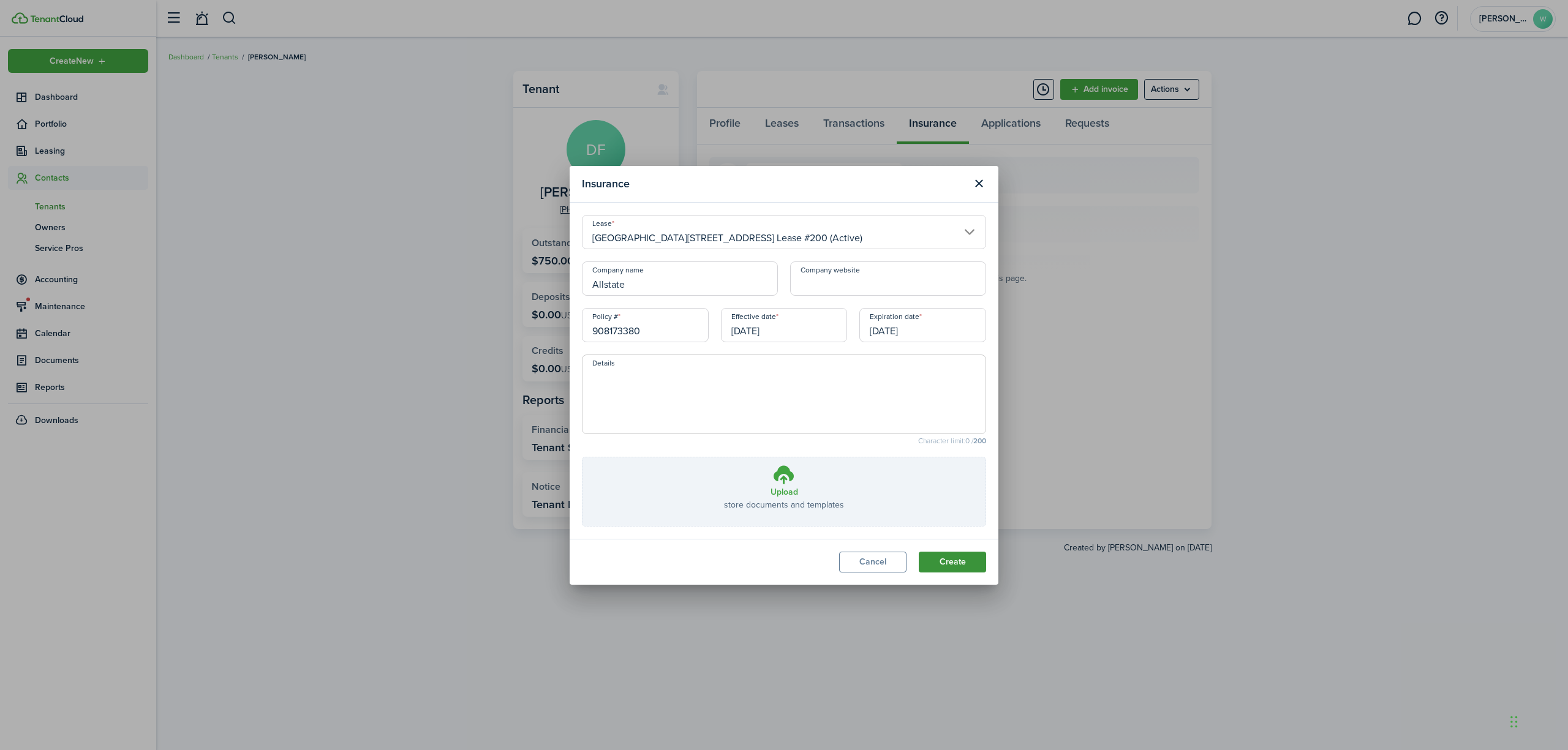
click at [958, 562] on button "Create" at bounding box center [952, 561] width 68 height 21
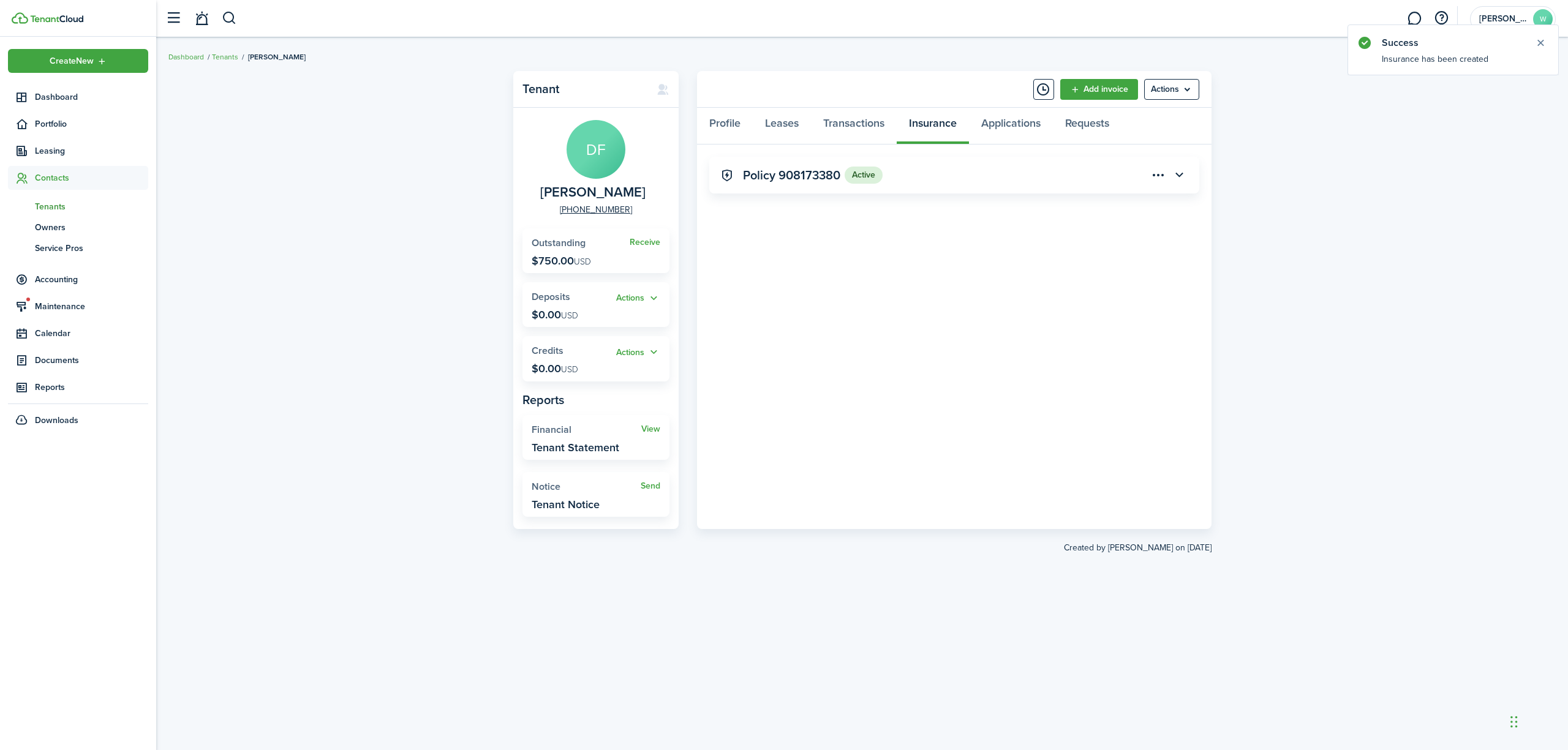
click at [934, 123] on div "Profile Leases Transactions Insurance Applications Requests" at bounding box center [954, 126] width 515 height 37
click at [1158, 177] on menu-btn-icon "Open menu" at bounding box center [1159, 174] width 21 height 21
click at [1008, 170] on panel-main-header "Policy 908173380 Active" at bounding box center [954, 175] width 490 height 37
click at [1160, 174] on menu-btn-icon "Open menu" at bounding box center [1159, 174] width 21 height 21
click at [1145, 193] on button "Edit" at bounding box center [1116, 202] width 107 height 21
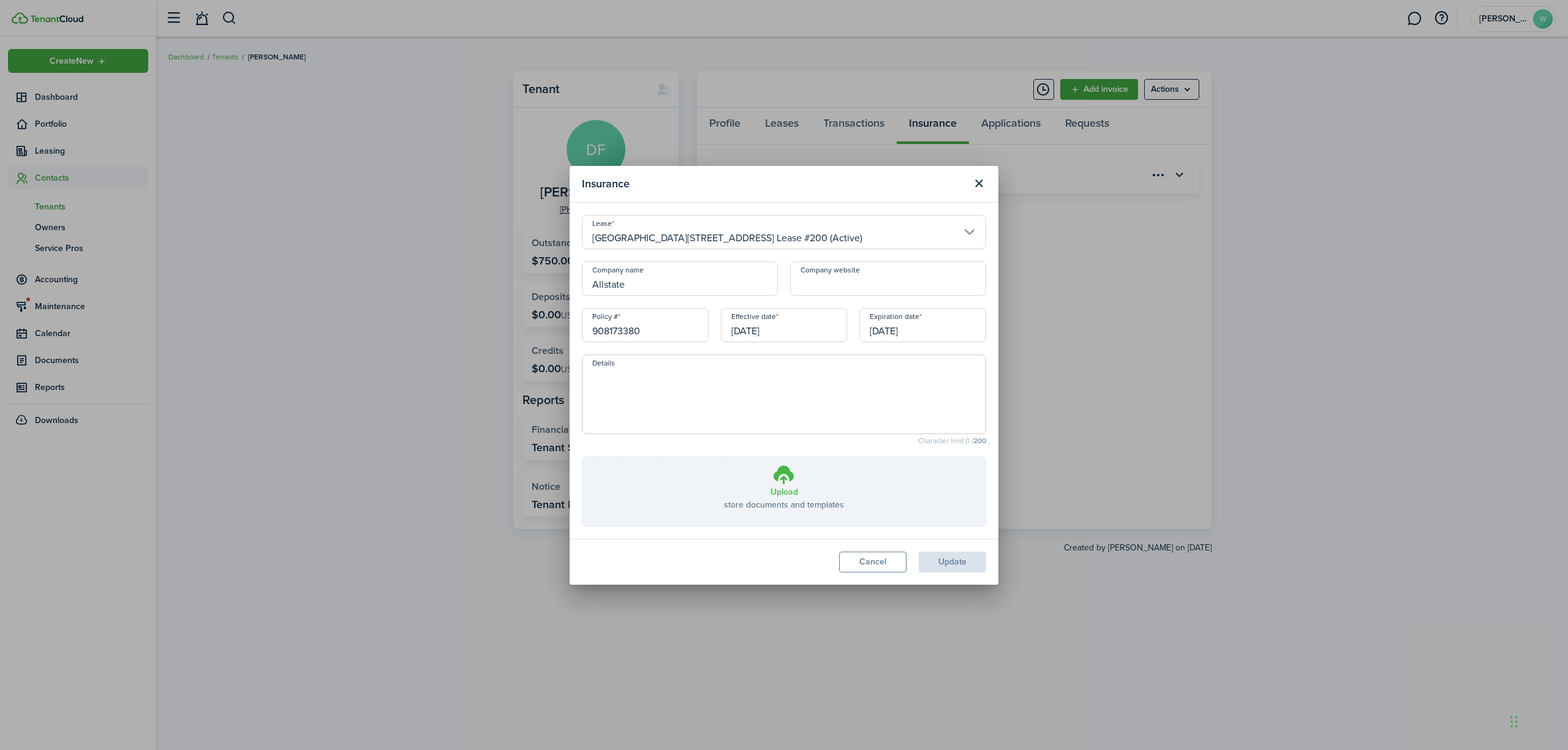
click at [794, 481] on icon at bounding box center [784, 475] width 23 height 22
click at [582, 457] on input "Upload store documents and templates Choose file" at bounding box center [582, 457] width 0 height 0
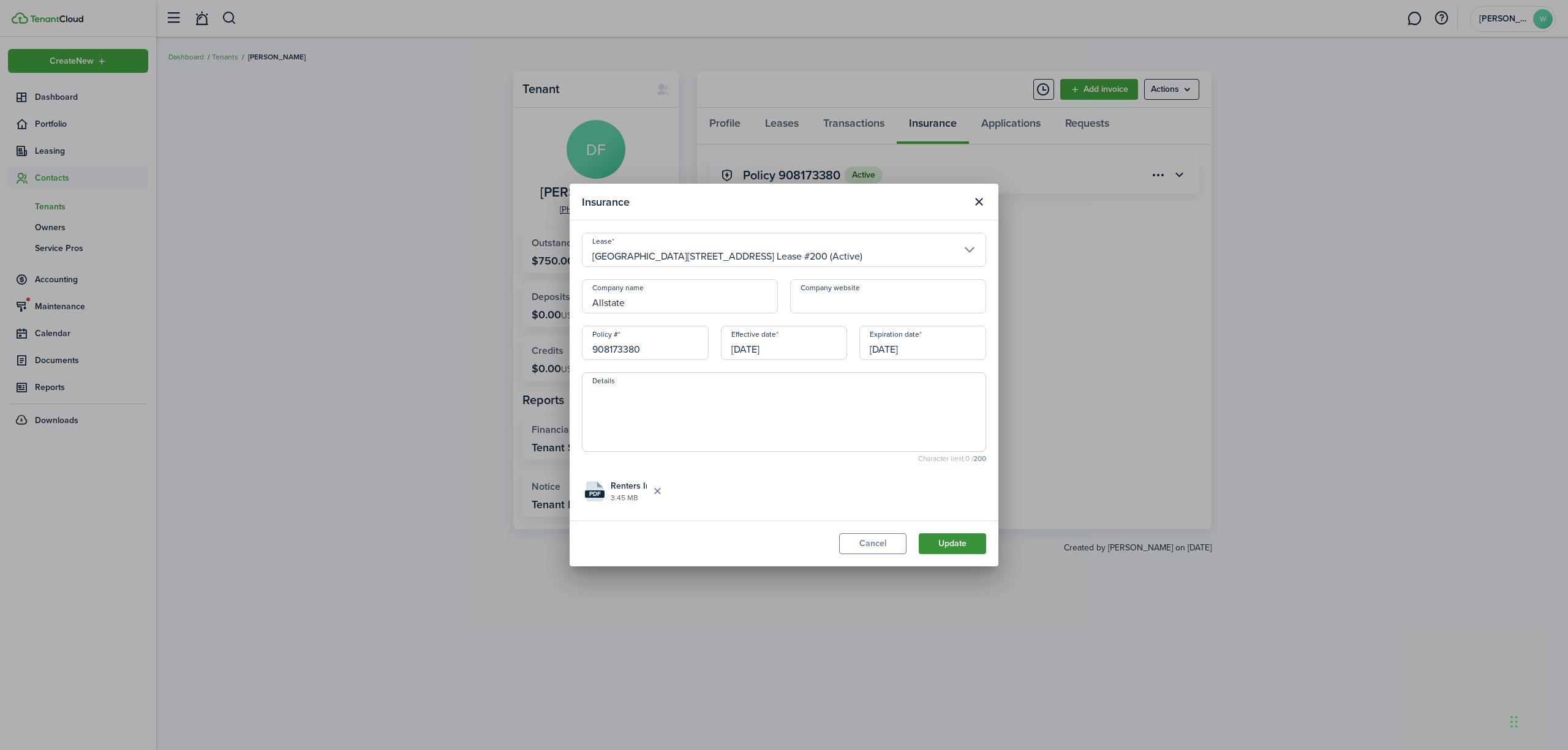
click at [961, 547] on button "Update" at bounding box center [952, 543] width 68 height 21
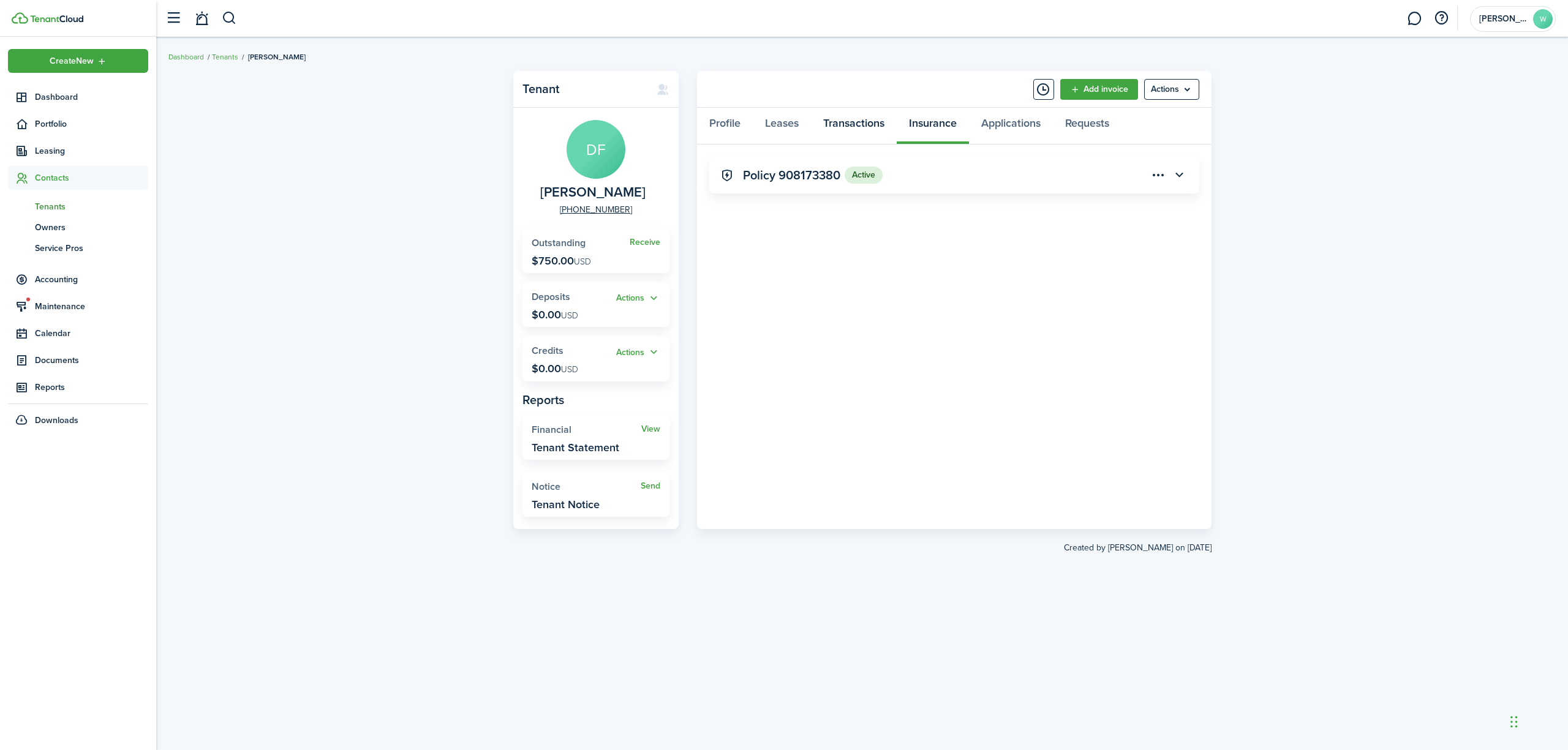
click at [854, 116] on link "Transactions" at bounding box center [854, 126] width 86 height 37
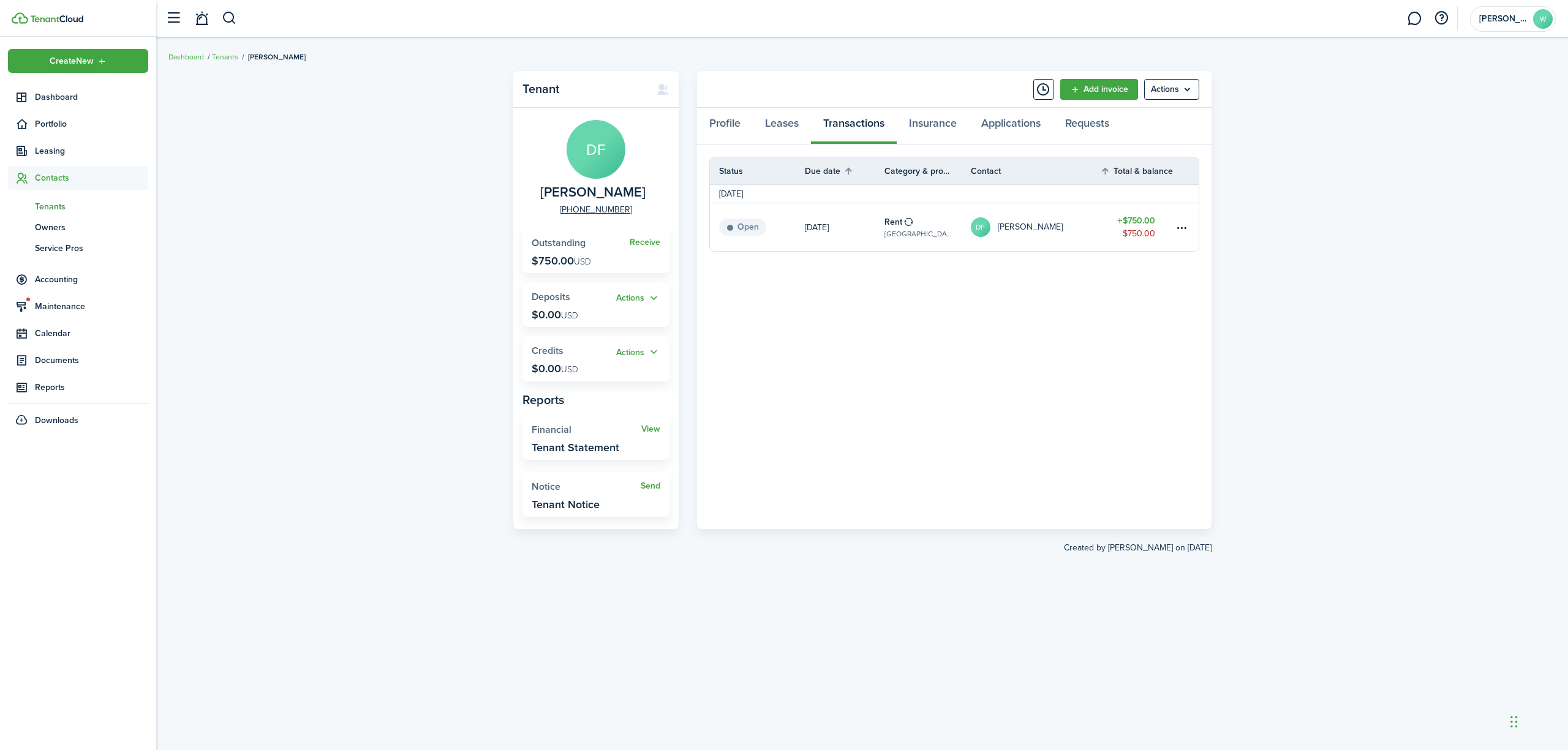
click at [388, 133] on div "Tenant DF [PERSON_NAME] [PHONE_NUMBER] Receive Outstanding $750.00 USD Actions …" at bounding box center [862, 394] width 1412 height 657
click at [234, 21] on button "button" at bounding box center [229, 18] width 15 height 21
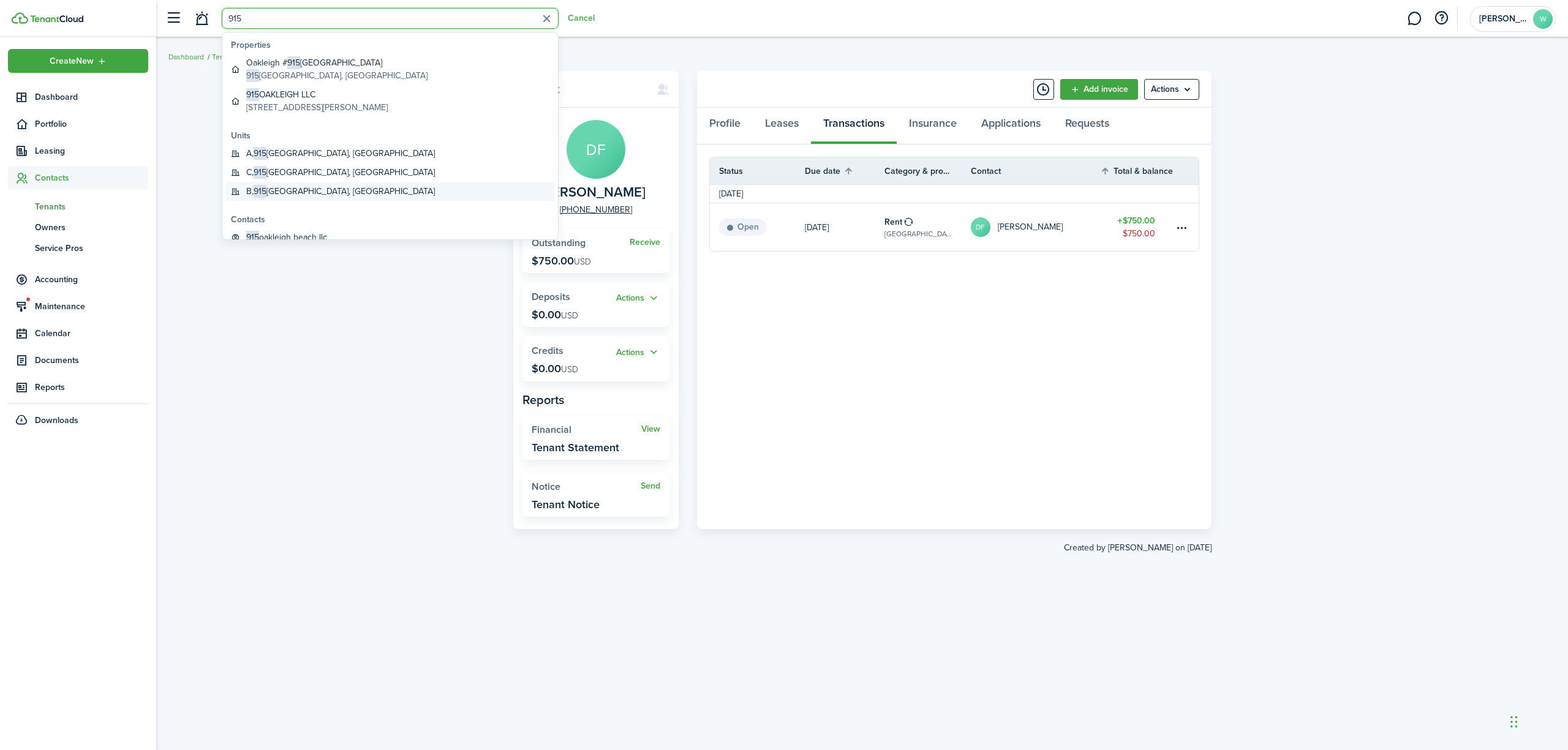
type input "915"
click at [321, 189] on global-search-item-title "B, [STREET_ADDRESS]" at bounding box center [340, 191] width 189 height 13
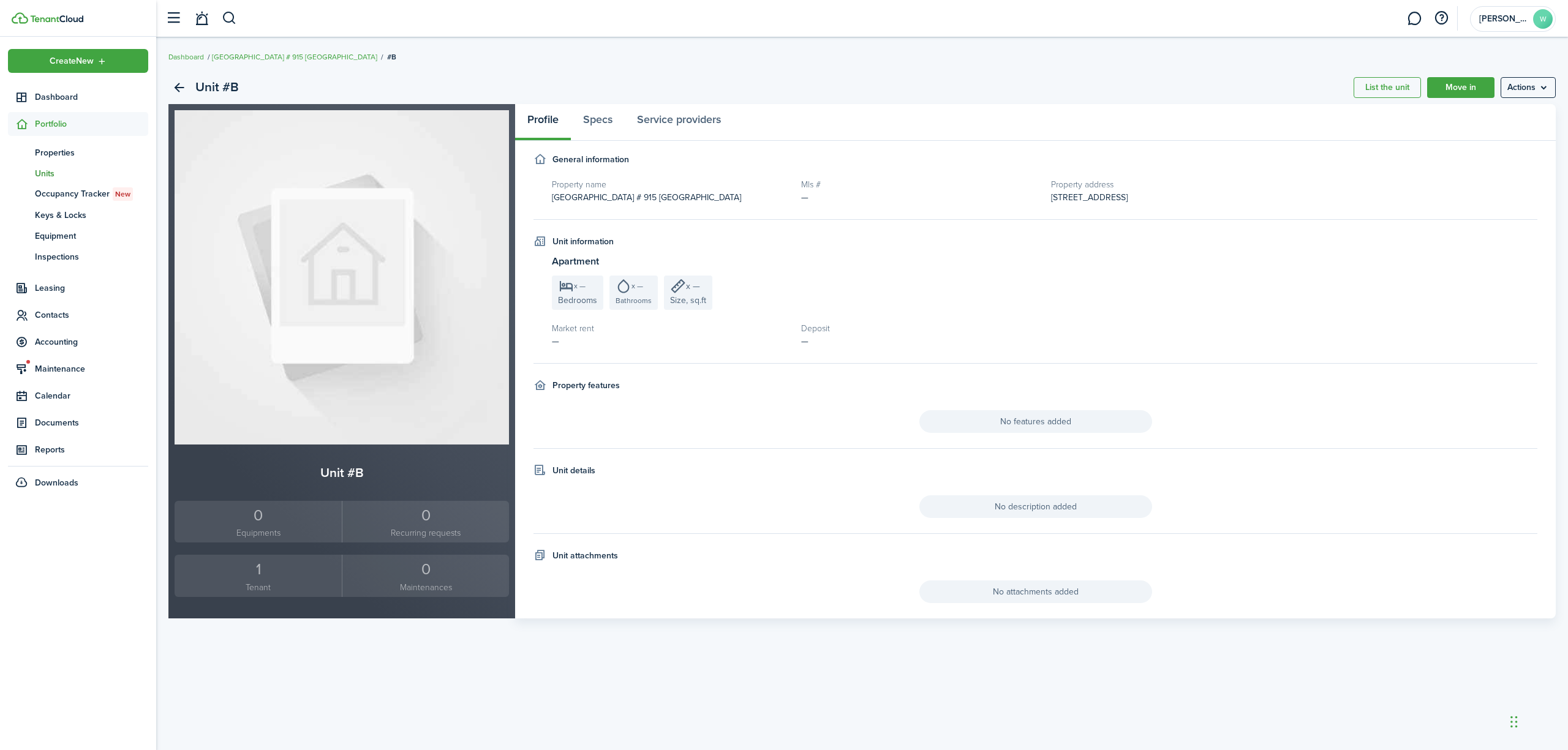
click at [1517, 76] on div "Unit #B List the unit Move in Actions" at bounding box center [862, 88] width 1388 height 33
click at [1510, 88] on menu-btn "Actions" at bounding box center [1529, 88] width 55 height 21
click at [1478, 113] on link "Edit unit" at bounding box center [1502, 114] width 107 height 21
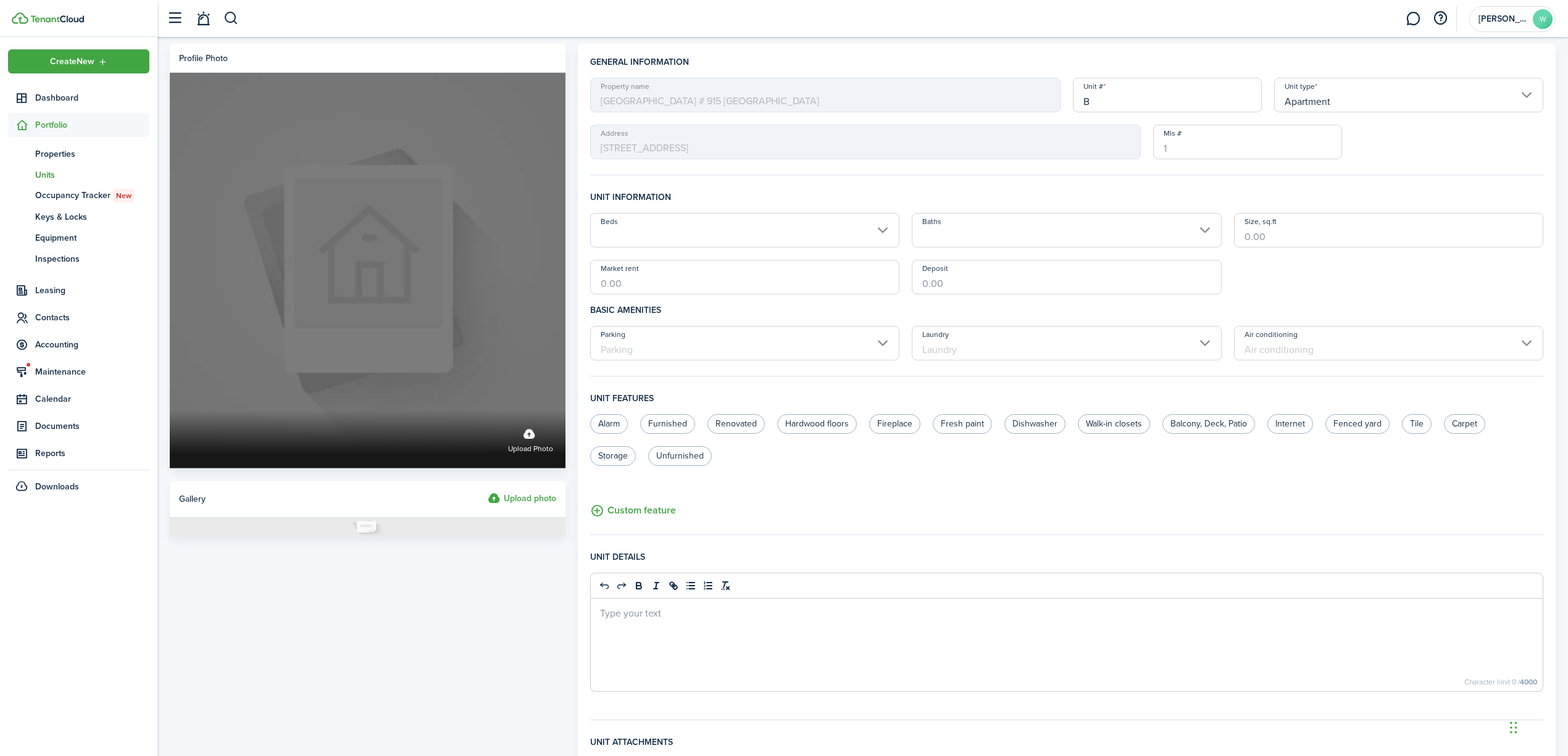
click at [531, 431] on label "Upload photo" at bounding box center [531, 439] width 45 height 33
click at [170, 410] on input "Upload photo" at bounding box center [170, 410] width 0 height 0
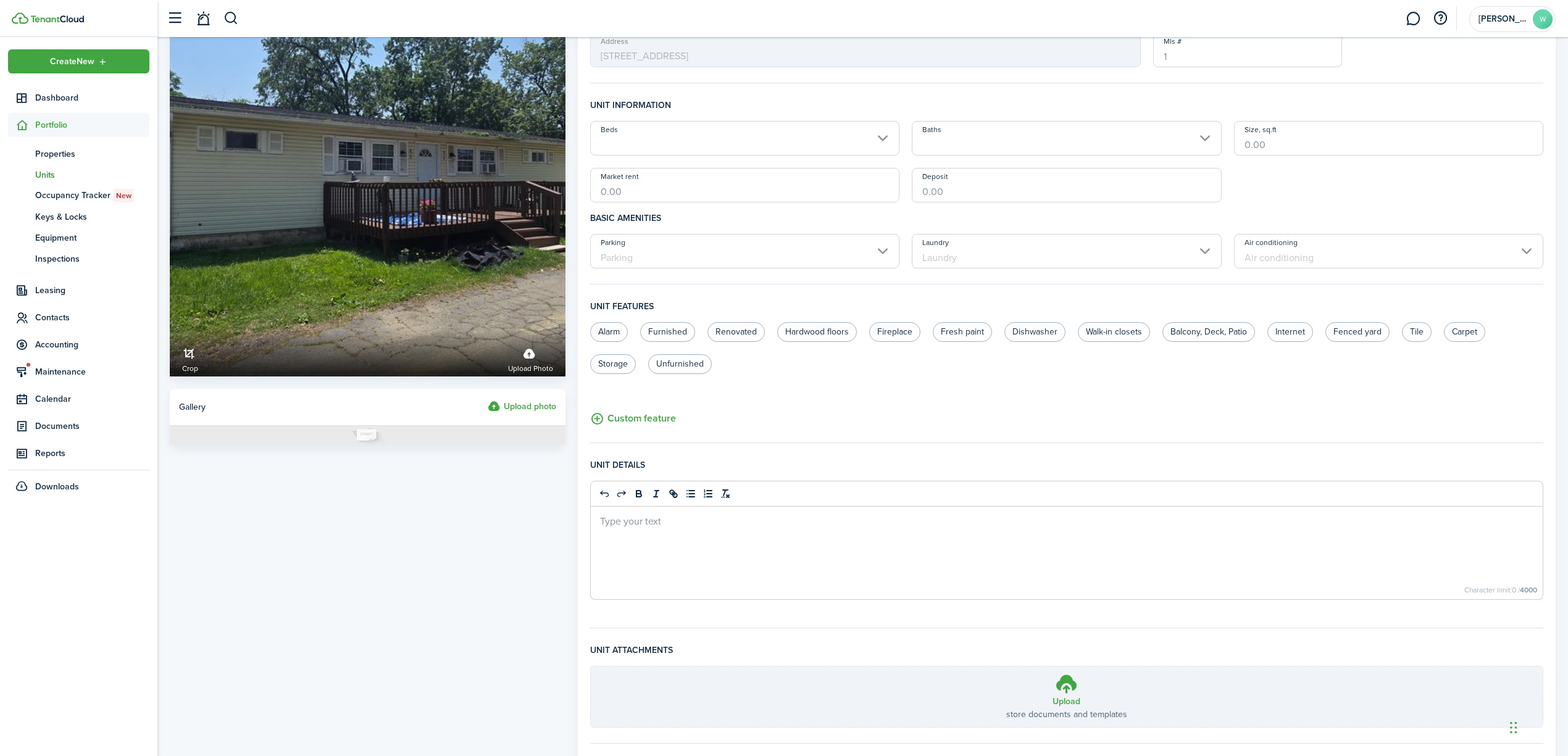
scroll to position [164, 0]
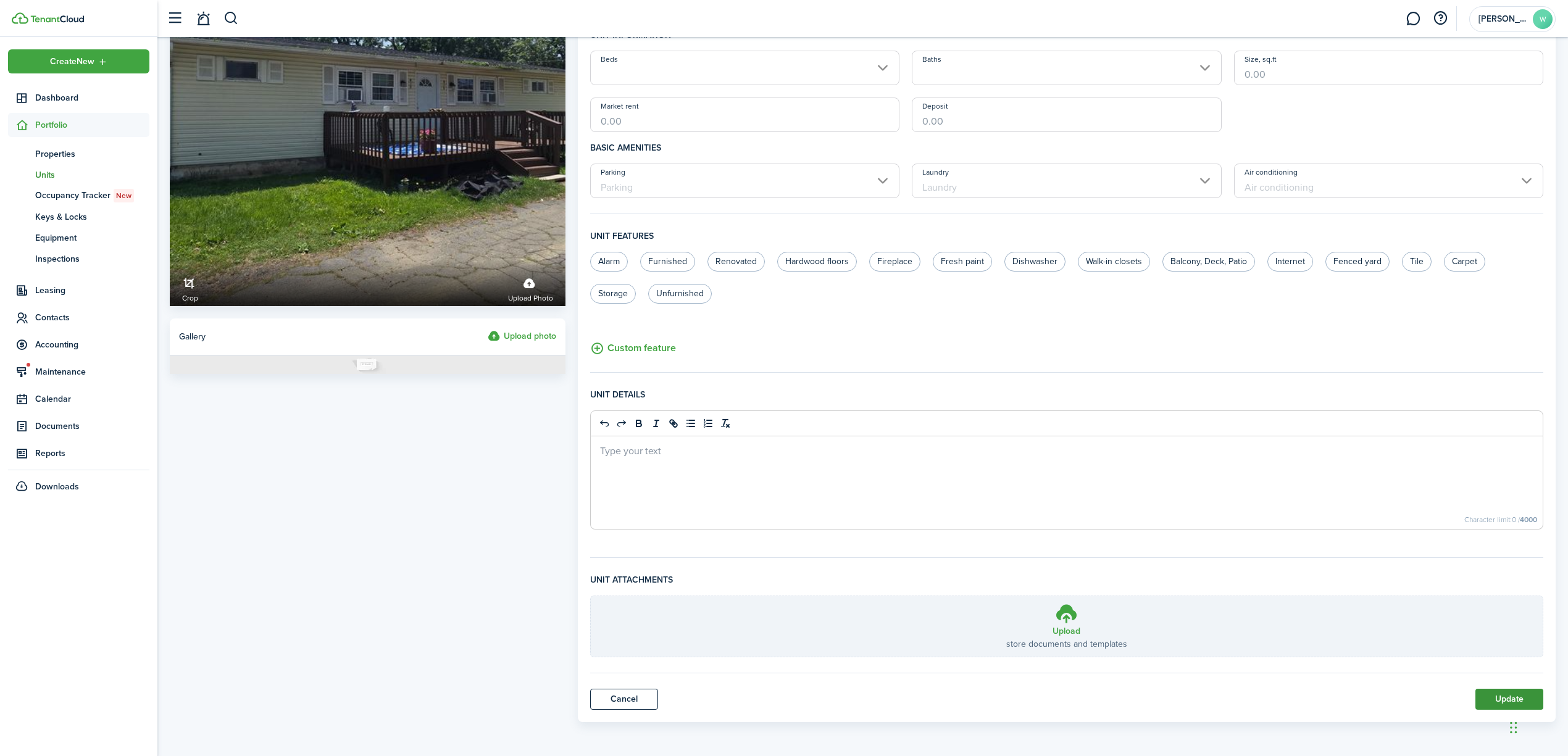
click at [1487, 700] on button "Update" at bounding box center [1509, 699] width 68 height 21
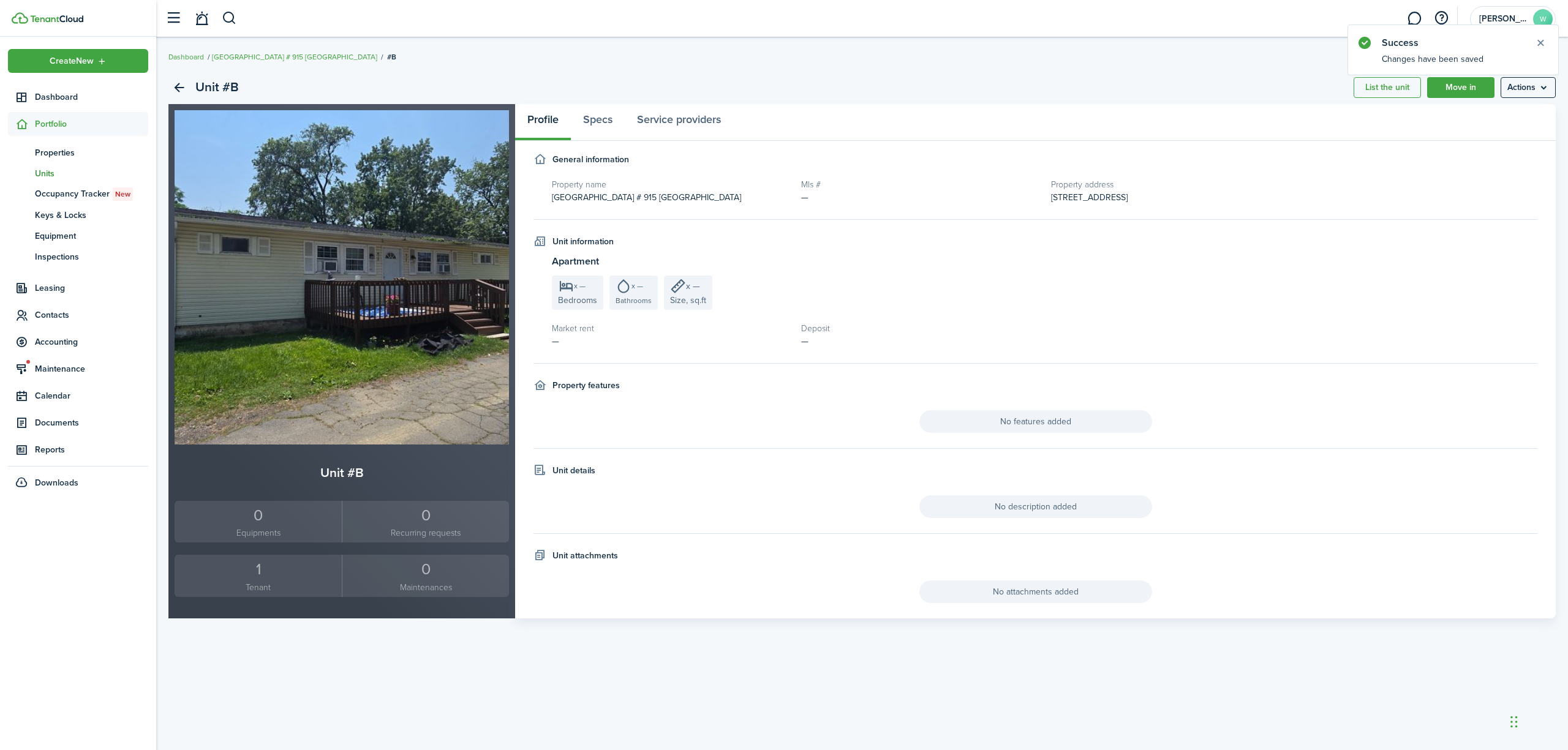
click at [33, 123] on sidebar-link-icon at bounding box center [22, 123] width 27 height 13
click at [60, 118] on span "Portfolio" at bounding box center [92, 123] width 113 height 13
click at [59, 146] on span "Properties" at bounding box center [92, 152] width 113 height 13
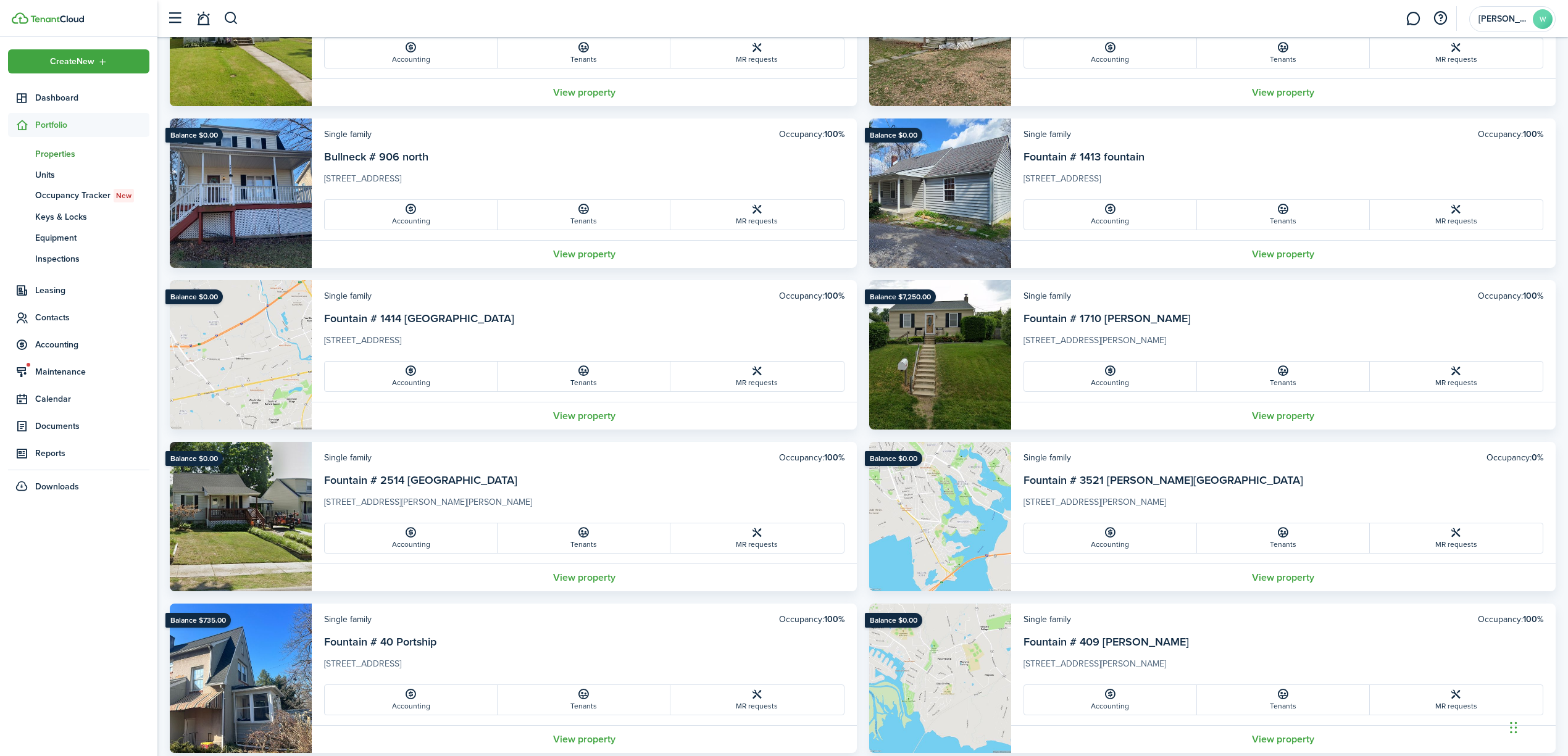
scroll to position [1234, 0]
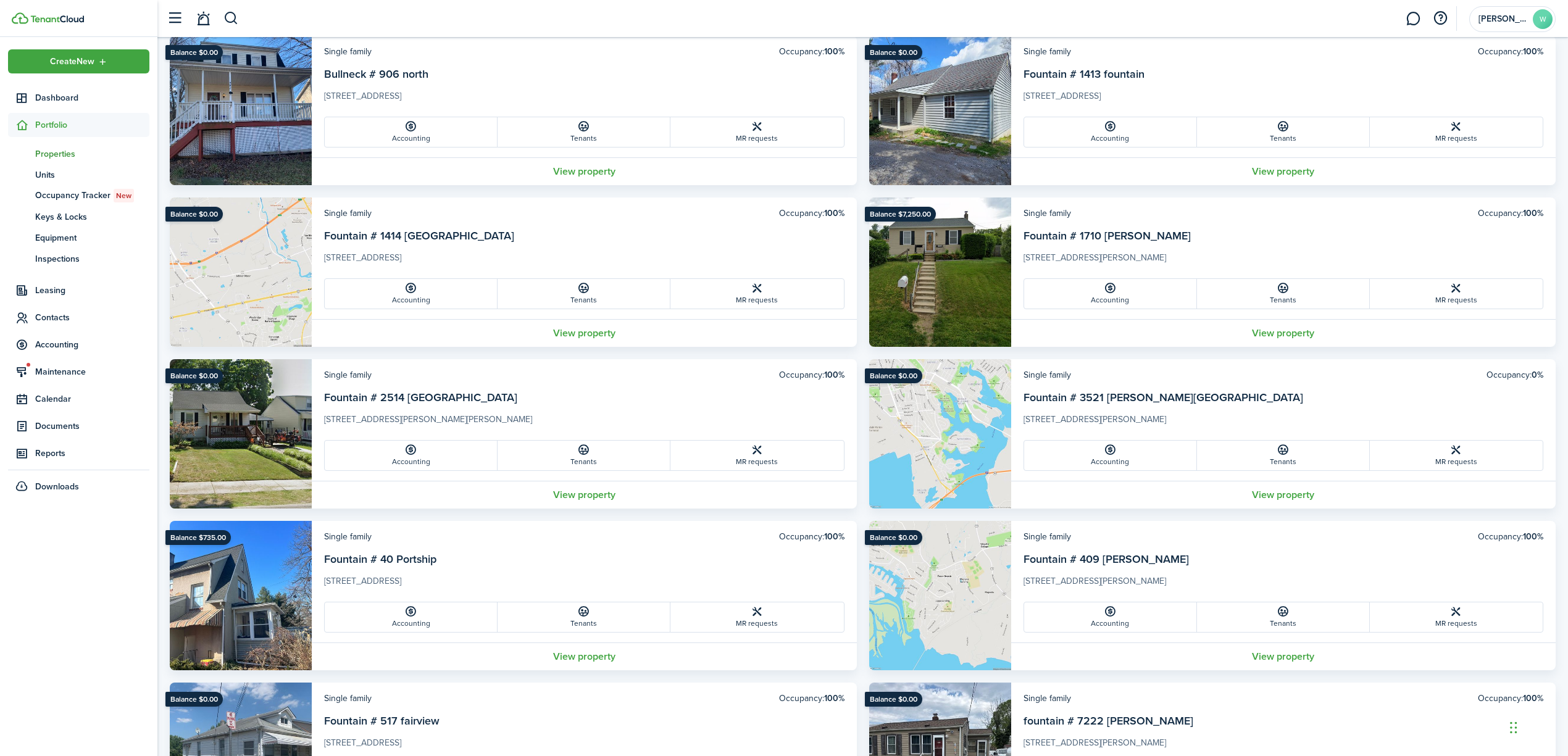
click at [1464, 398] on card-title "Fountain # 3521 [PERSON_NAME][GEOGRAPHIC_DATA]" at bounding box center [1283, 401] width 520 height 24
click at [1072, 409] on card-title "Fountain # 3521 [PERSON_NAME][GEOGRAPHIC_DATA]" at bounding box center [1283, 401] width 520 height 24
click at [1073, 393] on link "Fountain # 3521 [PERSON_NAME][GEOGRAPHIC_DATA]" at bounding box center [1163, 397] width 280 height 16
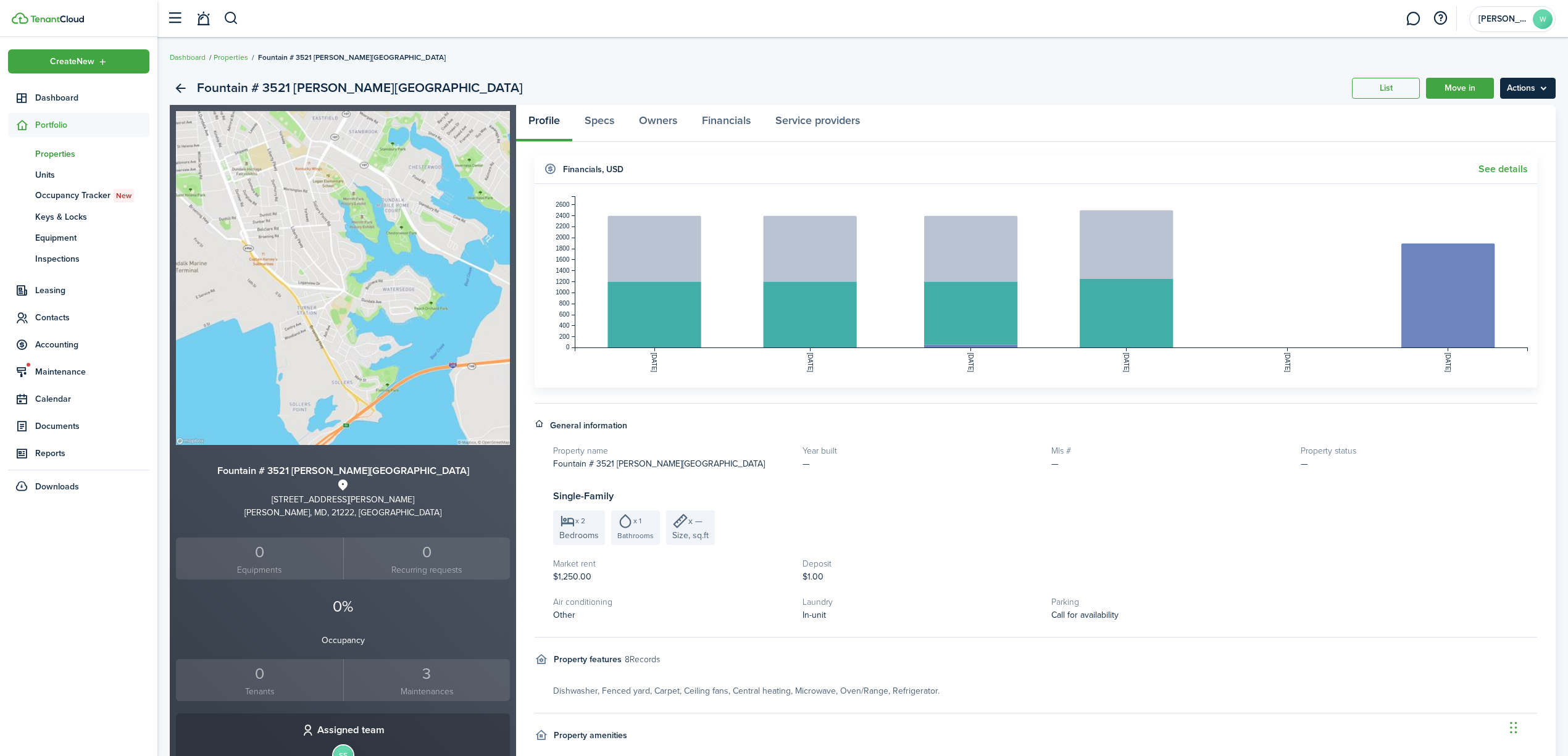
click at [1543, 85] on menu-btn "Actions" at bounding box center [1528, 88] width 55 height 21
click at [1497, 113] on link "Edit property" at bounding box center [1502, 115] width 108 height 21
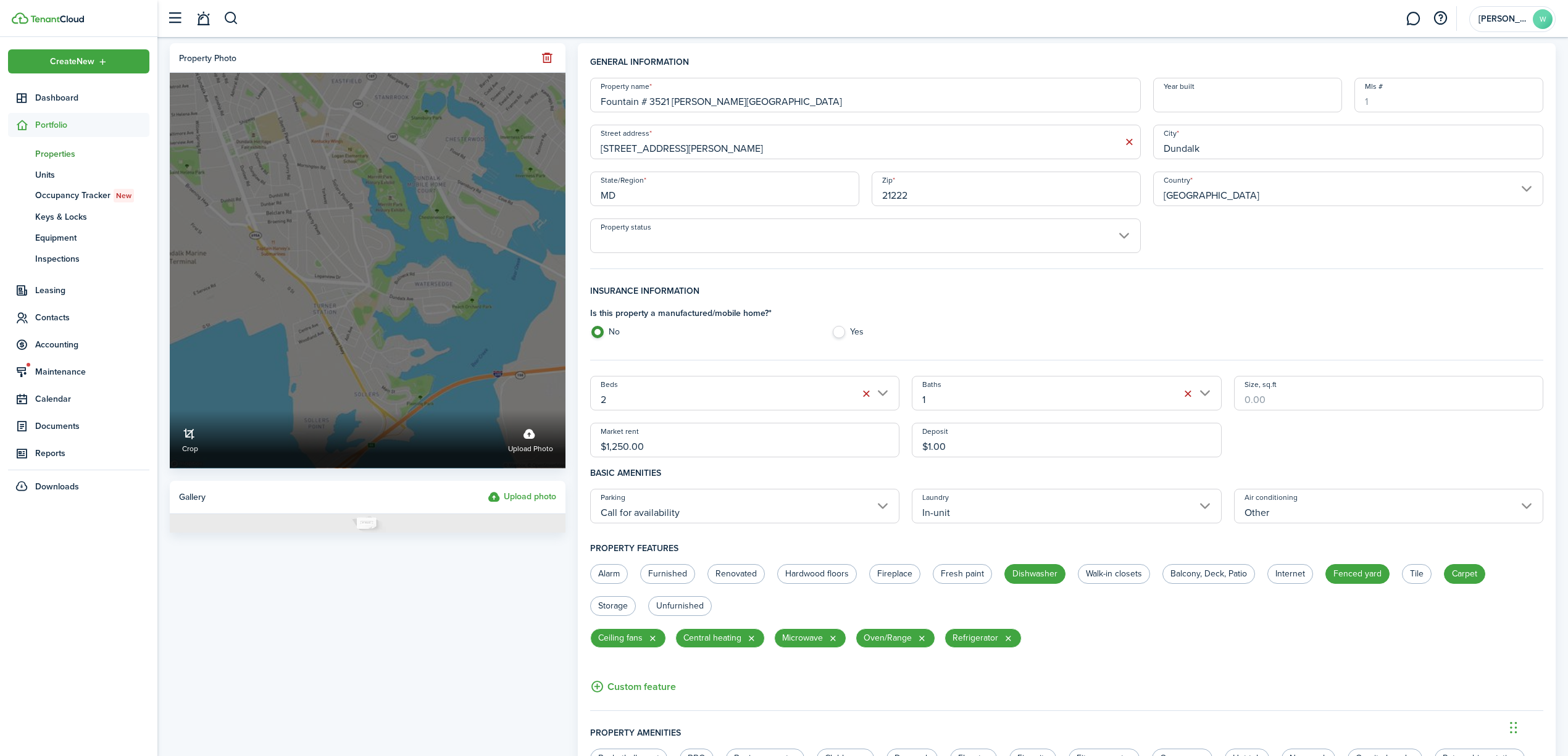
click at [542, 440] on label "Upload photo" at bounding box center [531, 439] width 45 height 33
click at [170, 410] on input "Crop Upload photo" at bounding box center [170, 410] width 0 height 0
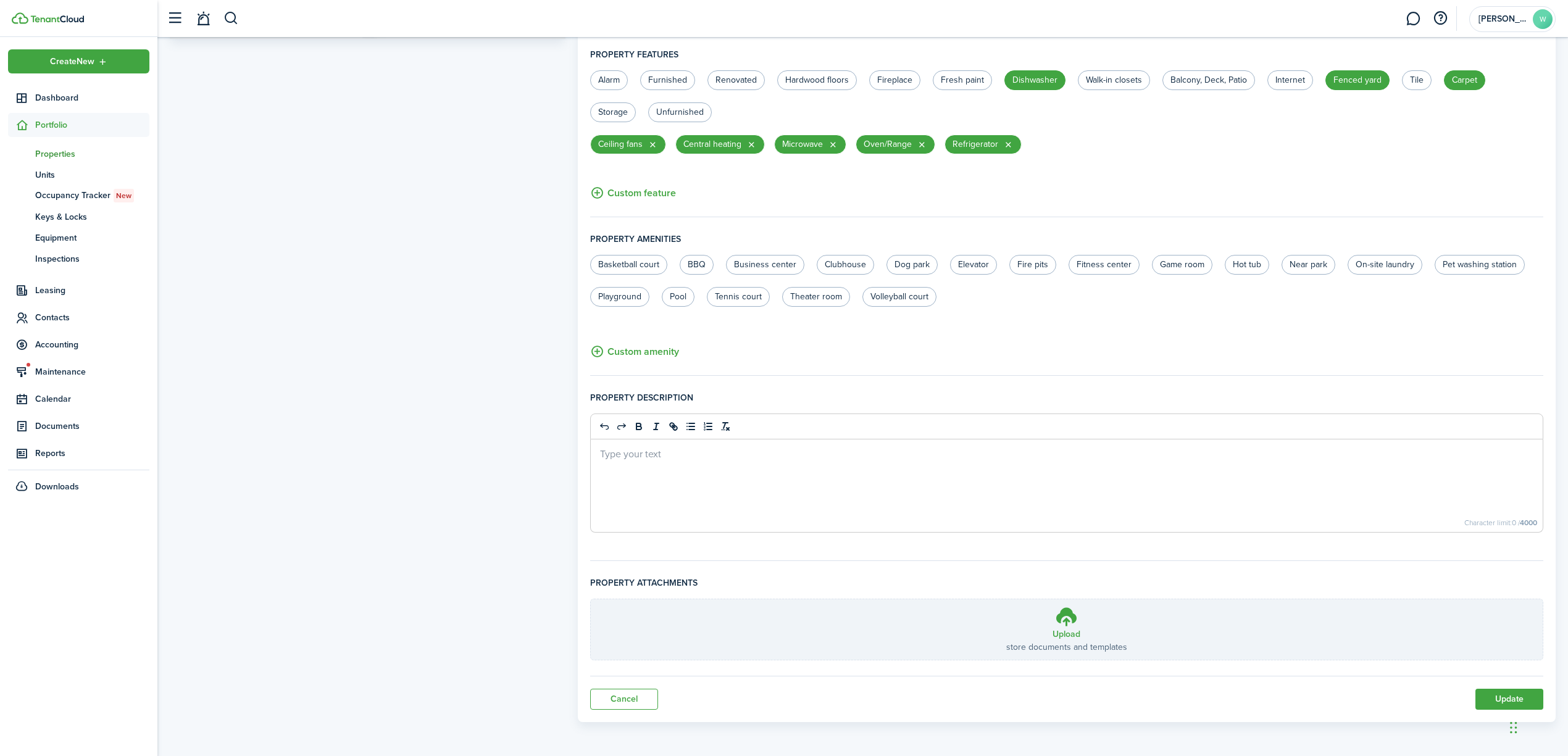
scroll to position [496, 0]
click at [1511, 694] on button "Update" at bounding box center [1509, 699] width 68 height 21
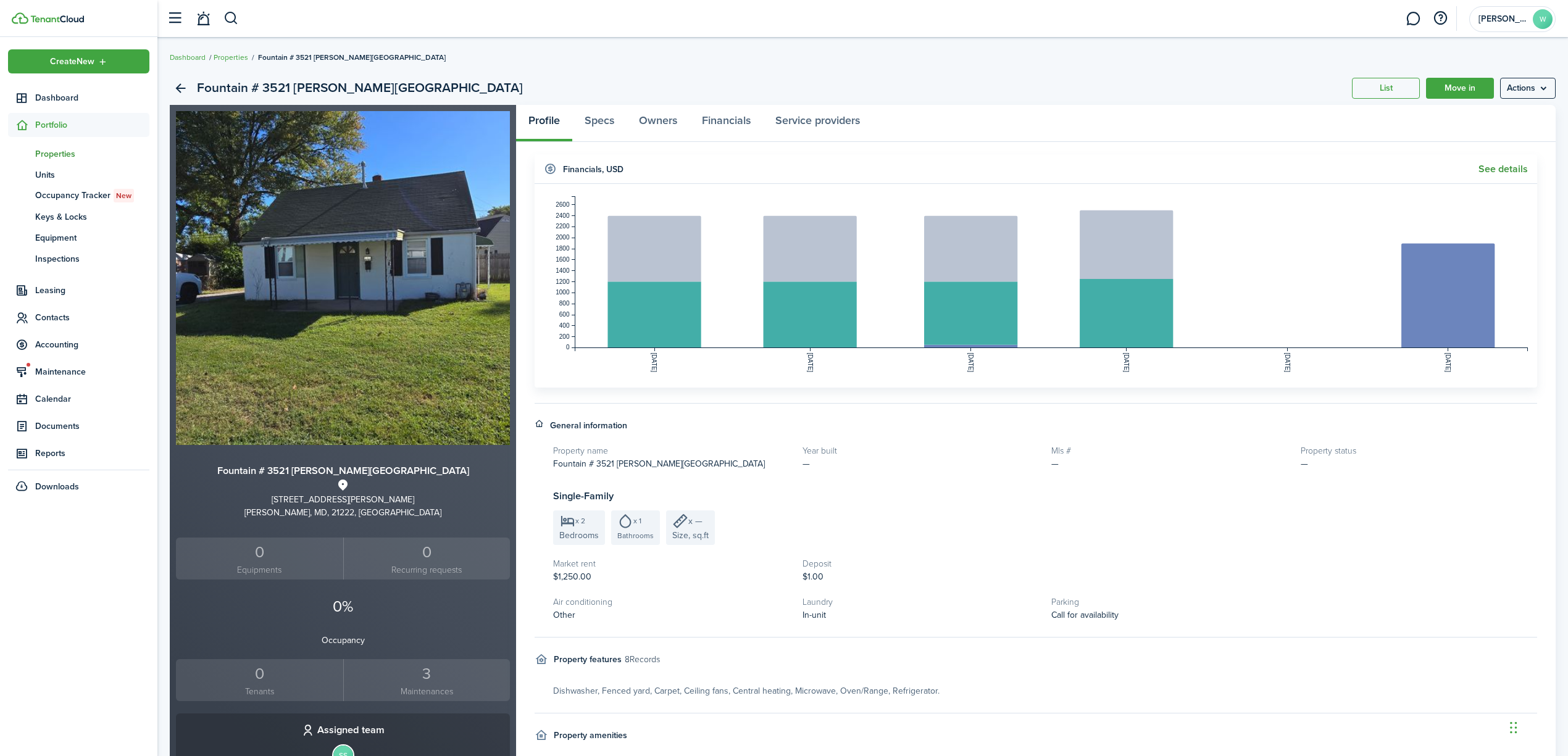
click at [1506, 164] on link "See details" at bounding box center [1502, 169] width 50 height 11
click at [1516, 82] on menu-btn "Actions" at bounding box center [1528, 88] width 55 height 21
click at [1497, 111] on link "Edit property" at bounding box center [1502, 115] width 108 height 21
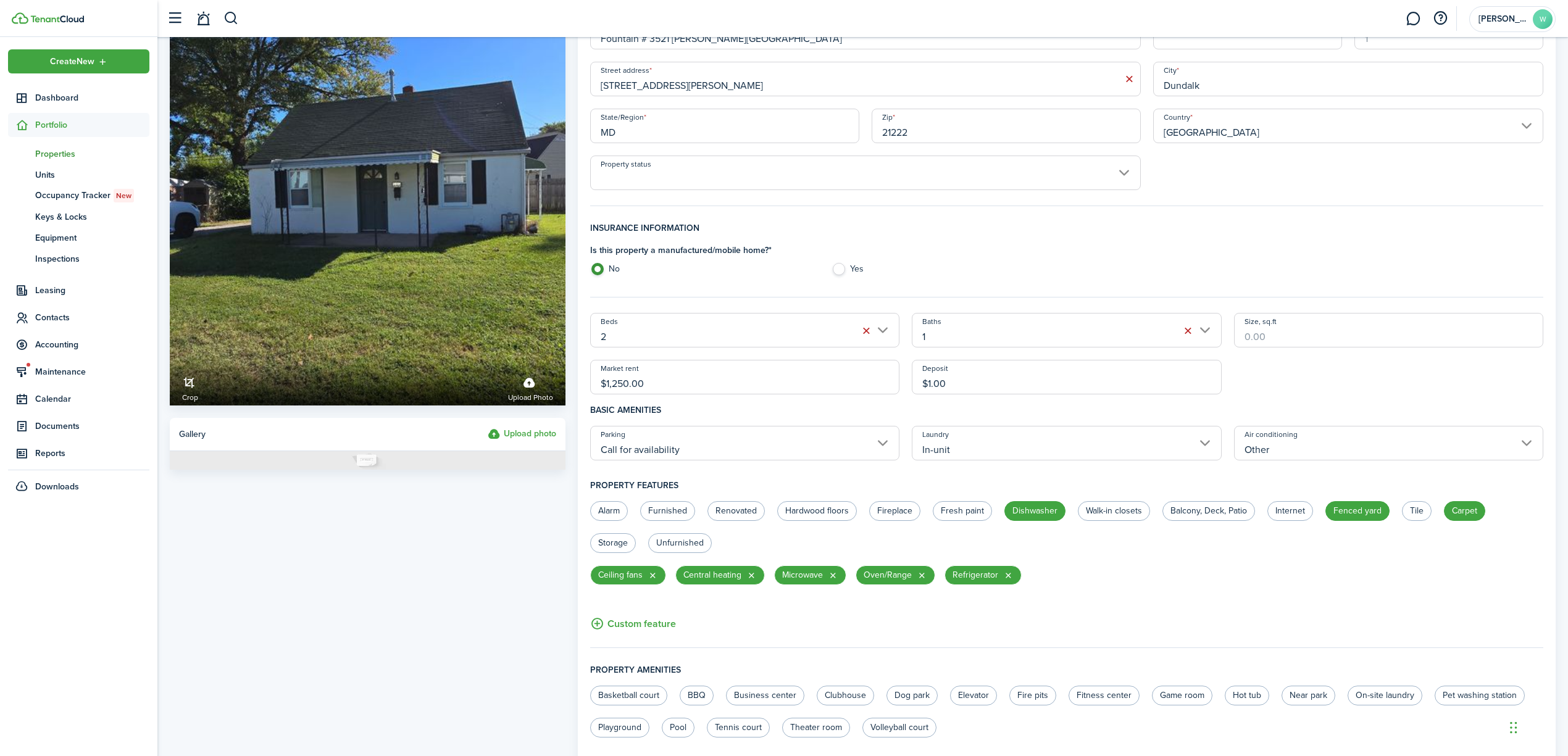
scroll to position [164, 0]
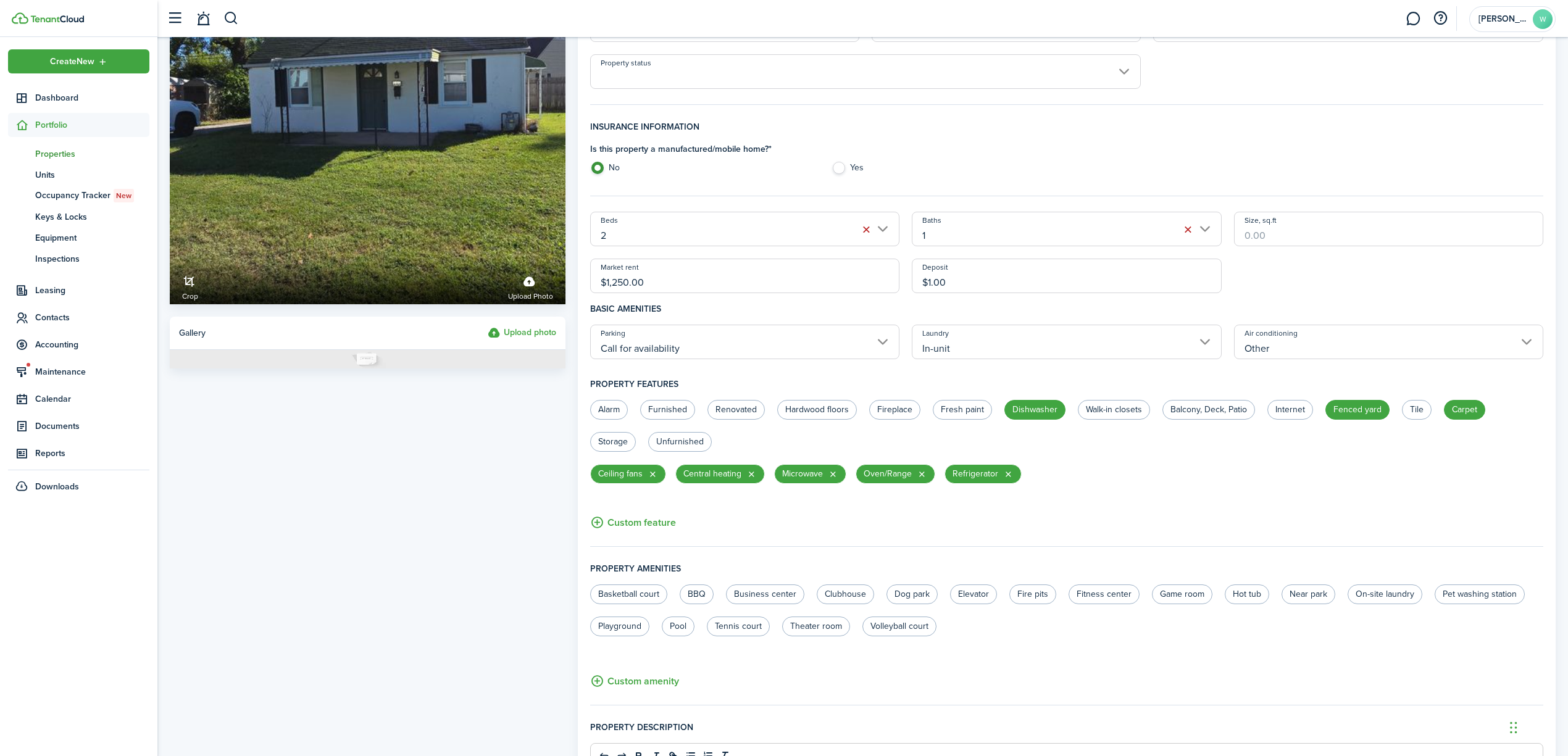
click at [687, 284] on input "$1,250.00" at bounding box center [745, 276] width 309 height 34
type input "$1,500.00"
click at [944, 278] on input "$1.00" at bounding box center [1066, 276] width 309 height 34
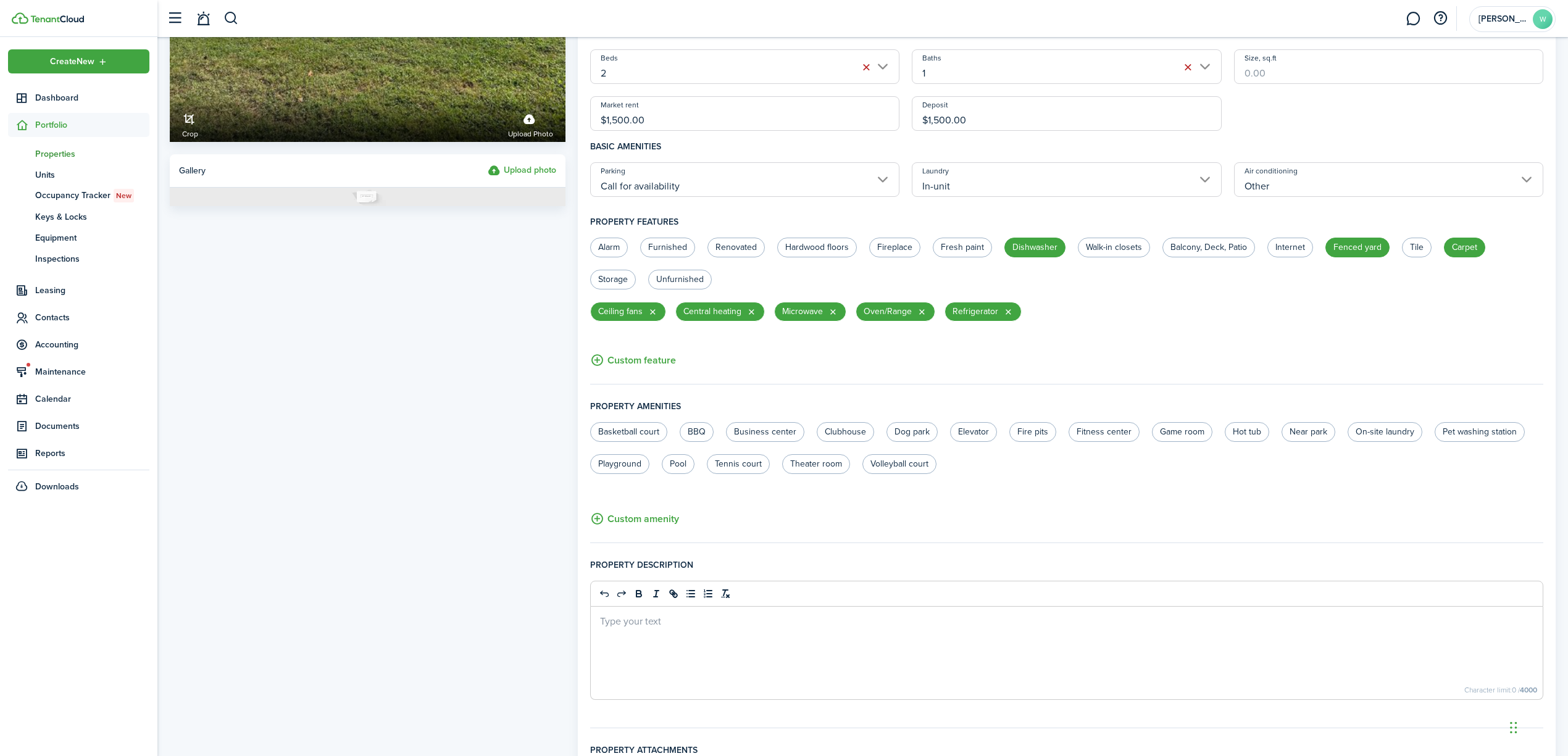
scroll to position [85, 0]
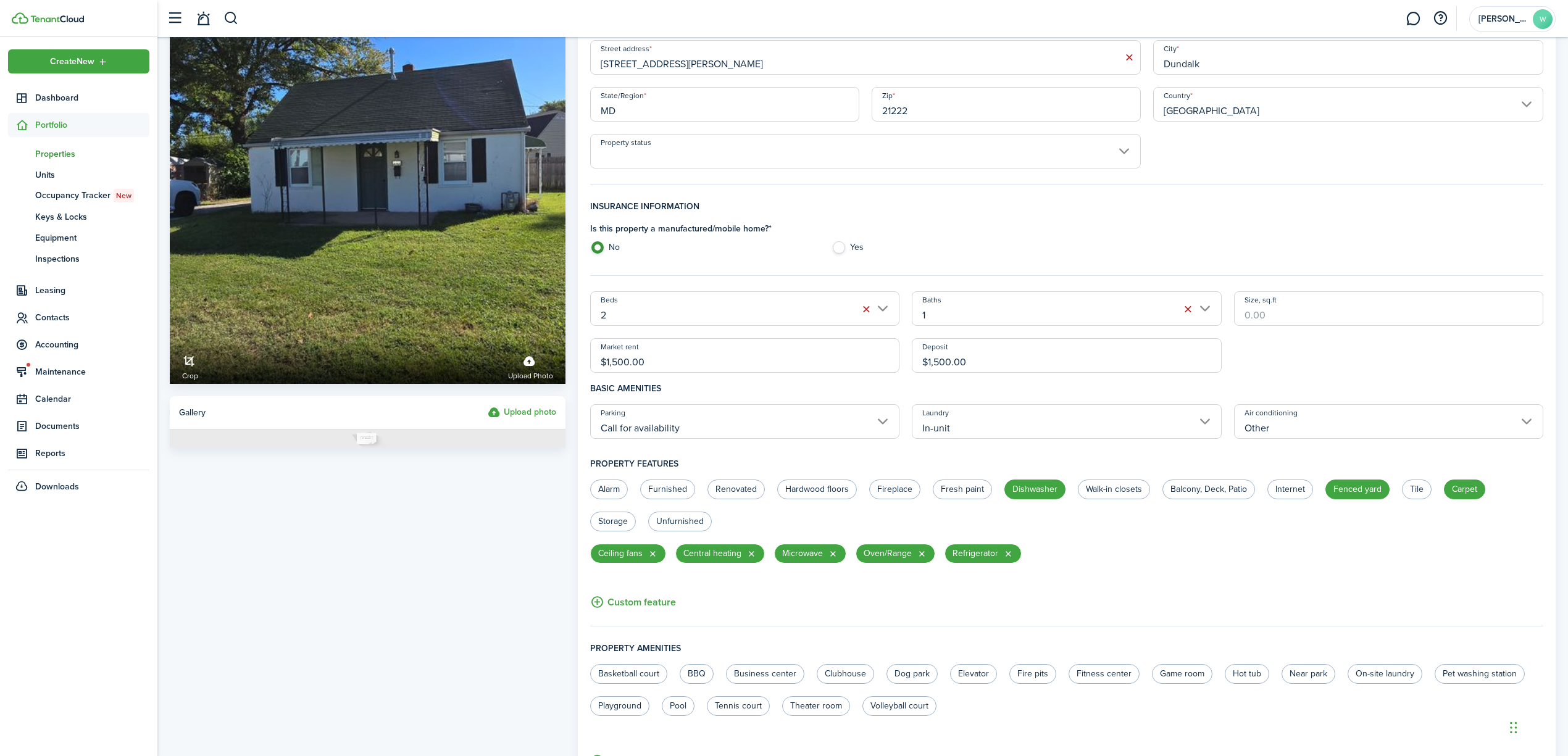
type input "$1,500.00"
click at [1323, 308] on input "Size, sq.ft" at bounding box center [1389, 309] width 309 height 34
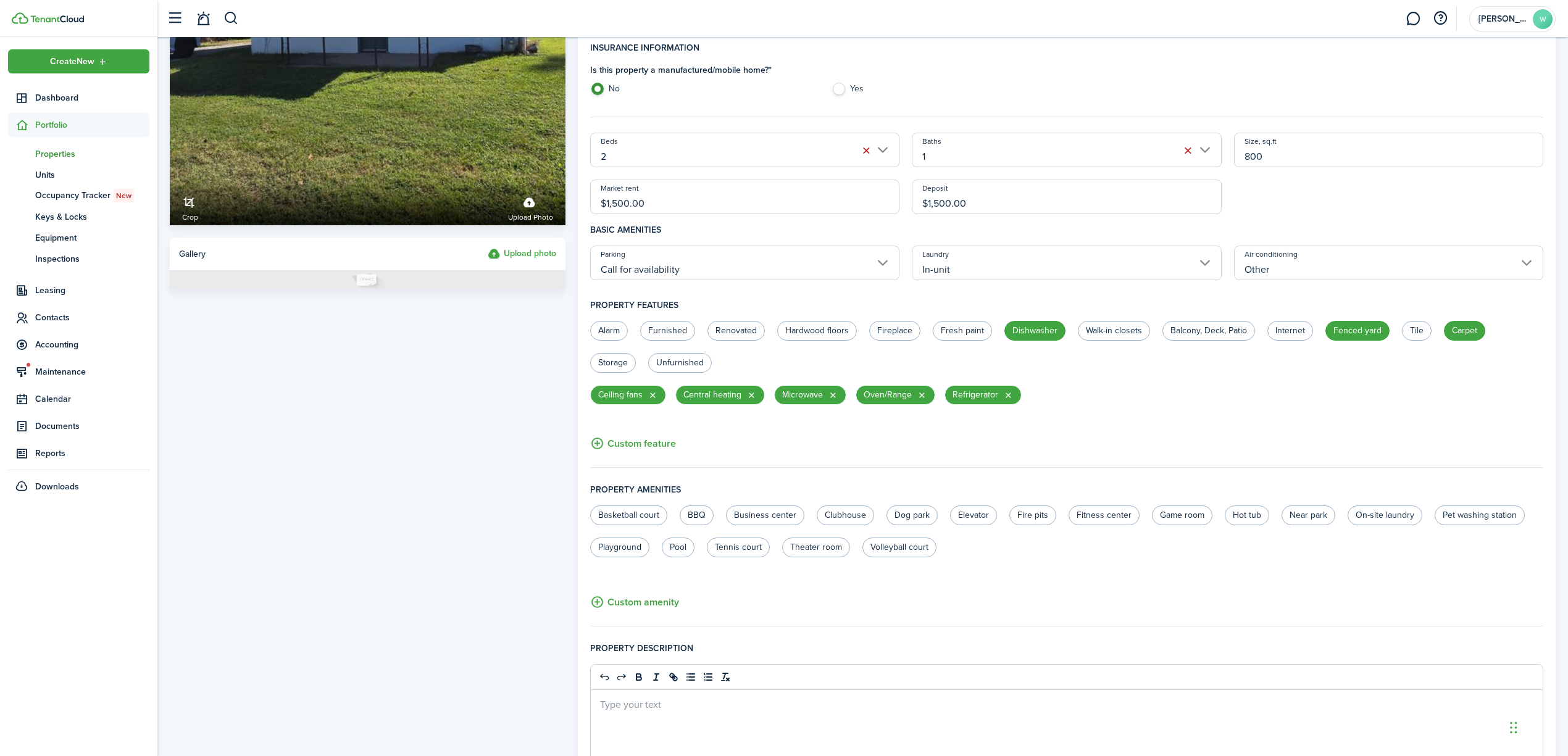
scroll to position [414, 0]
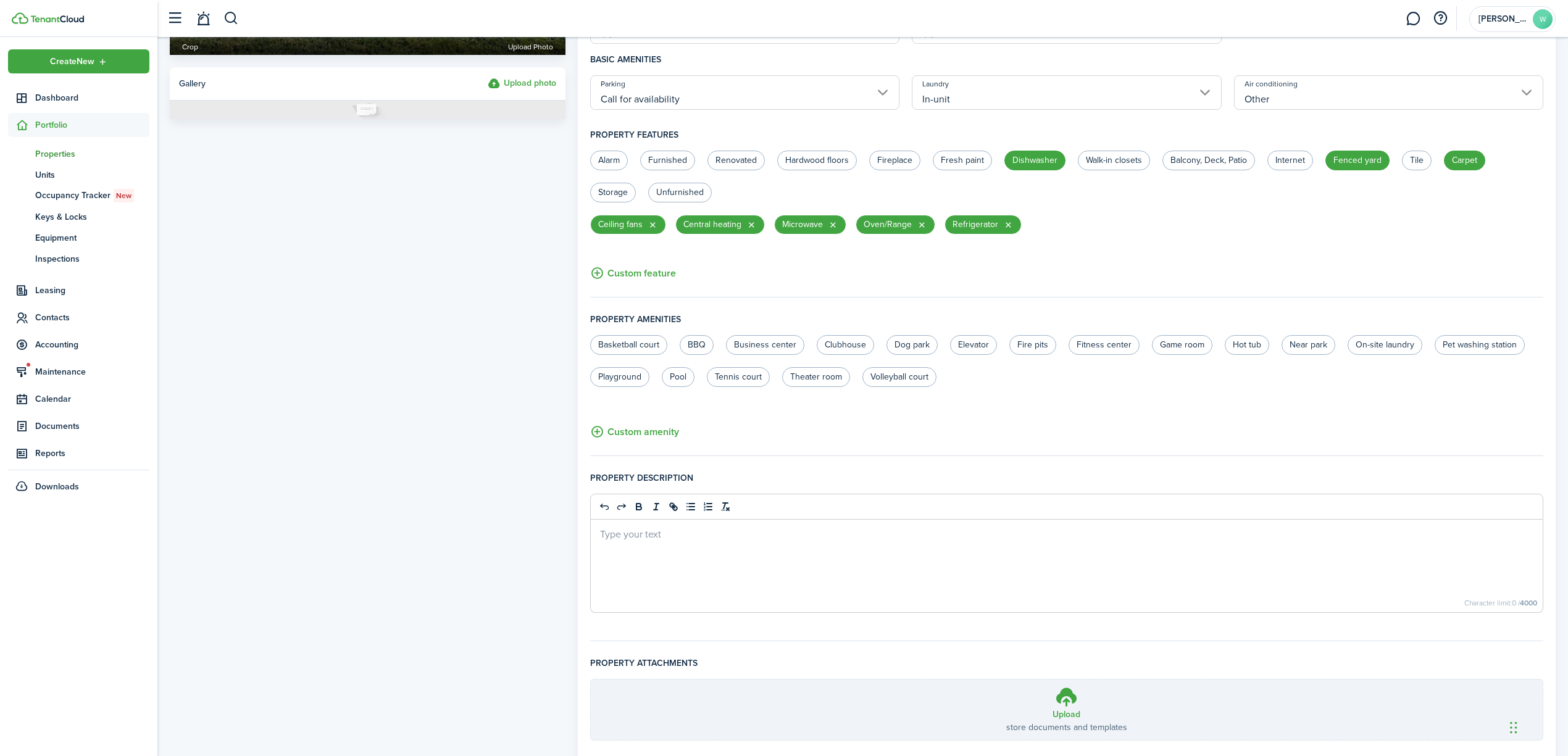
click at [1394, 109] on input "Other" at bounding box center [1389, 93] width 309 height 34
type input "800"
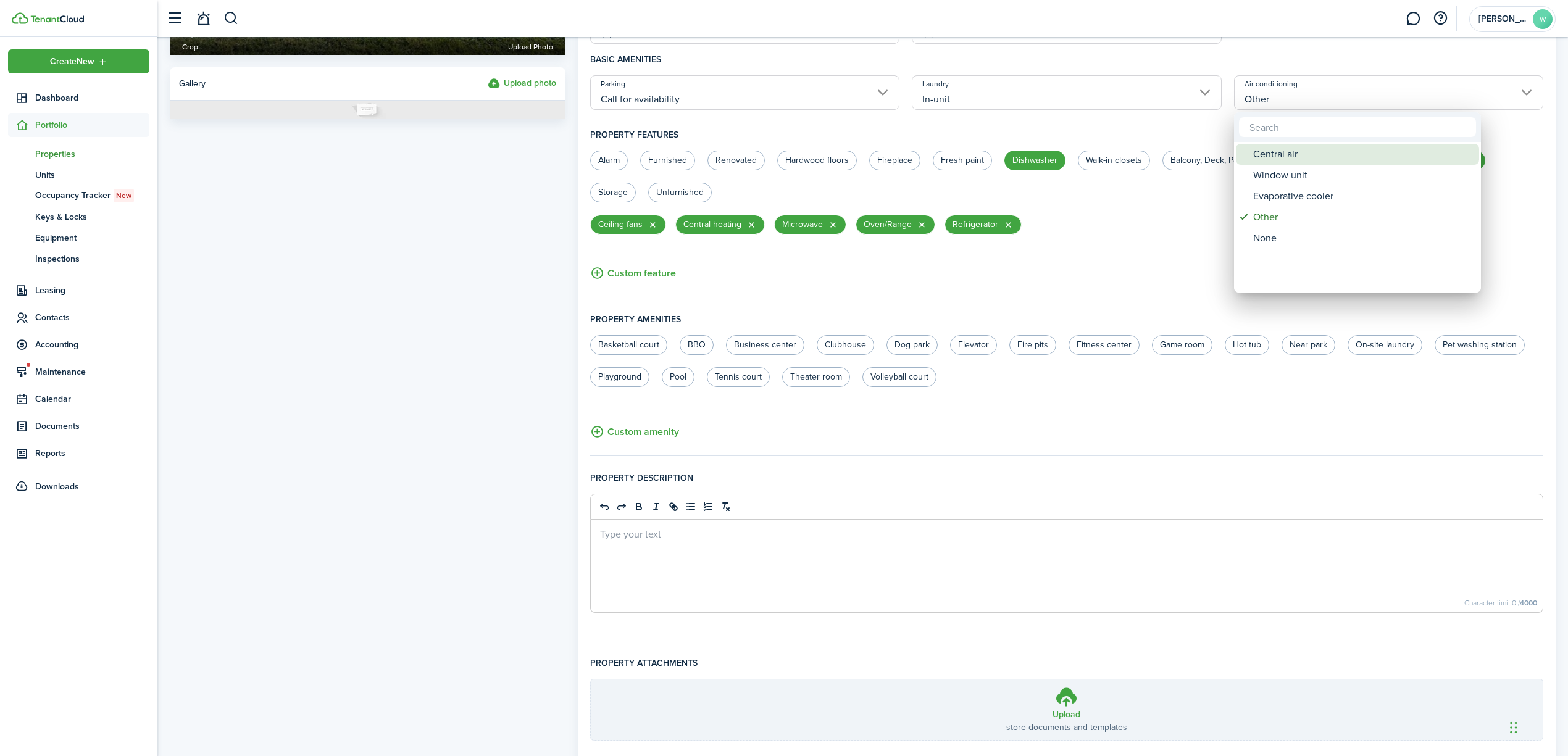
click at [1342, 151] on div "Central air" at bounding box center [1362, 154] width 219 height 21
type input "Central air"
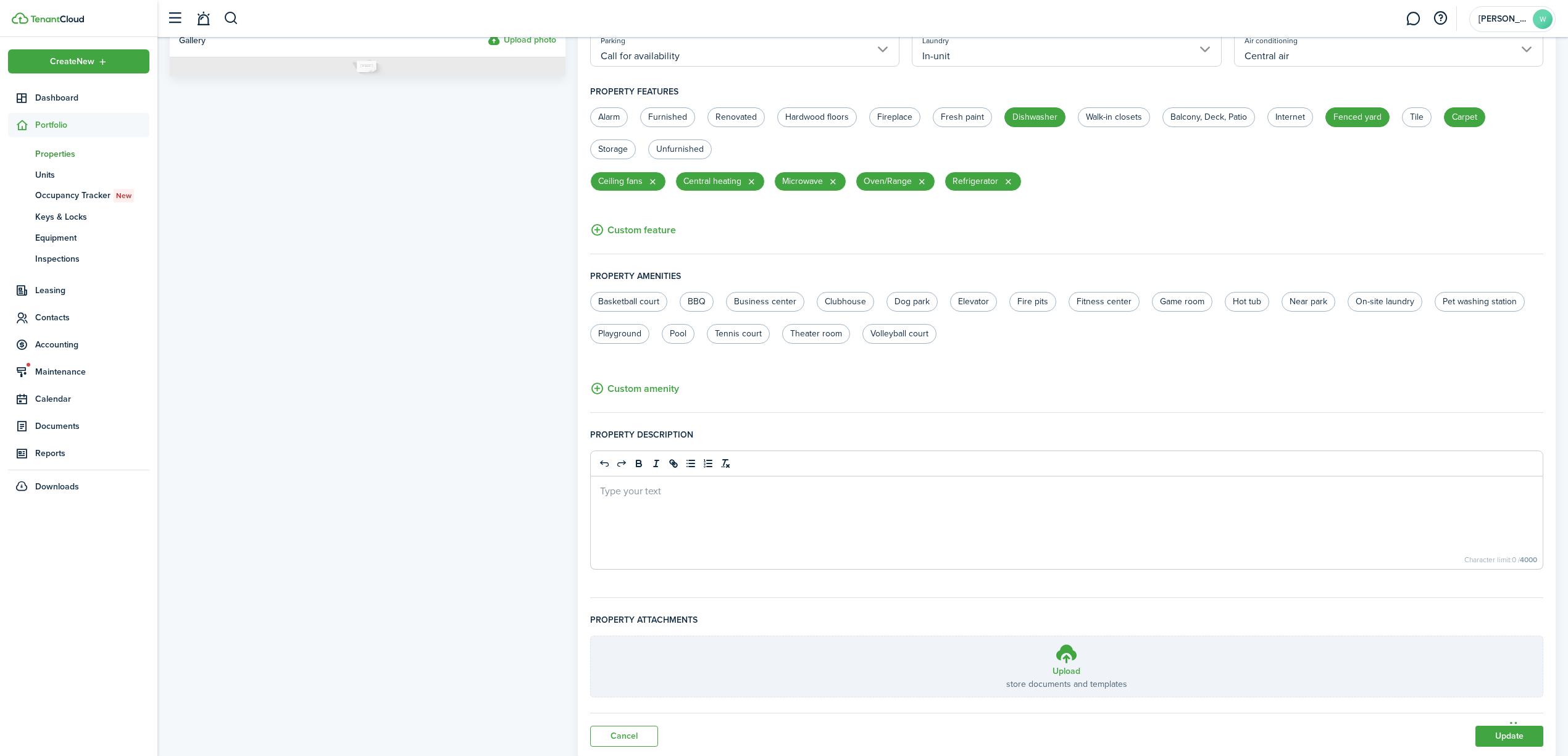
scroll to position [496, 0]
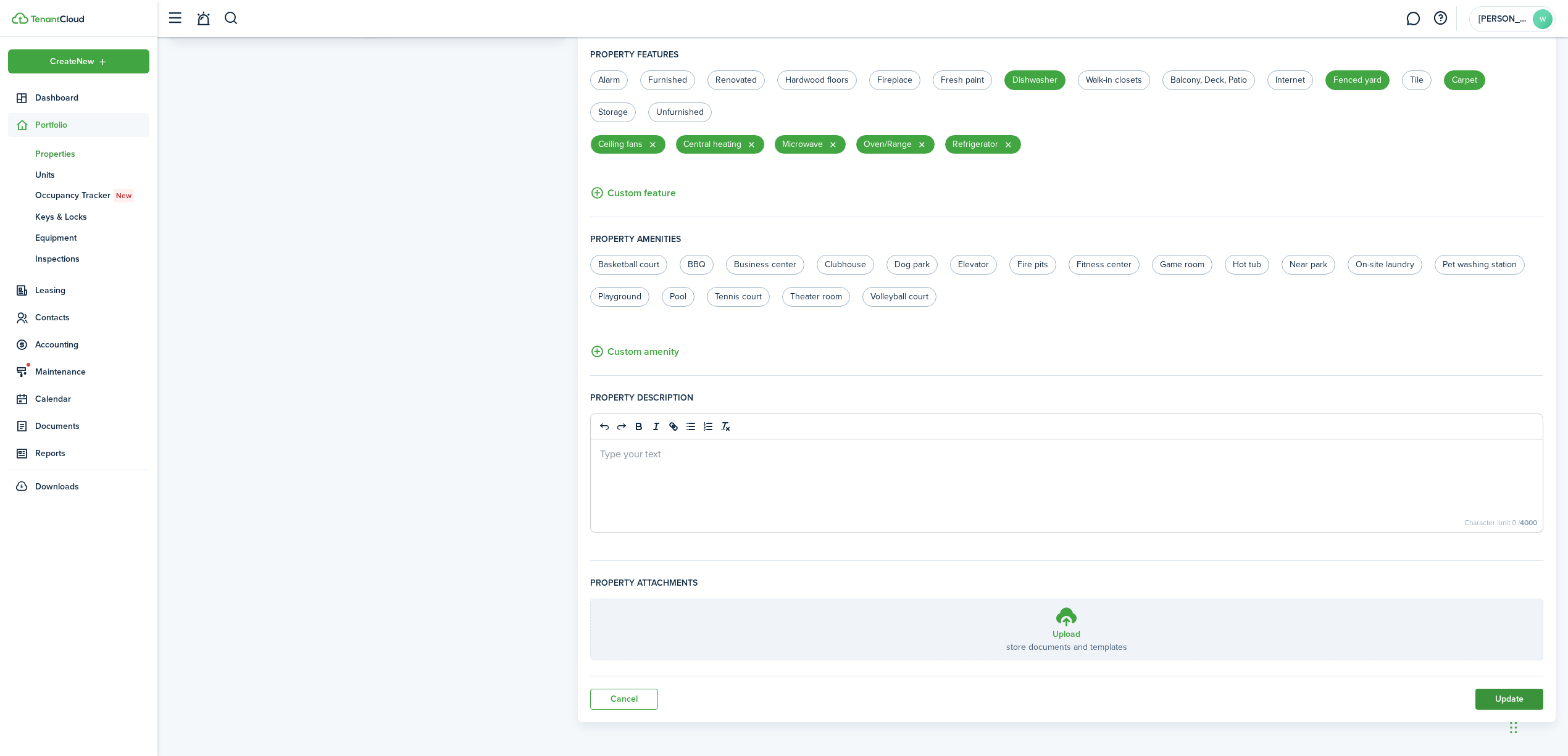
click at [1512, 690] on button "Update" at bounding box center [1509, 699] width 68 height 21
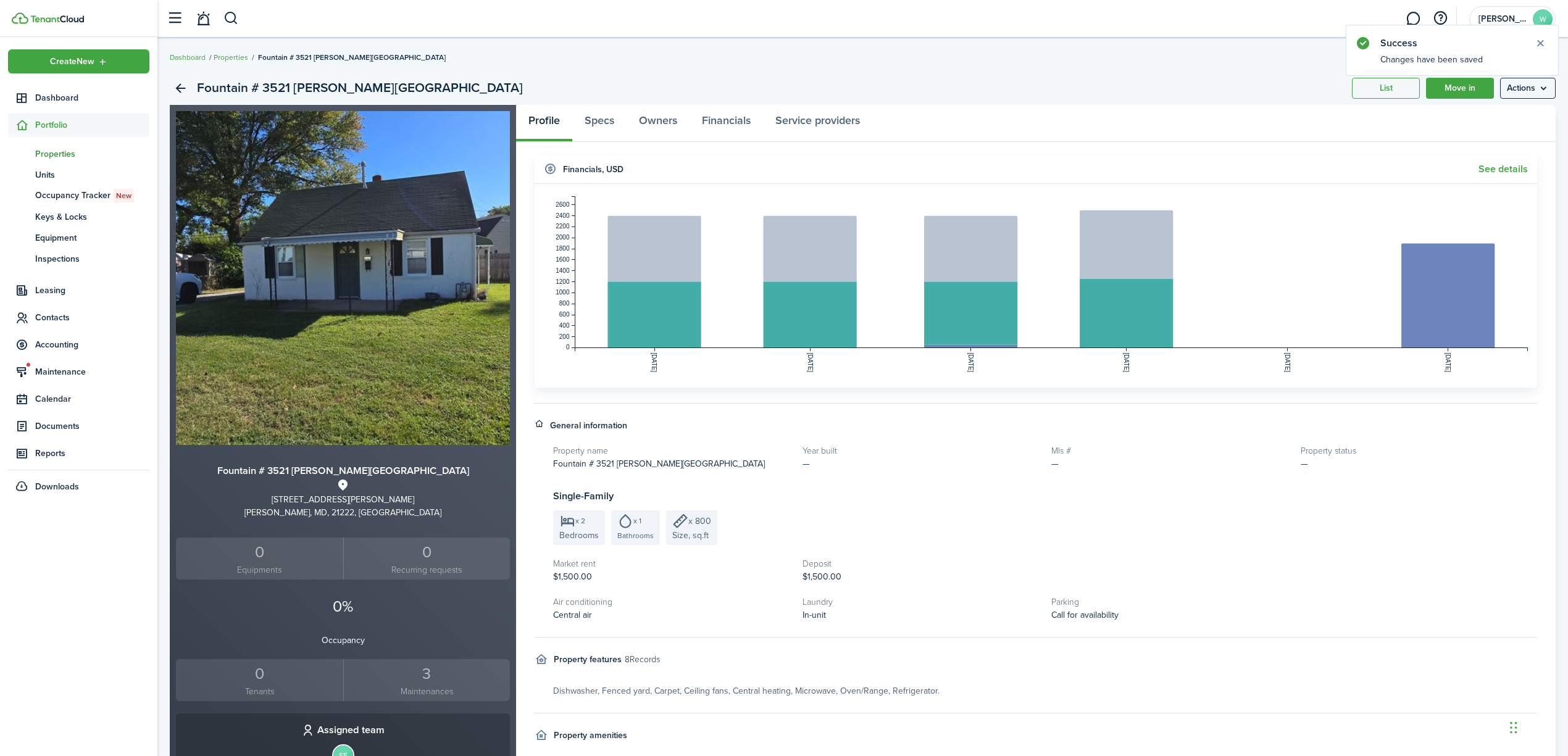
click at [42, 115] on span "Portfolio" at bounding box center [79, 124] width 141 height 24
click at [45, 153] on span "Properties" at bounding box center [92, 153] width 114 height 13
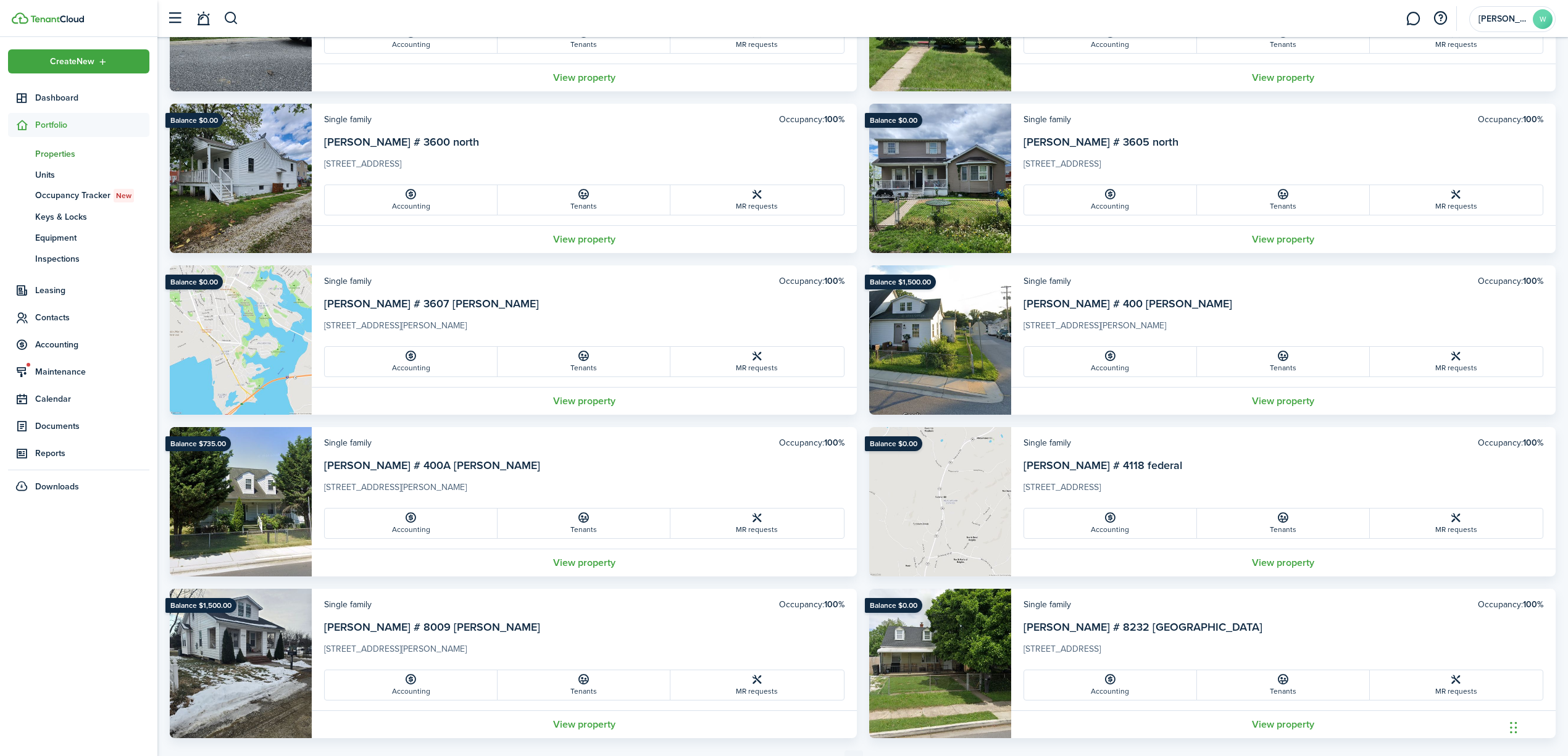
scroll to position [3491, 0]
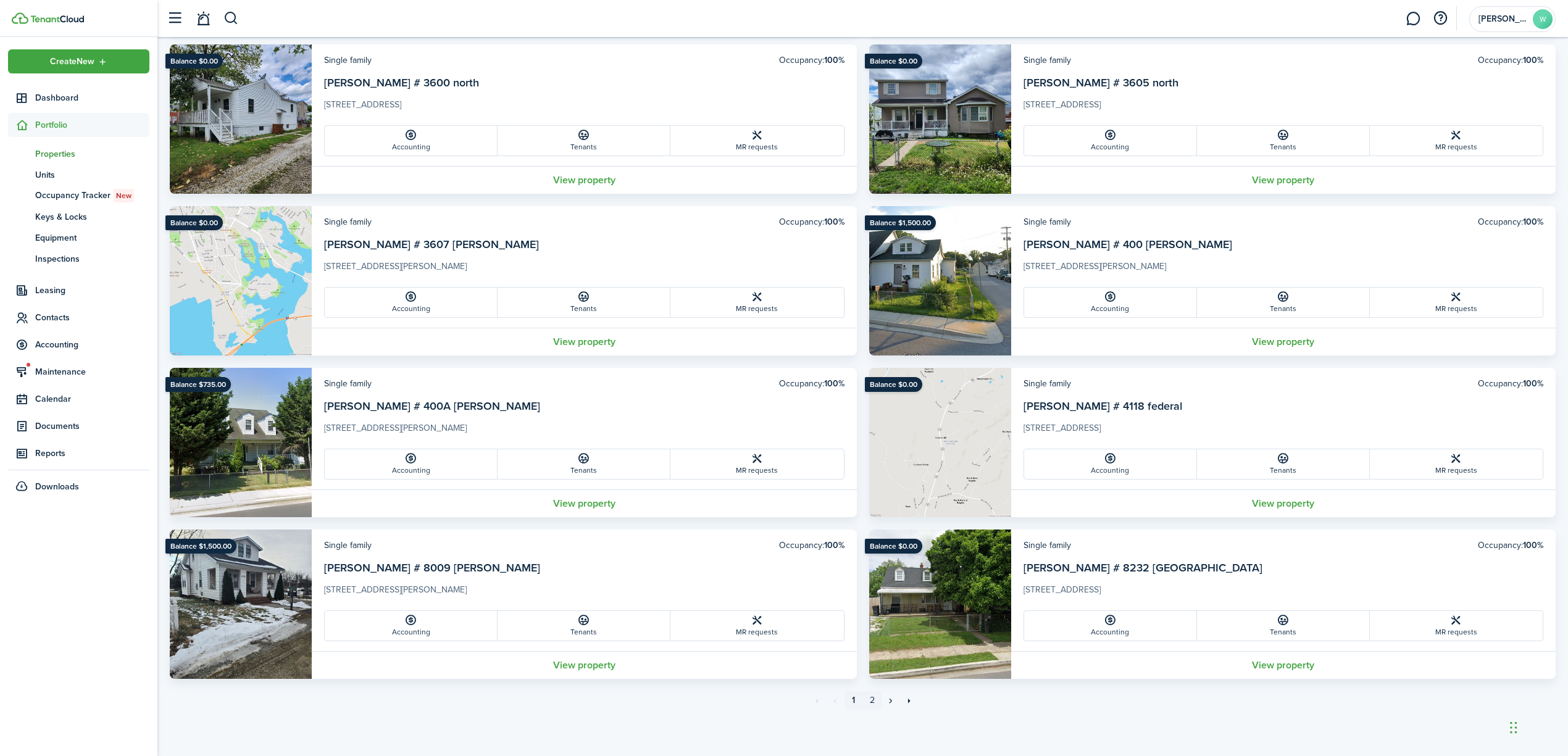
click at [869, 700] on link "2" at bounding box center [872, 700] width 18 height 19
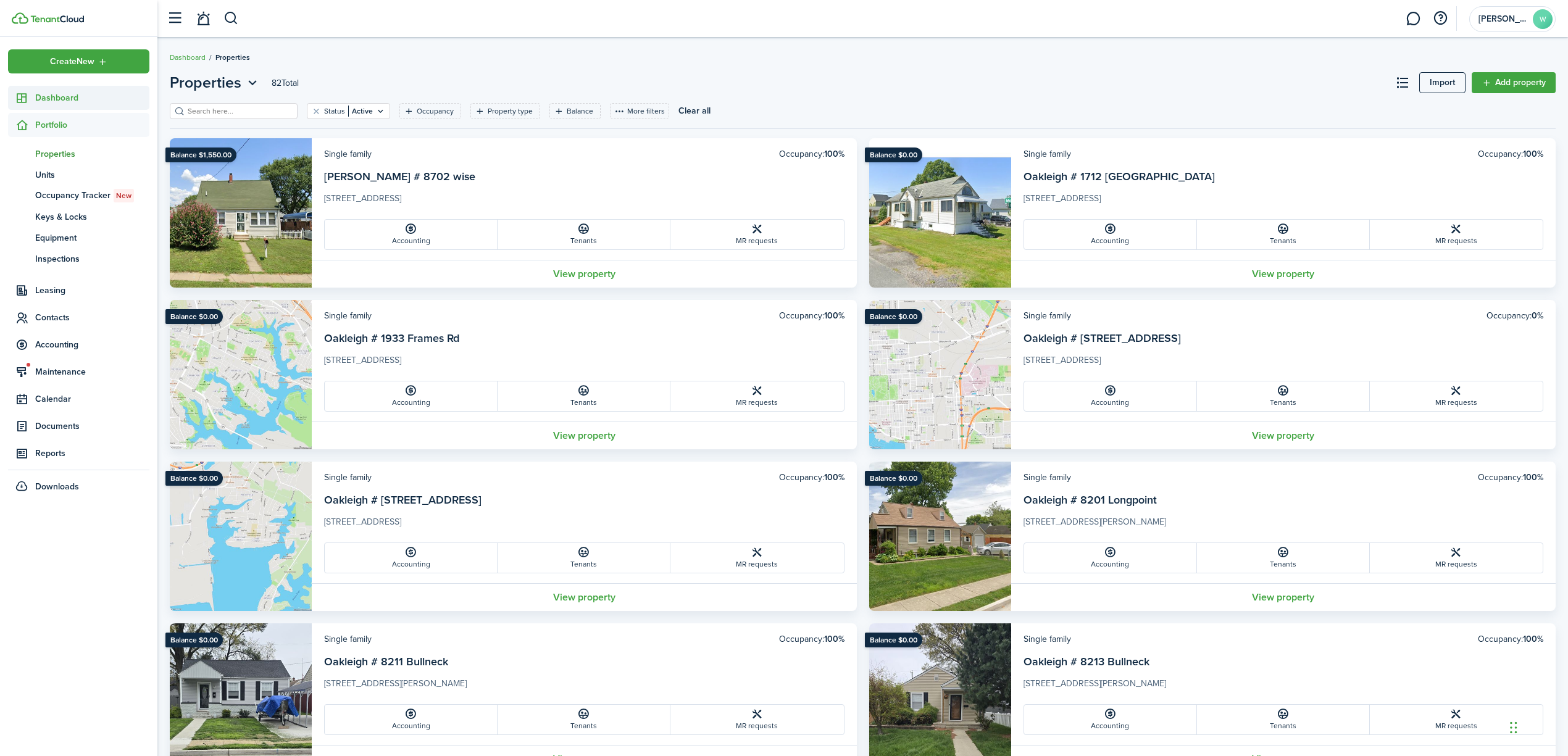
click at [61, 94] on span "Dashboard" at bounding box center [92, 98] width 114 height 13
